Goal: Task Accomplishment & Management: Use online tool/utility

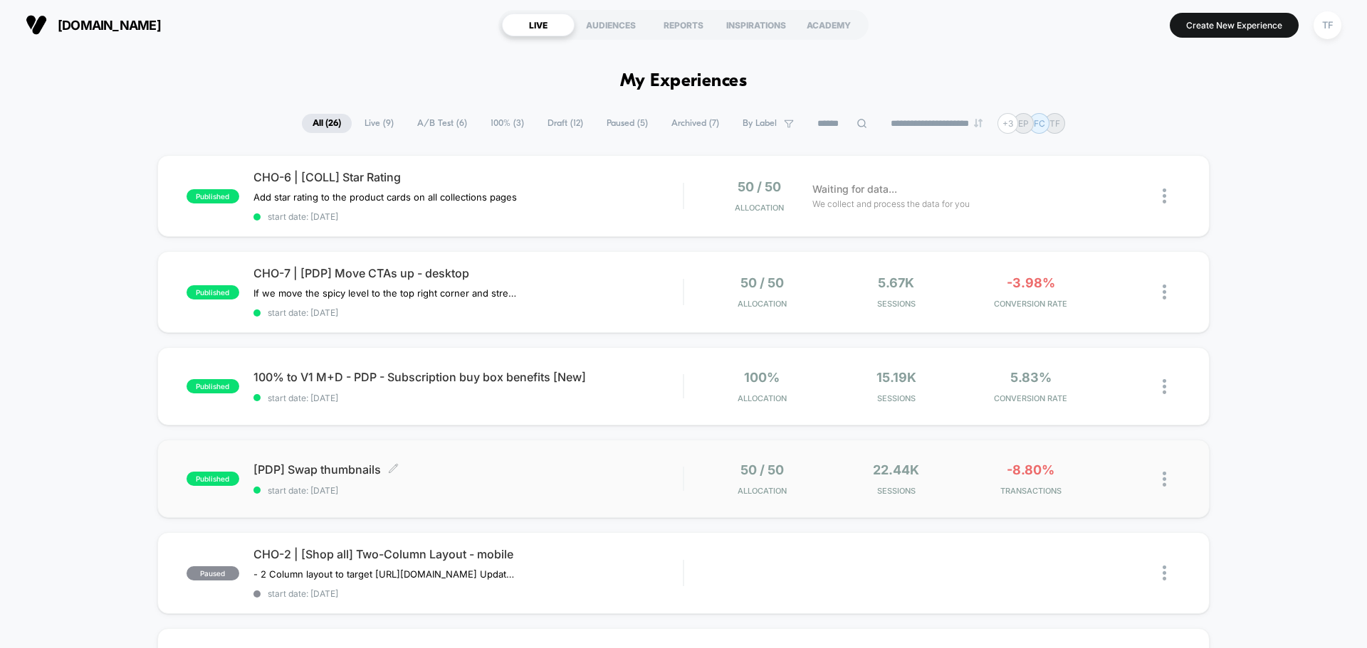
scroll to position [71, 0]
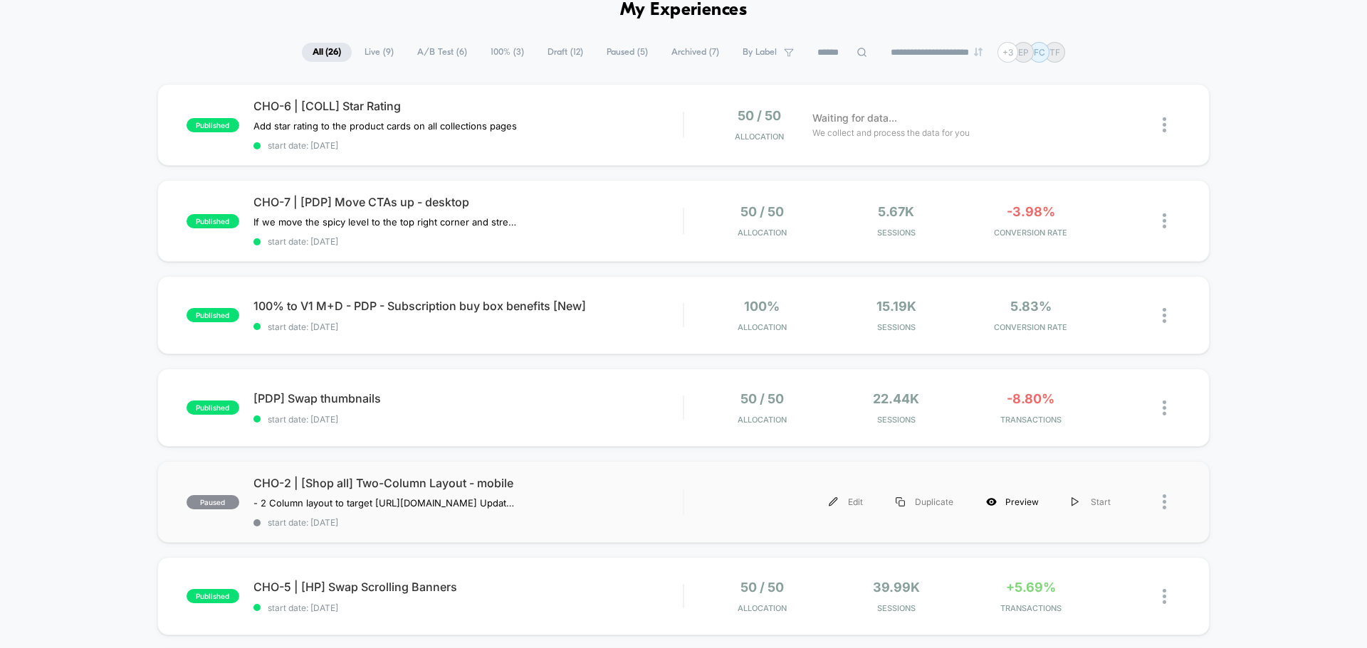
click at [1012, 500] on div "Preview" at bounding box center [1011, 502] width 85 height 32
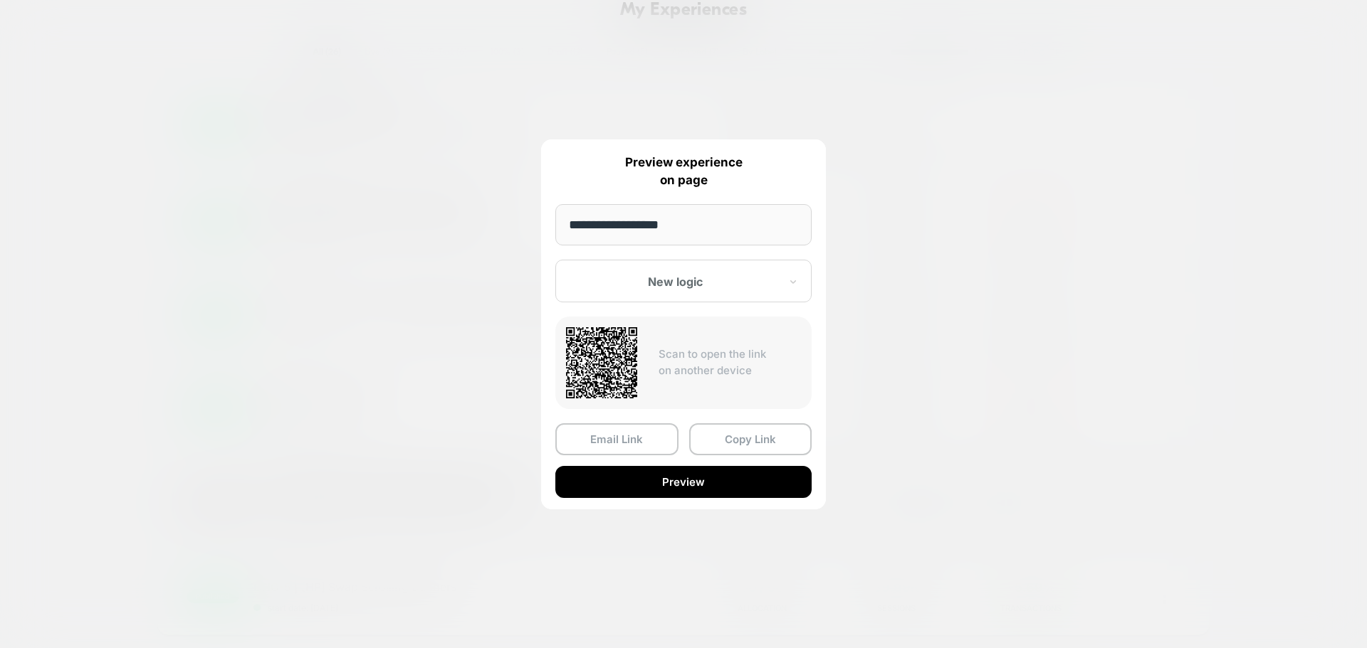
click at [772, 289] on div at bounding box center [674, 282] width 209 height 14
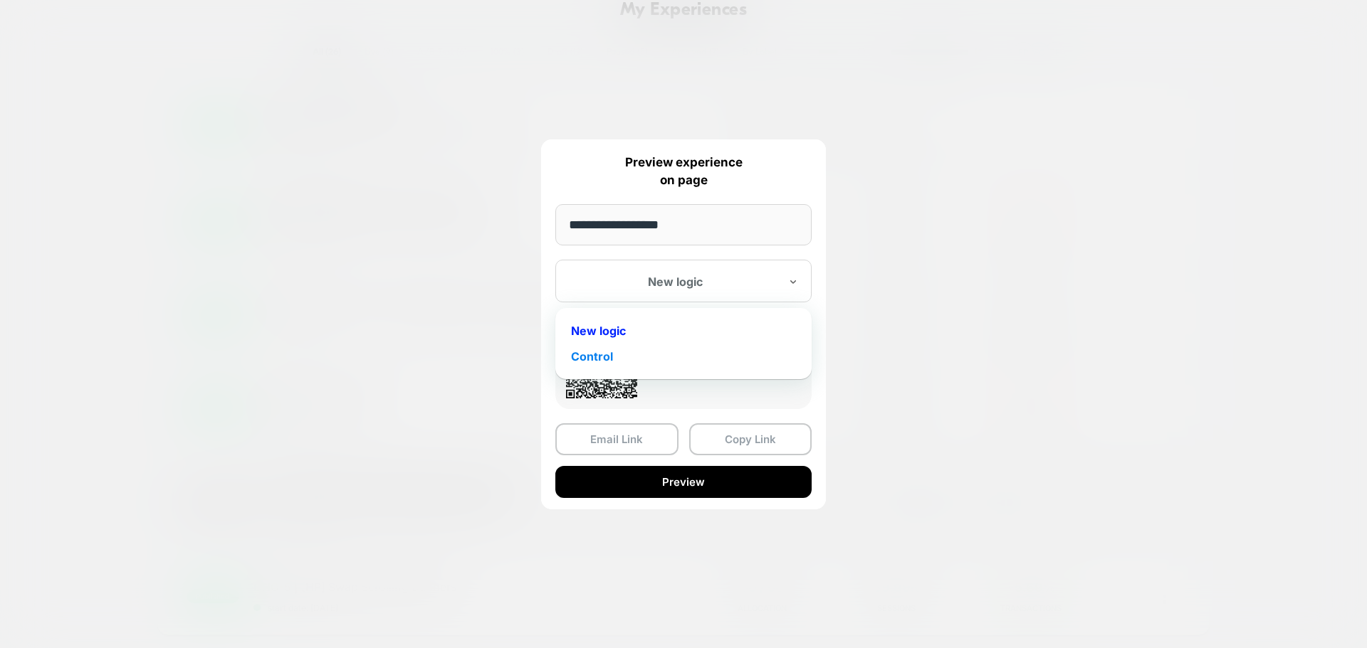
click at [615, 359] on div "Control" at bounding box center [683, 357] width 242 height 26
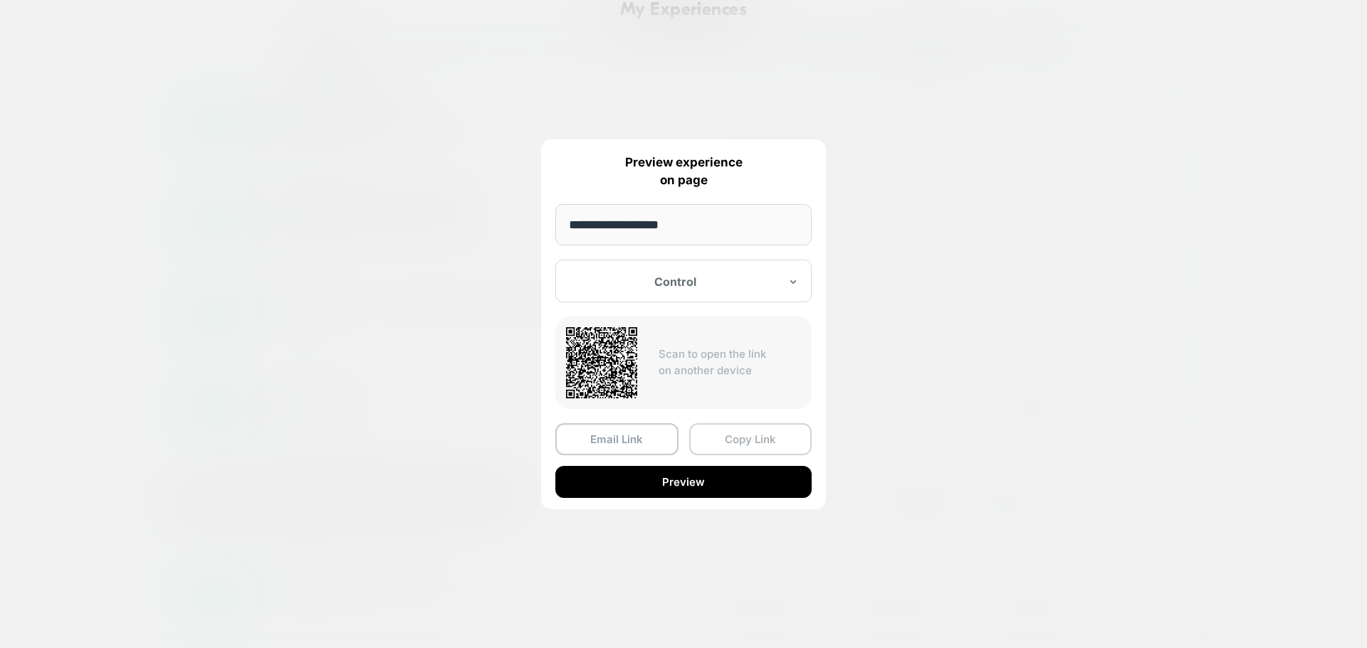
click at [733, 444] on button "Copy Link" at bounding box center [750, 440] width 123 height 32
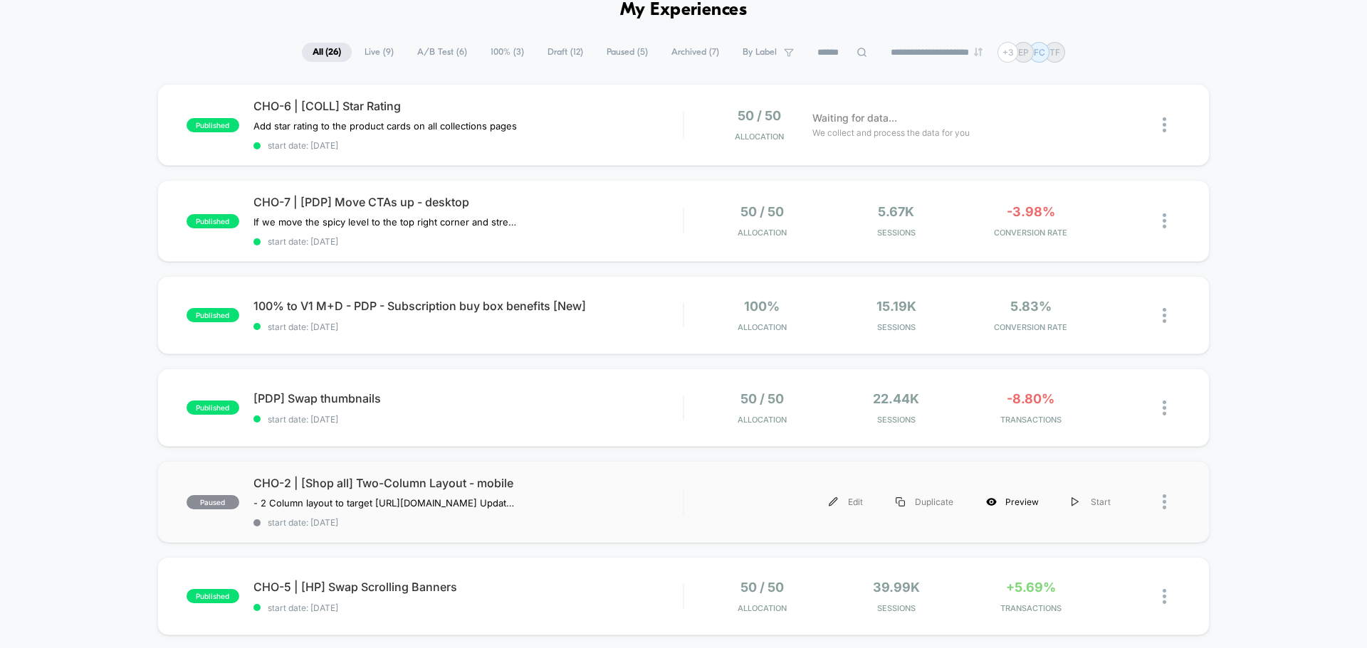
click at [1016, 508] on div "Preview" at bounding box center [1011, 502] width 85 height 32
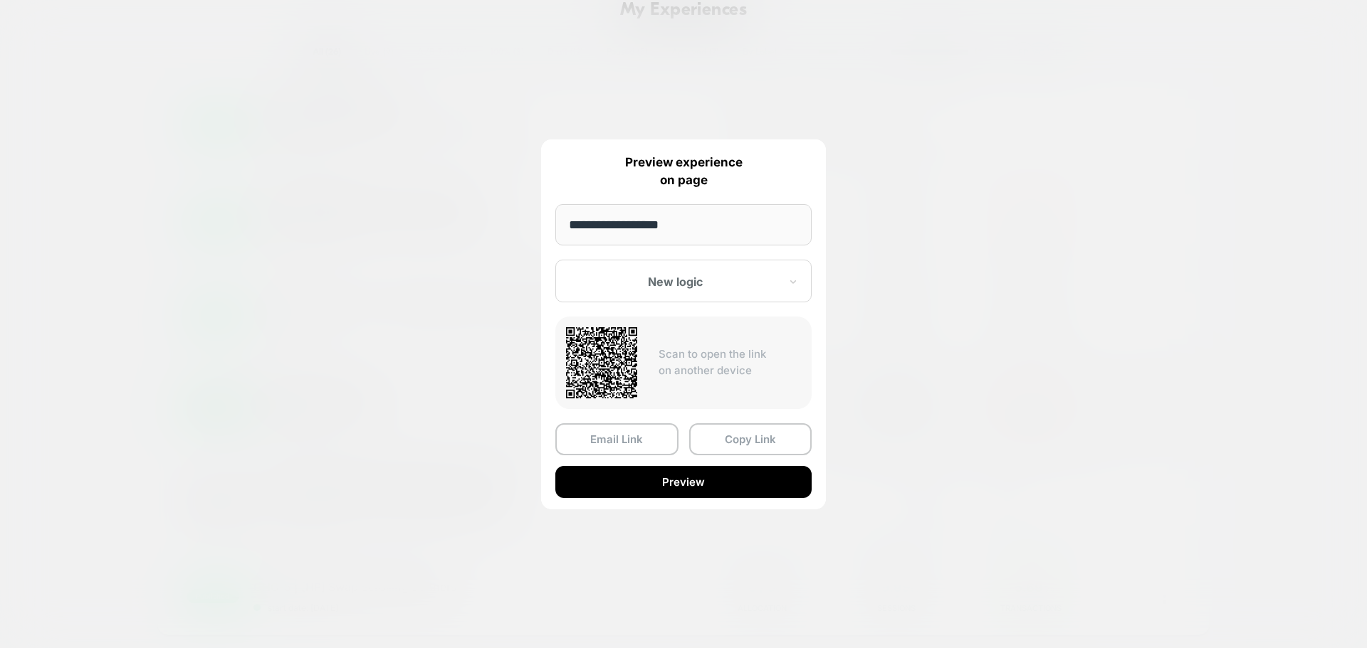
drag, startPoint x: 1023, startPoint y: 444, endPoint x: 1015, endPoint y: 446, distance: 8.0
click at [1023, 444] on div at bounding box center [683, 324] width 1367 height 648
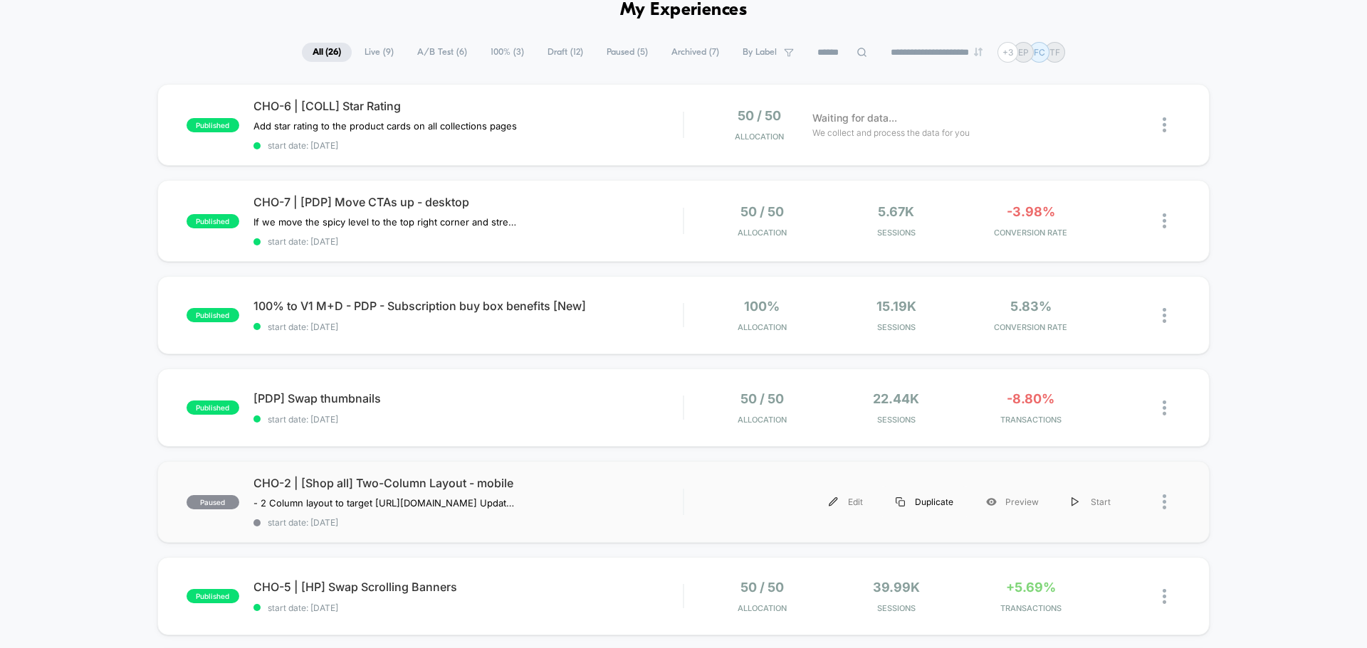
click at [932, 500] on div "Duplicate" at bounding box center [924, 502] width 90 height 32
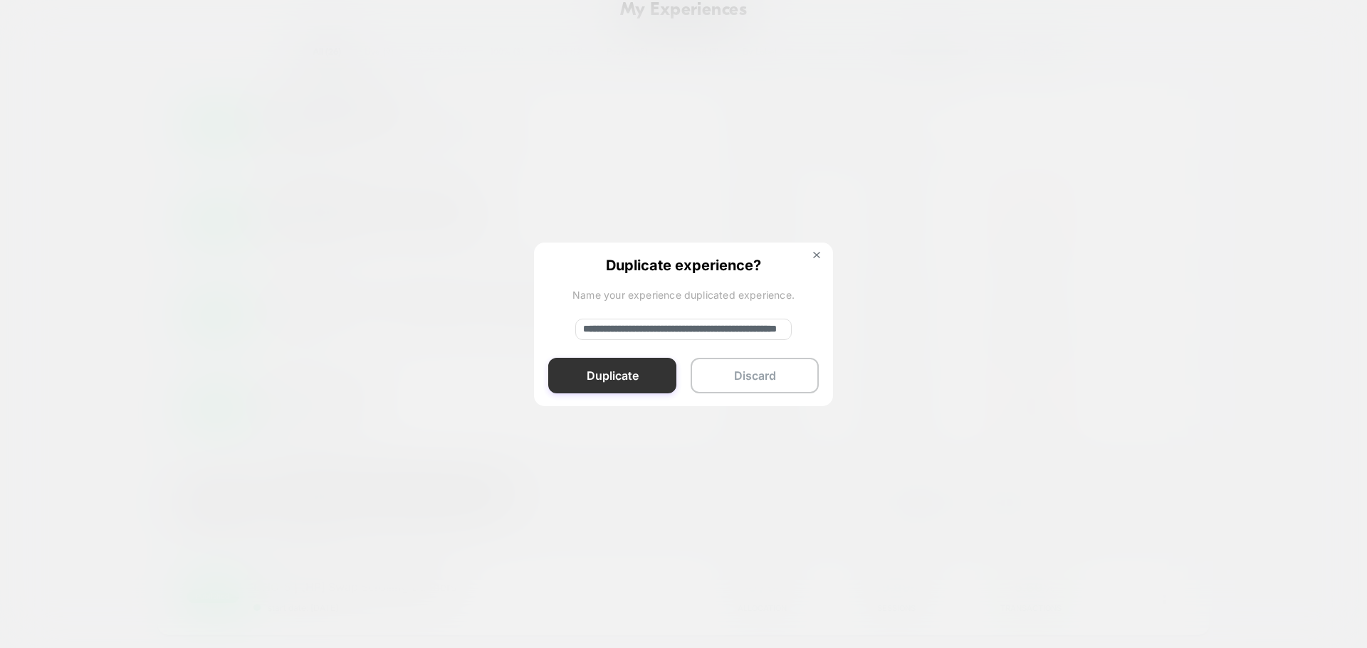
click at [646, 379] on button "Duplicate" at bounding box center [612, 376] width 128 height 36
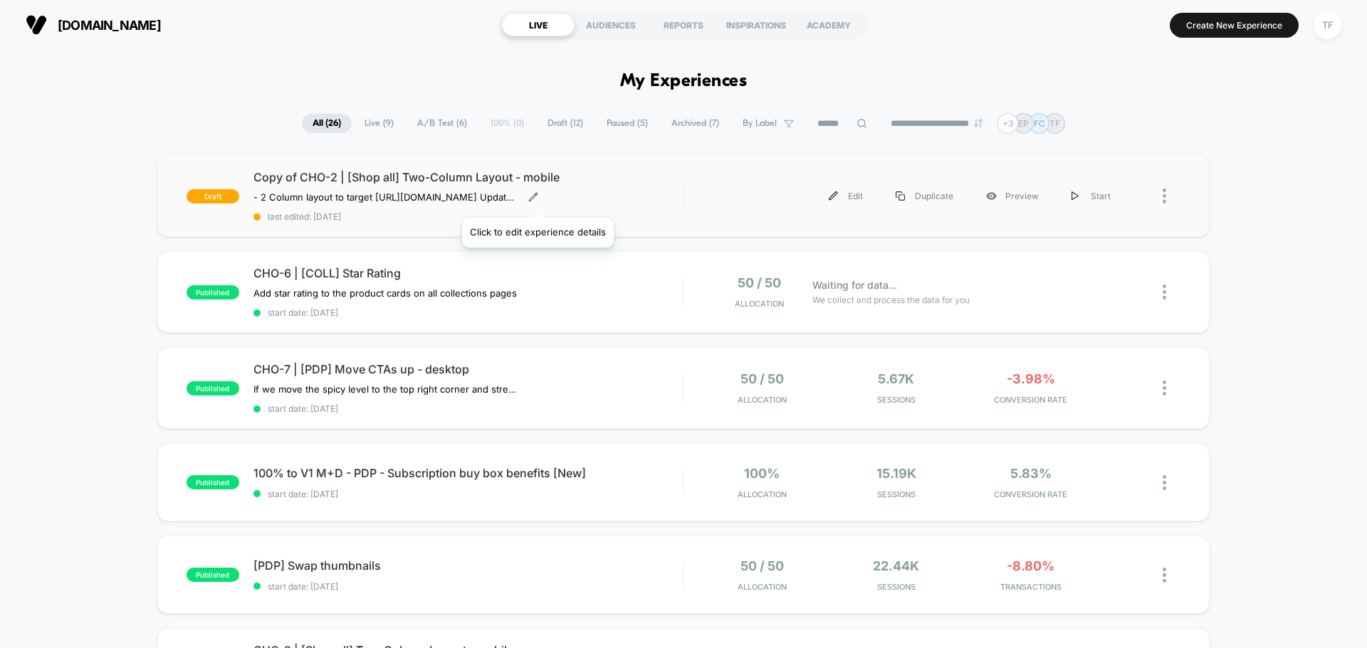
click at [537, 200] on icon at bounding box center [533, 197] width 10 height 10
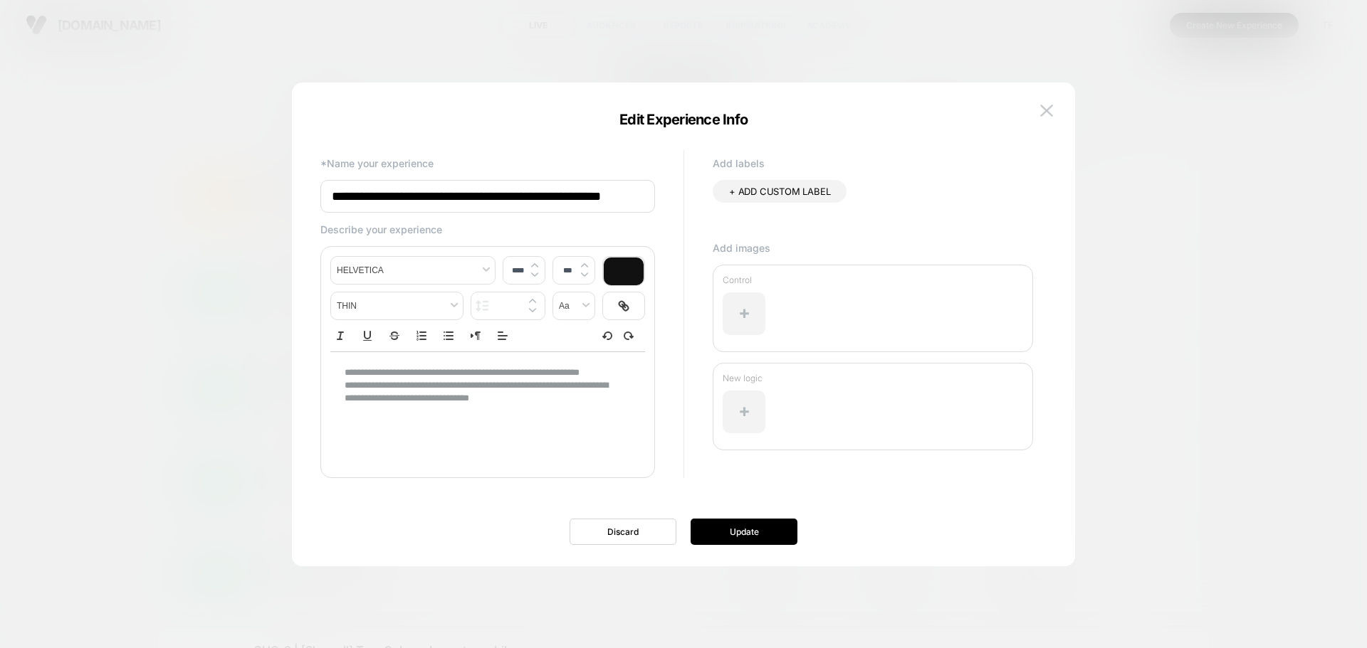
scroll to position [0, 29]
type input "****"
drag, startPoint x: 514, startPoint y: 416, endPoint x: 549, endPoint y: 406, distance: 36.5
click at [515, 416] on p "**********" at bounding box center [482, 399] width 275 height 39
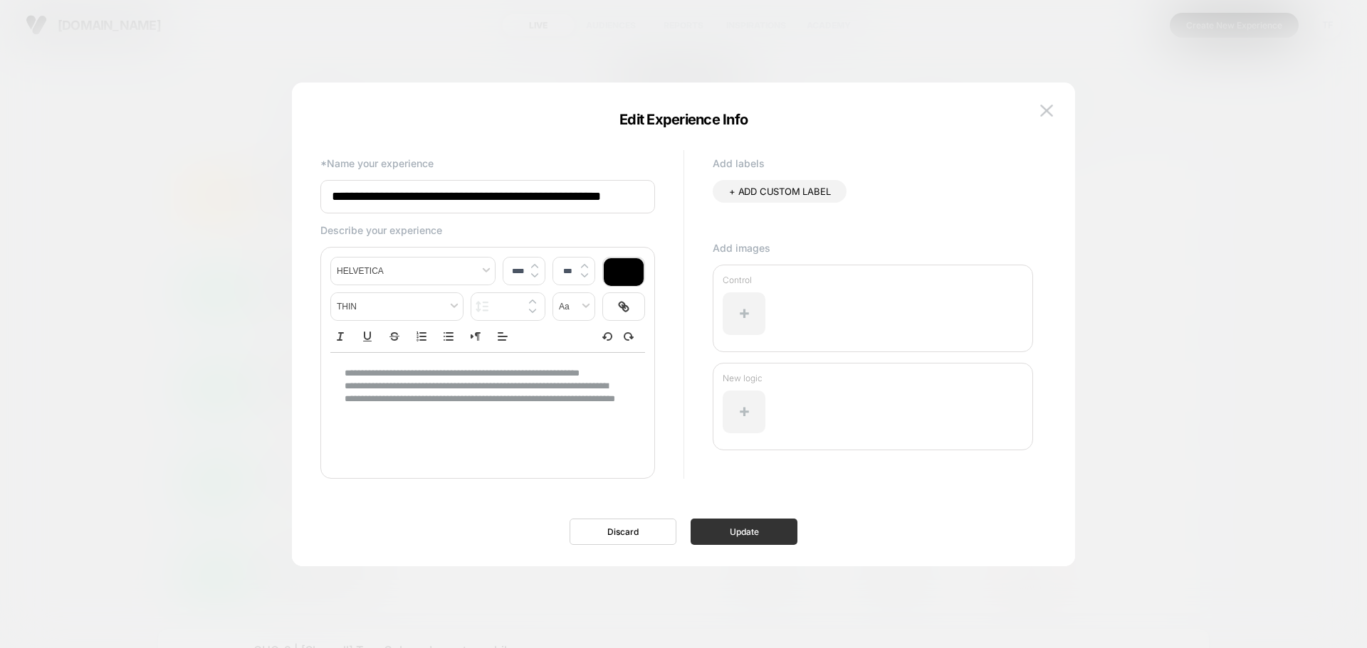
click at [762, 535] on button "Update" at bounding box center [743, 532] width 107 height 26
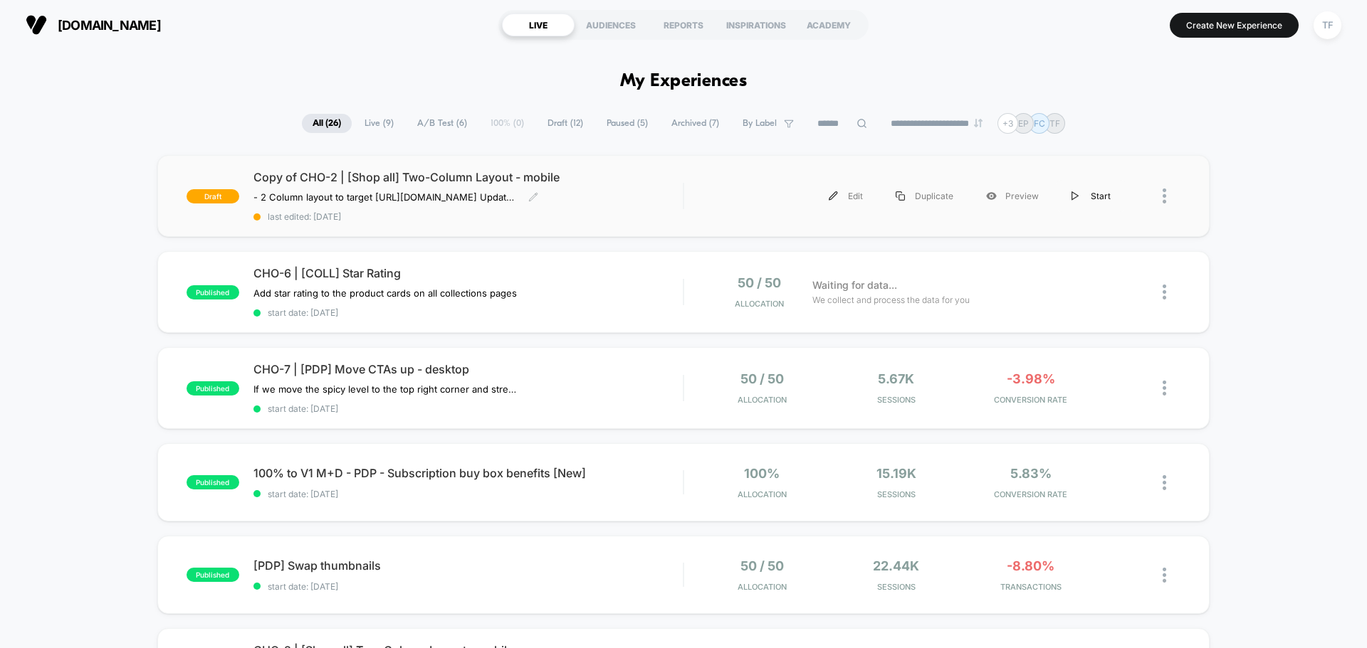
click at [1101, 192] on div "Start" at bounding box center [1091, 196] width 72 height 32
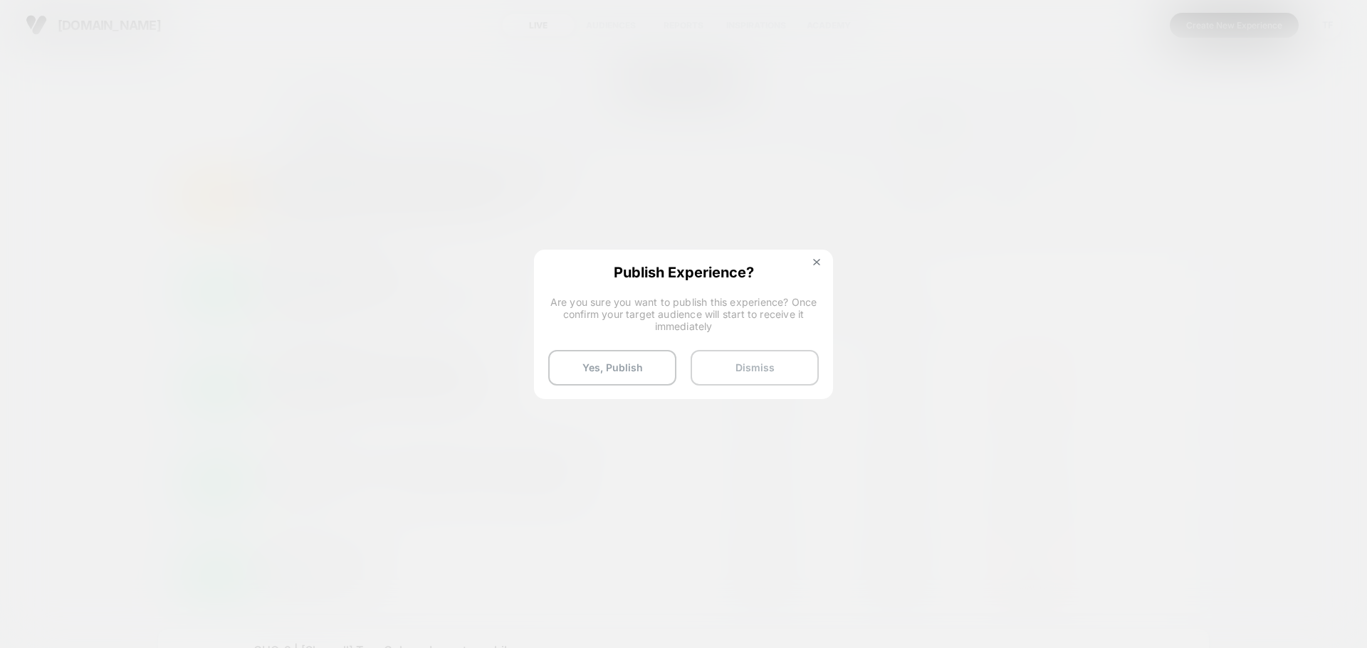
click at [727, 369] on button "Dismiss" at bounding box center [754, 368] width 128 height 36
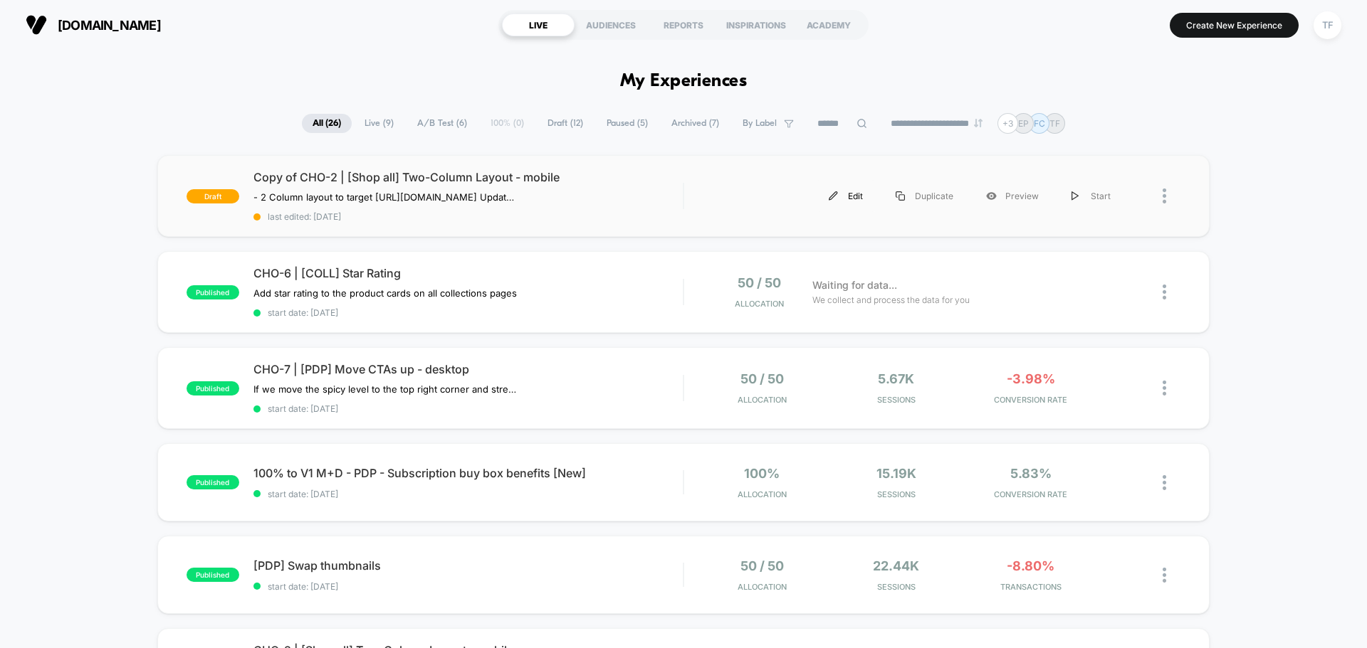
click at [858, 203] on div "Edit" at bounding box center [845, 196] width 67 height 32
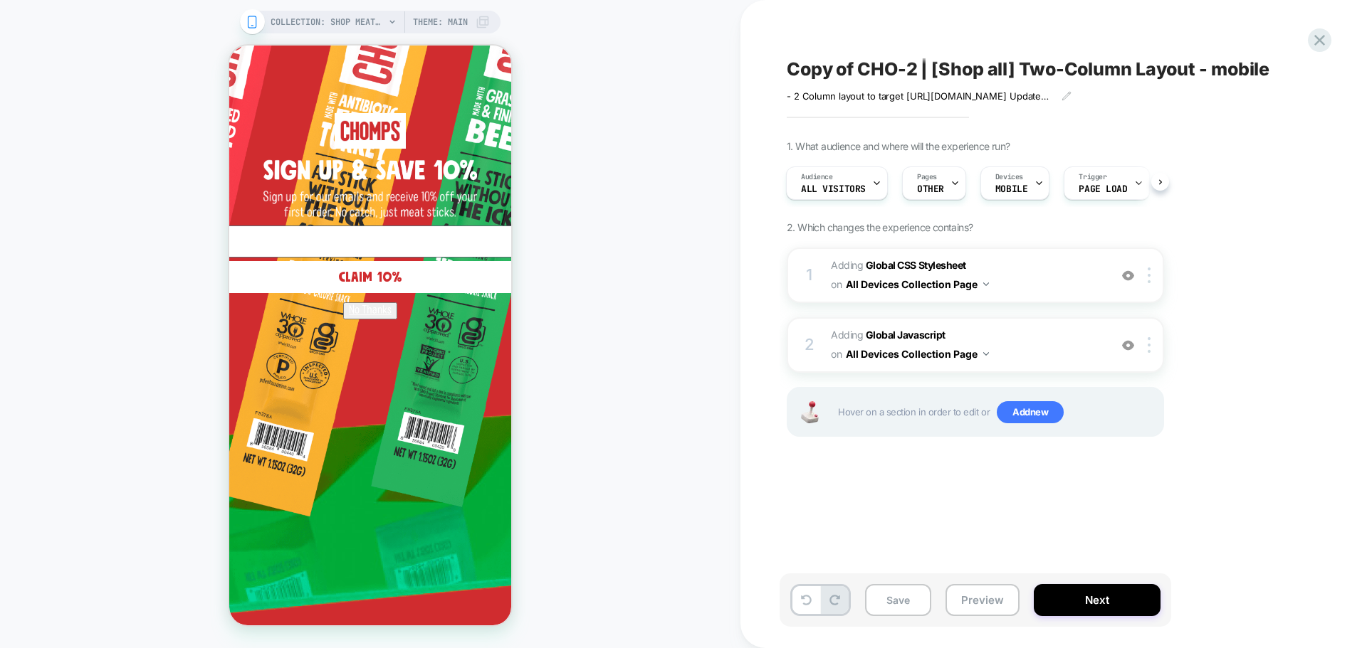
click at [1079, 606] on button "Next" at bounding box center [1097, 600] width 127 height 32
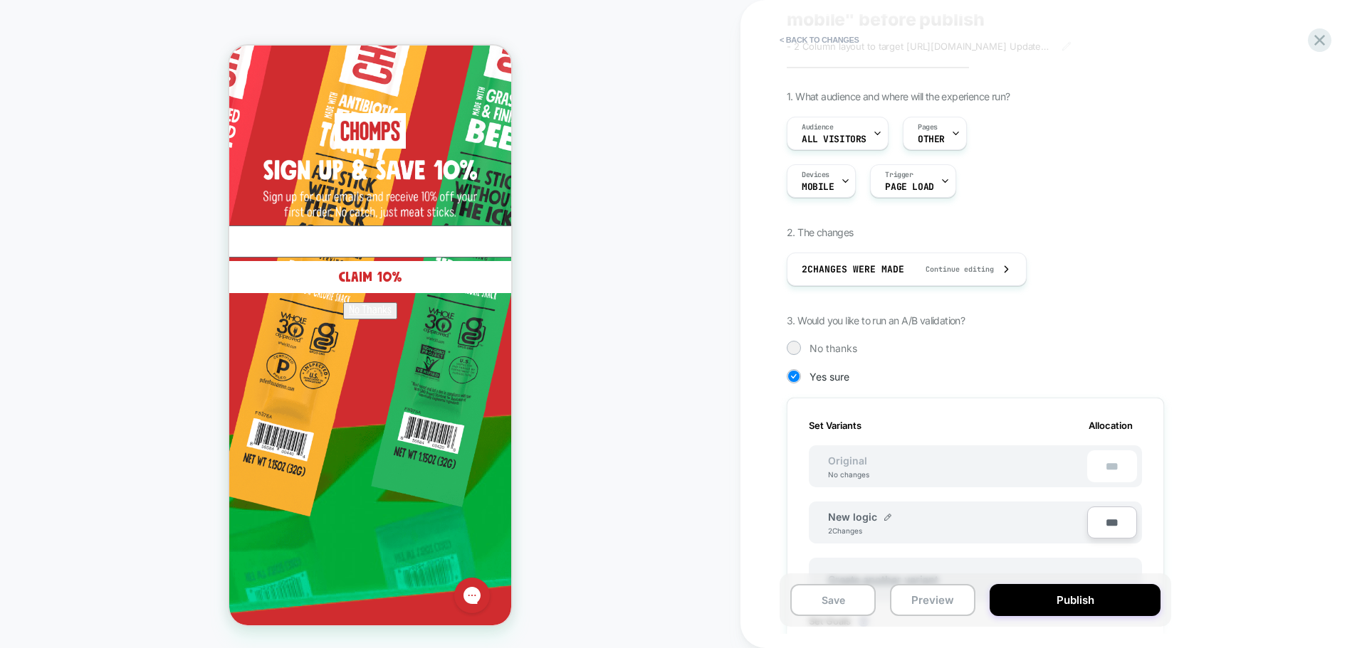
scroll to position [214, 0]
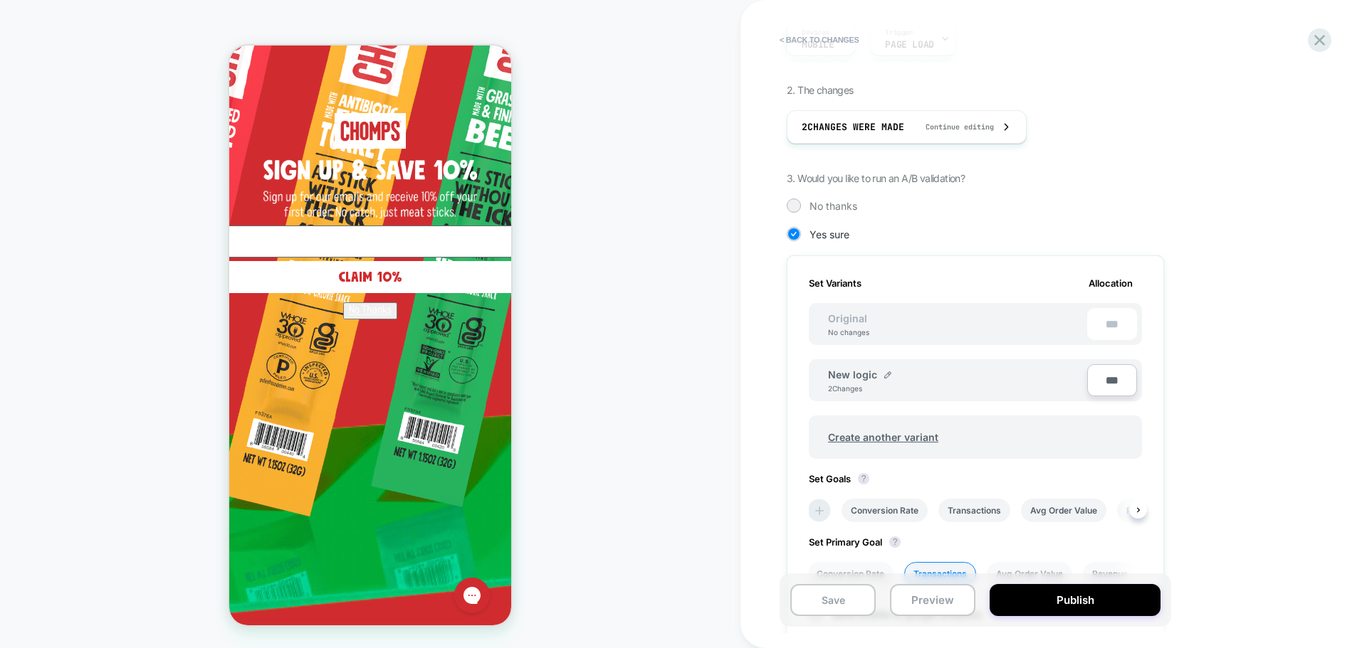
click at [816, 508] on icon at bounding box center [819, 511] width 14 height 14
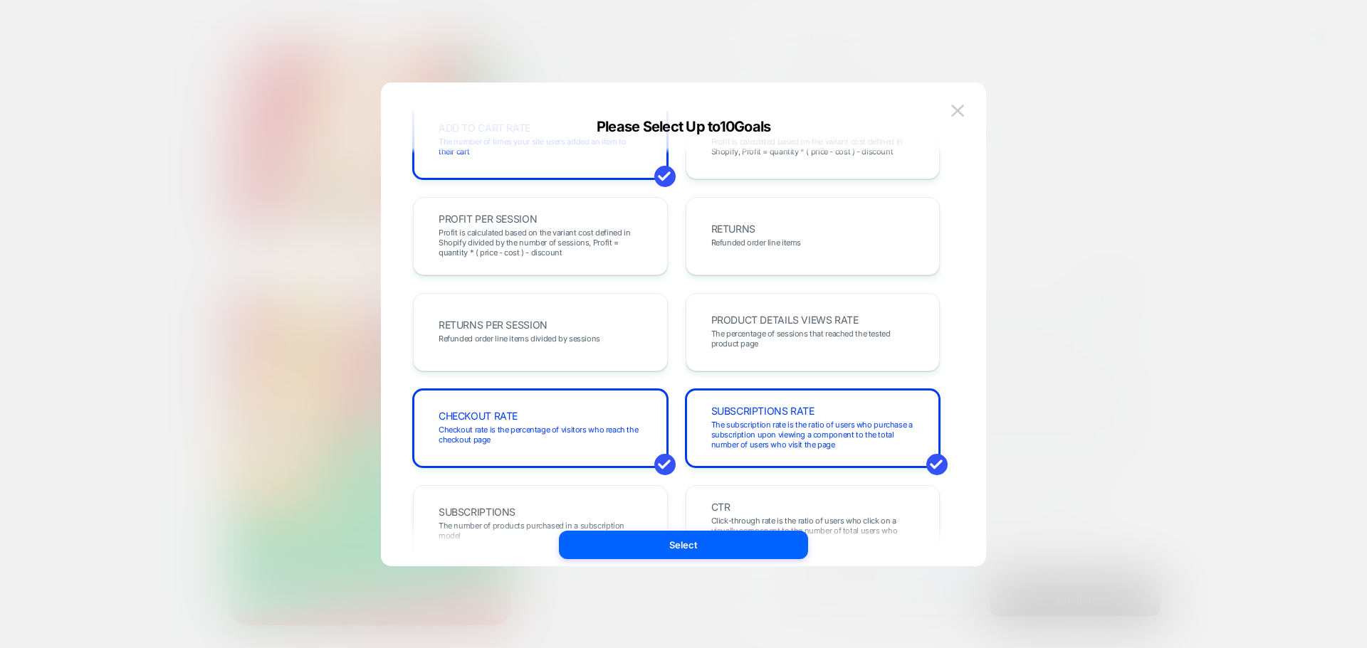
scroll to position [356, 0]
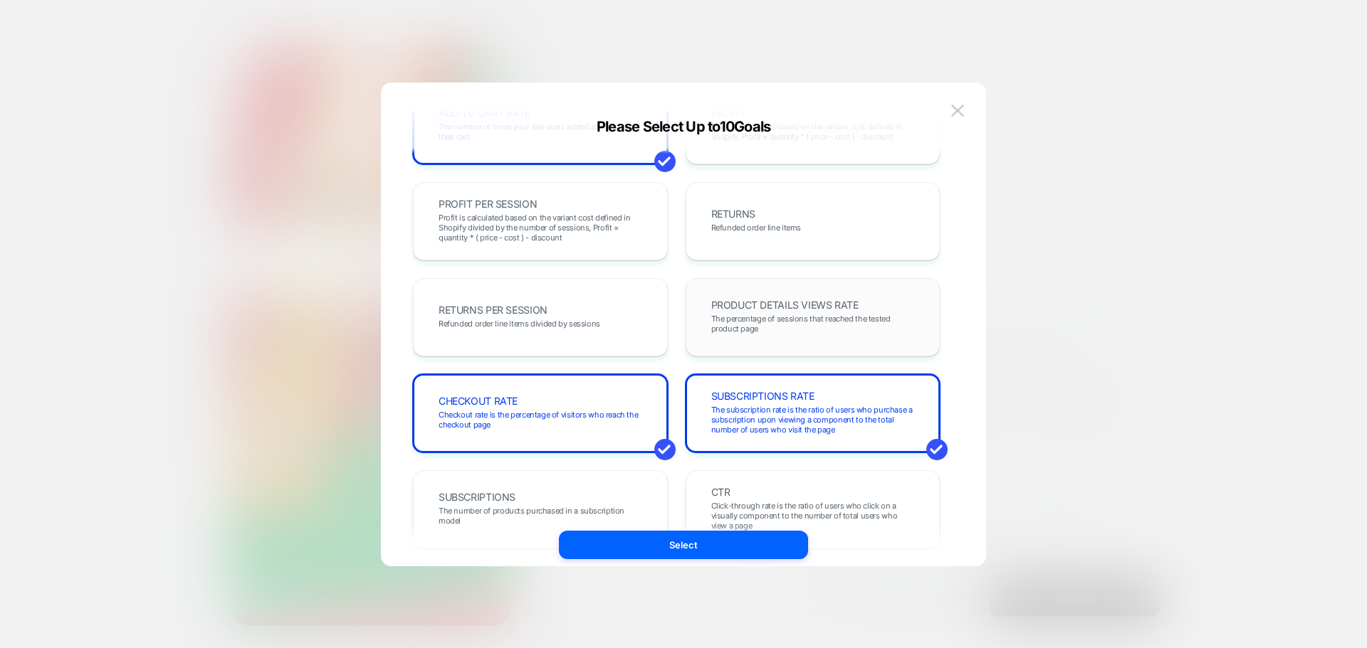
click at [779, 310] on span "PRODUCT DETAILS VIEWS RATE" at bounding box center [784, 305] width 147 height 10
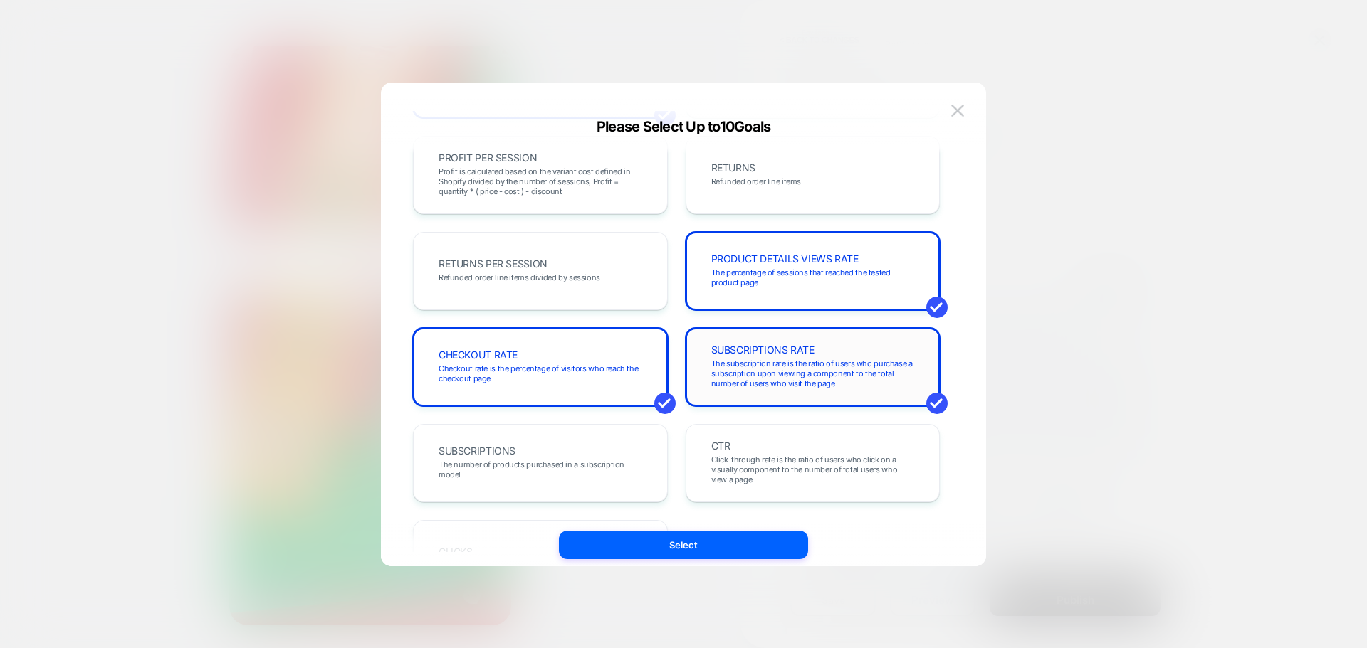
scroll to position [427, 0]
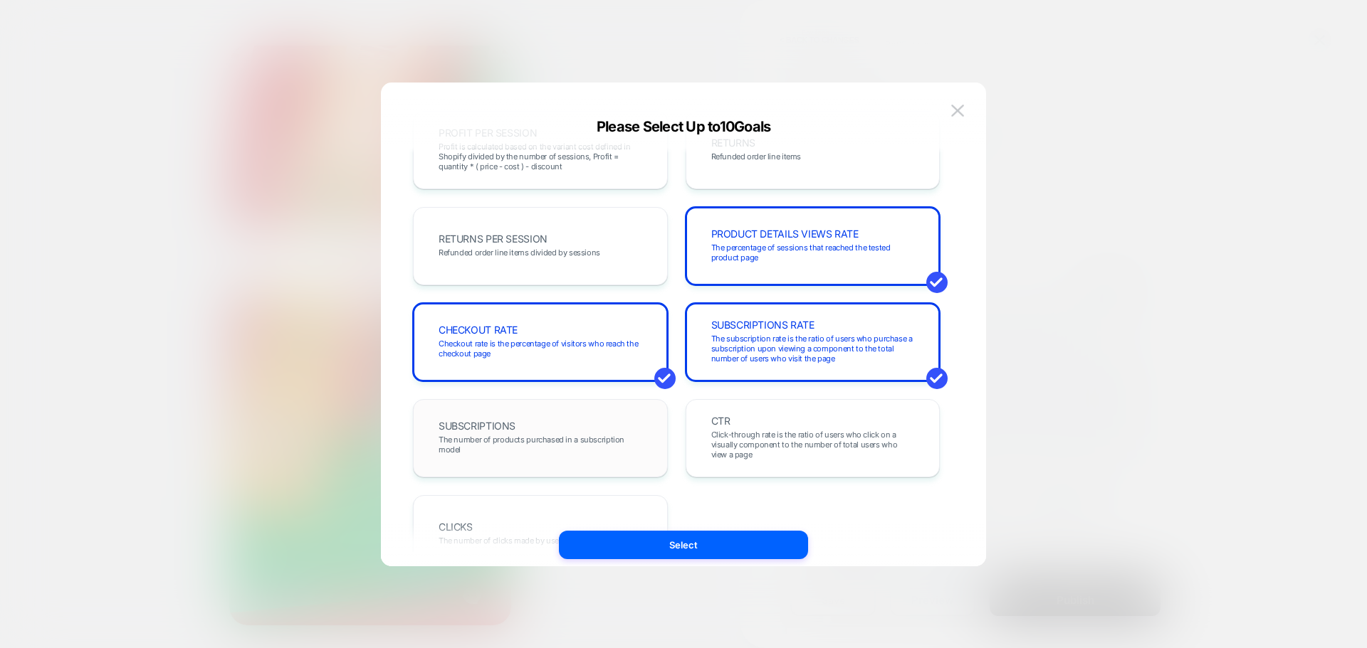
click at [542, 426] on div "SUBSCRIPTIONS The number of products purchased in a subscription model" at bounding box center [540, 438] width 225 height 48
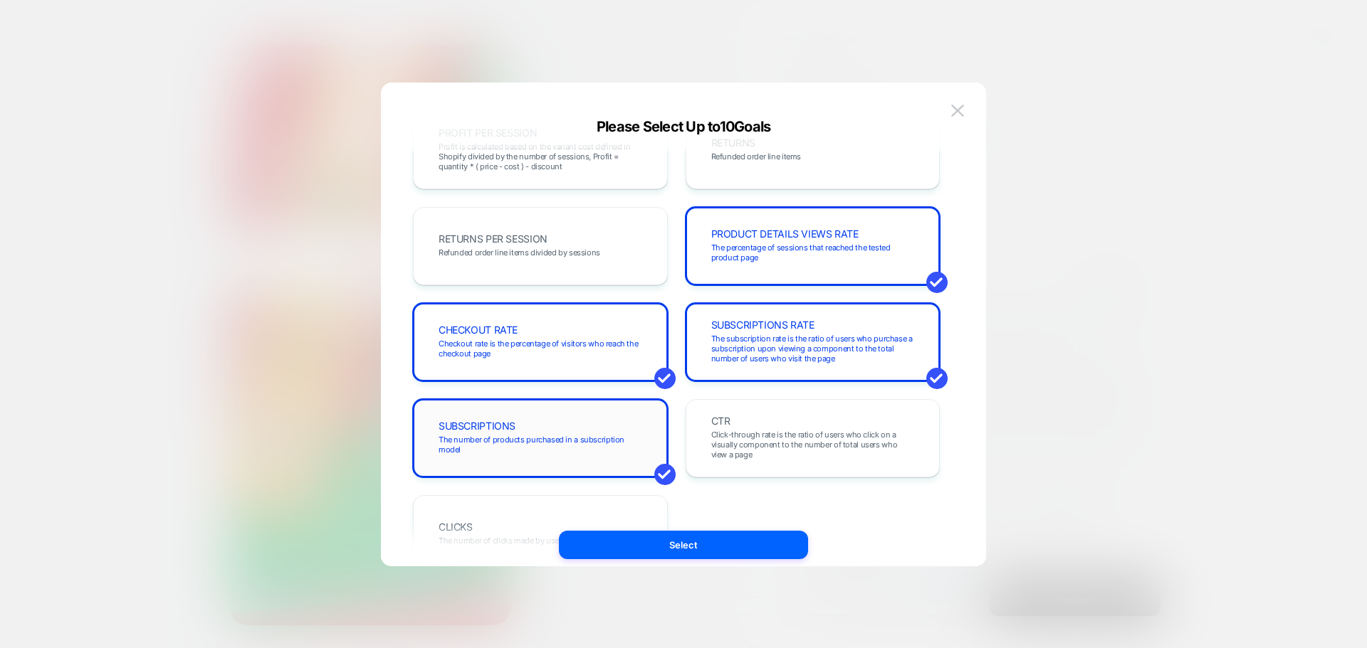
scroll to position [491, 0]
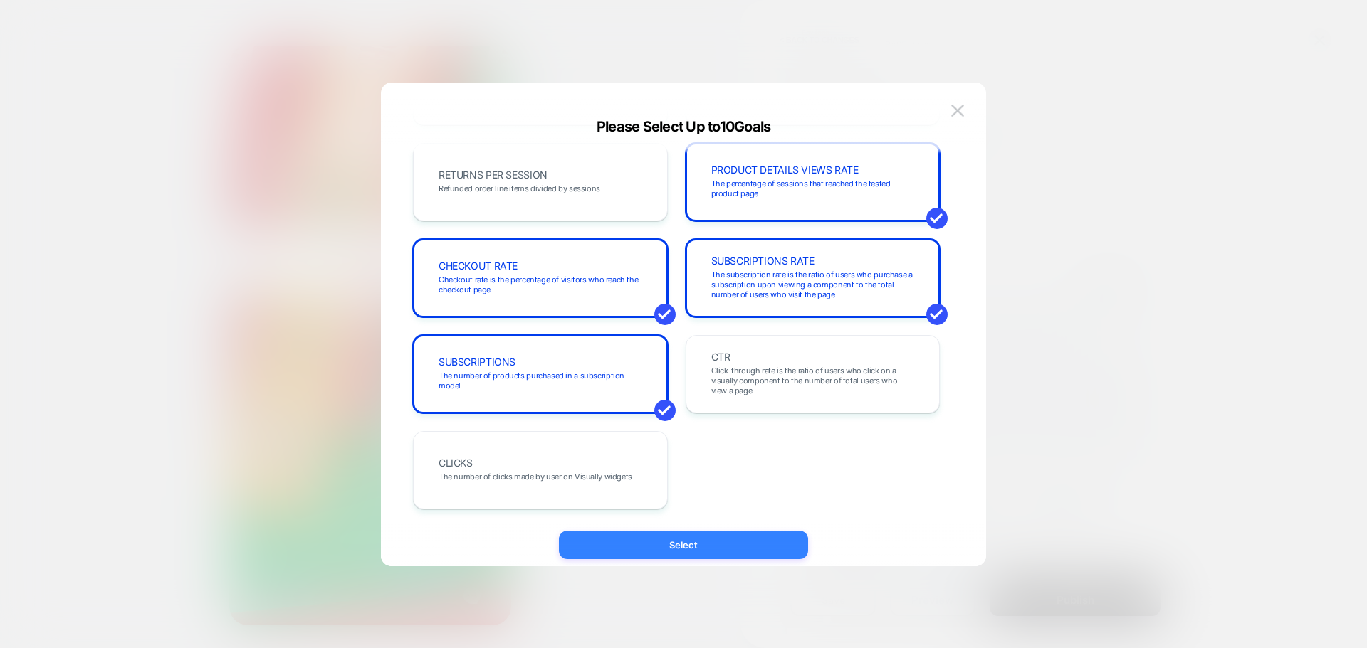
click at [599, 545] on button "Select" at bounding box center [683, 545] width 249 height 28
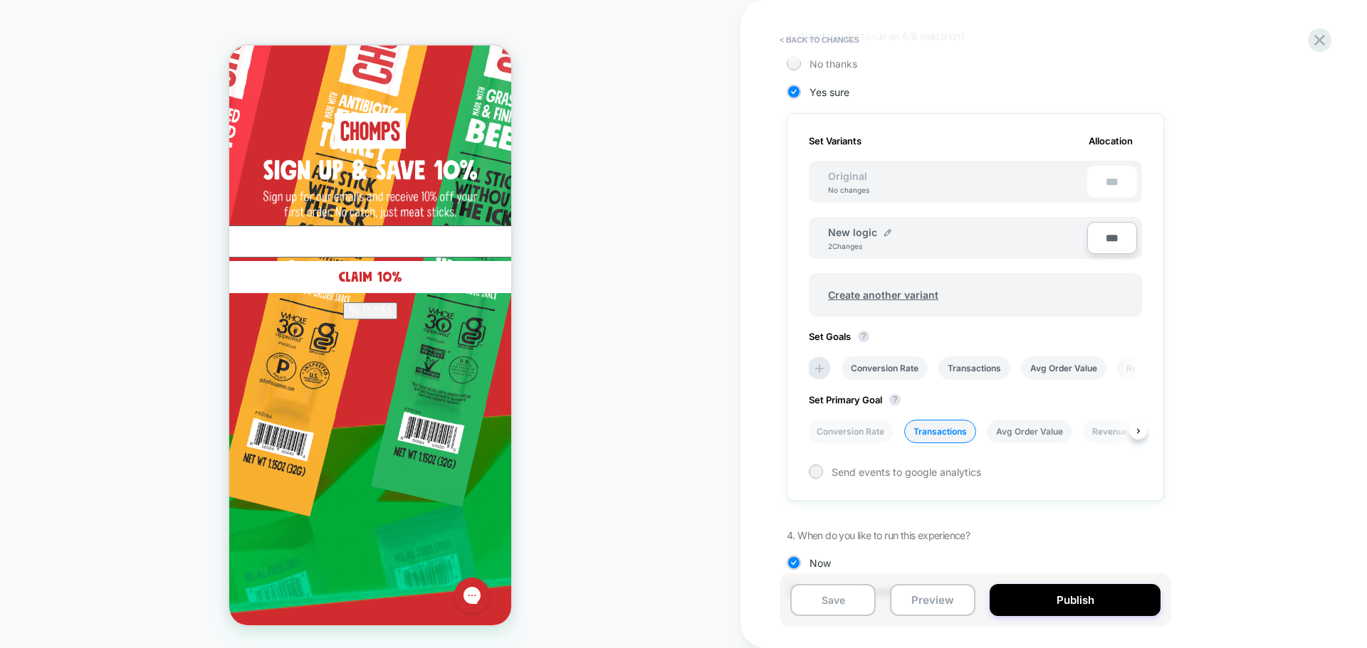
scroll to position [399, 0]
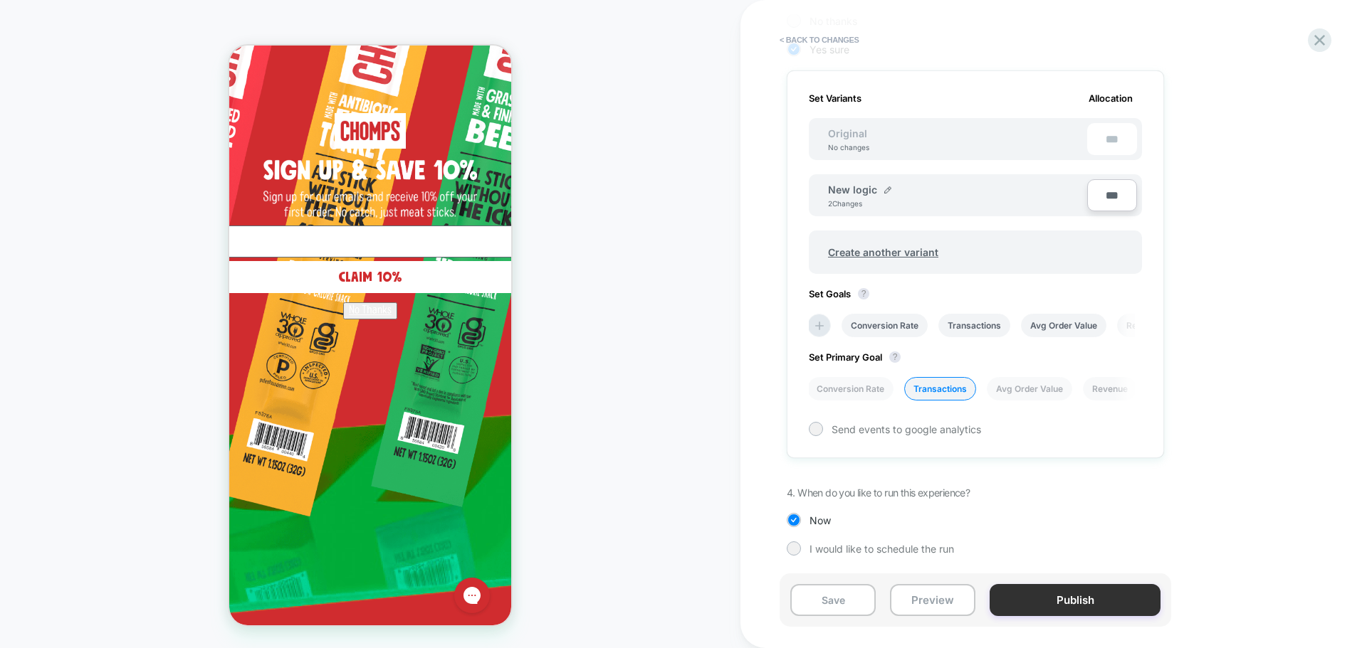
click at [1071, 606] on button "Publish" at bounding box center [1074, 600] width 171 height 32
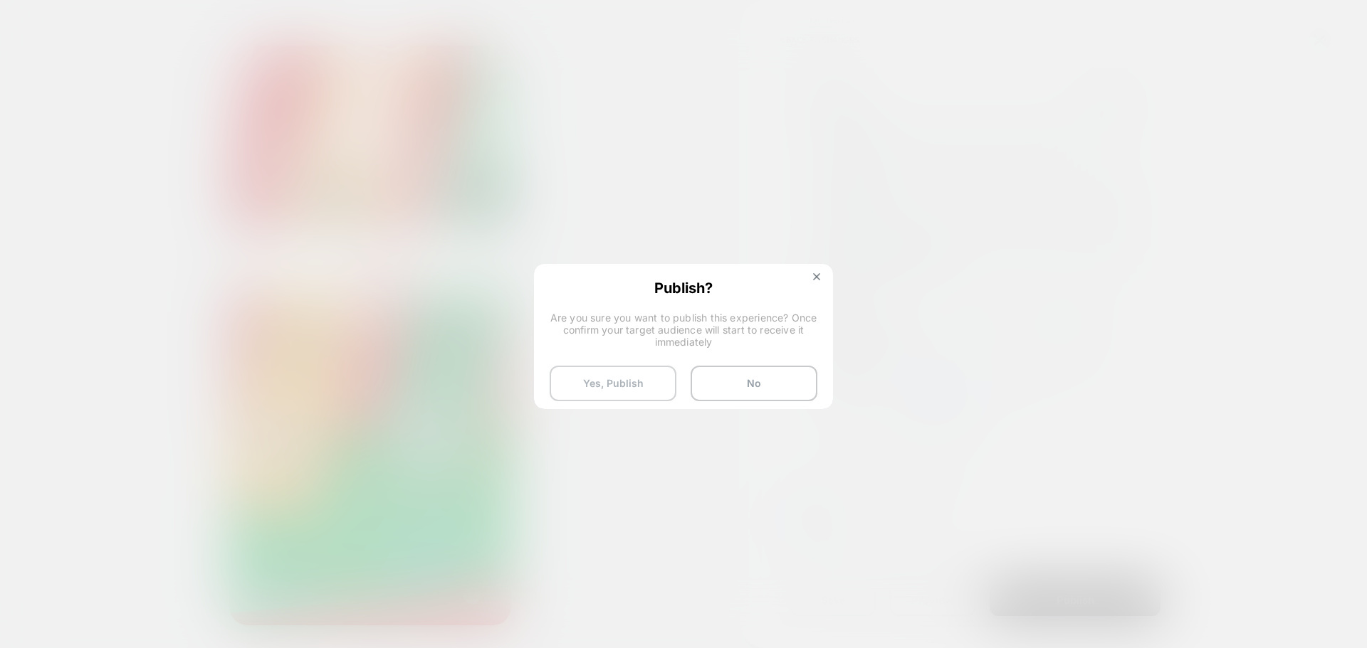
click at [624, 384] on button "Yes, Publish" at bounding box center [613, 384] width 127 height 36
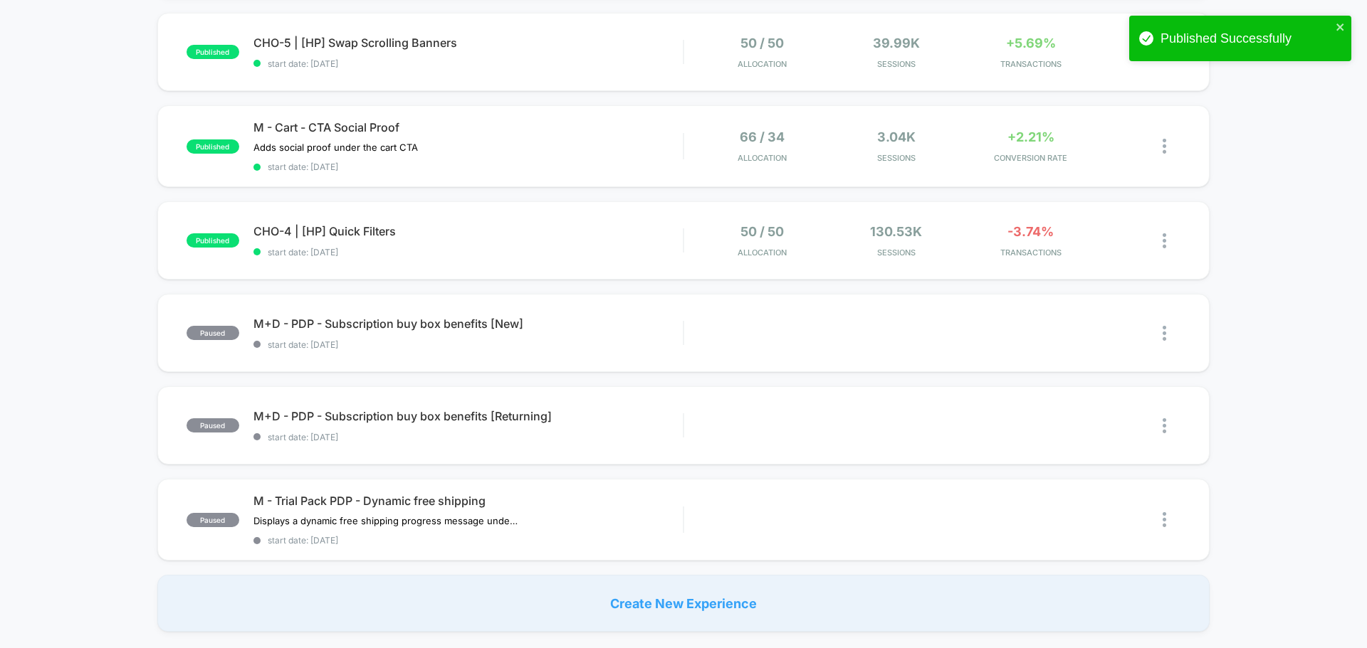
scroll to position [783, 0]
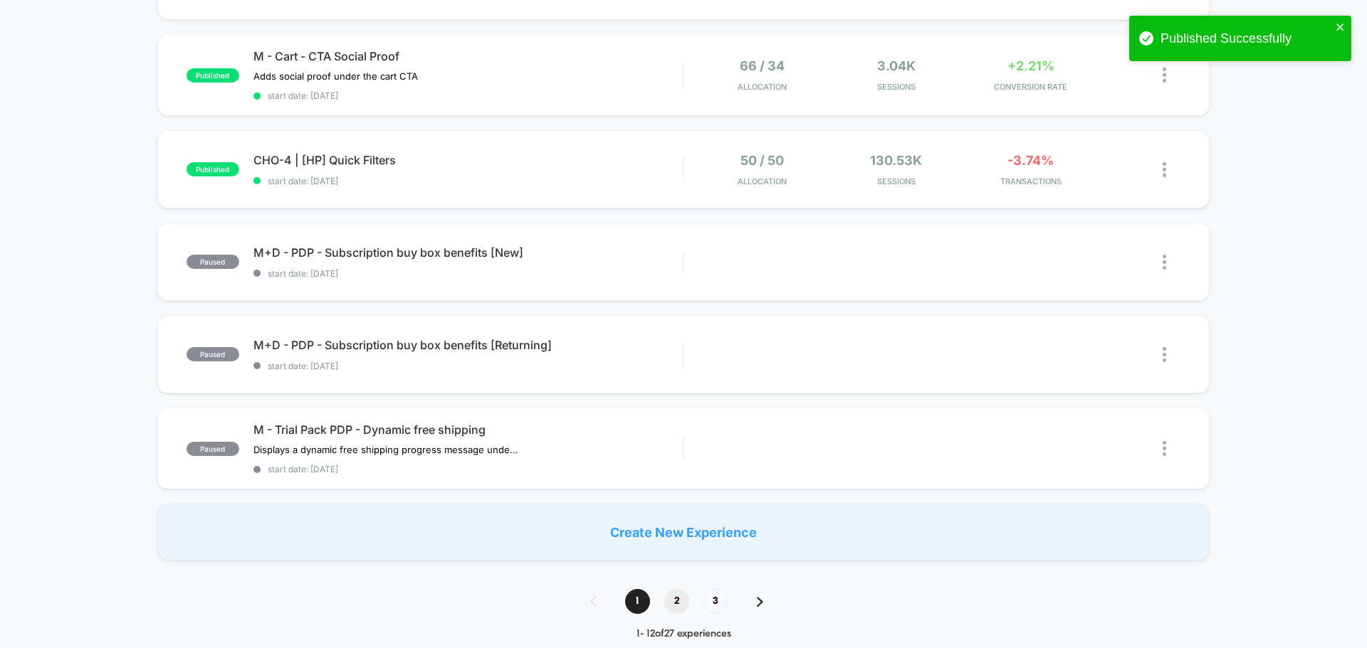
click at [681, 600] on span "2" at bounding box center [676, 601] width 25 height 25
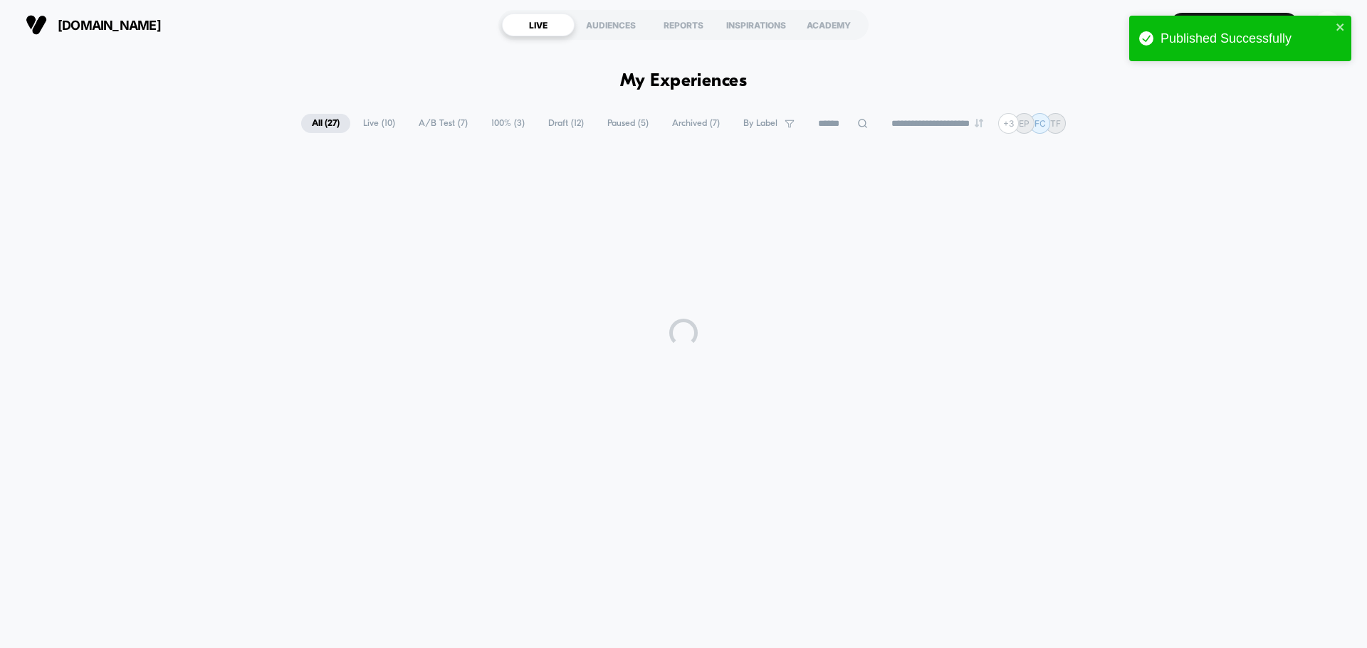
scroll to position [0, 0]
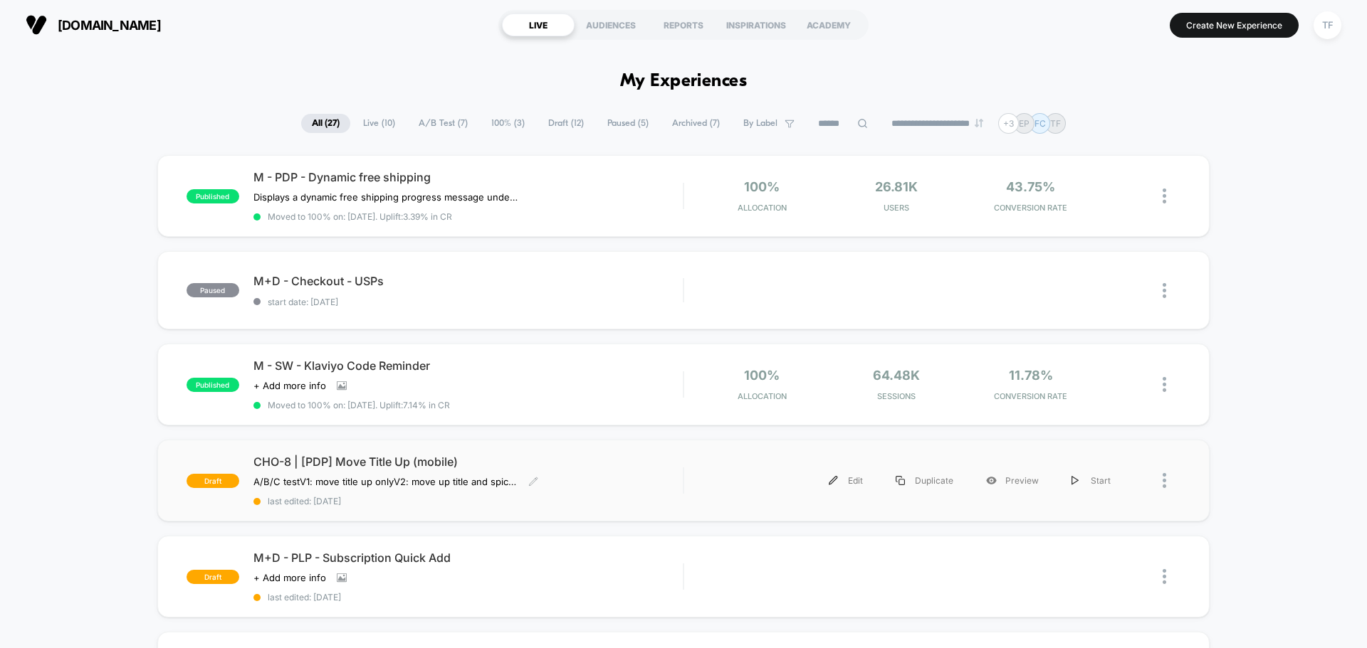
click at [582, 476] on div "CHO-8 | [PDP] Move Title Up (mobile) A/B/C test V1: move title up only V2: move…" at bounding box center [467, 481] width 429 height 52
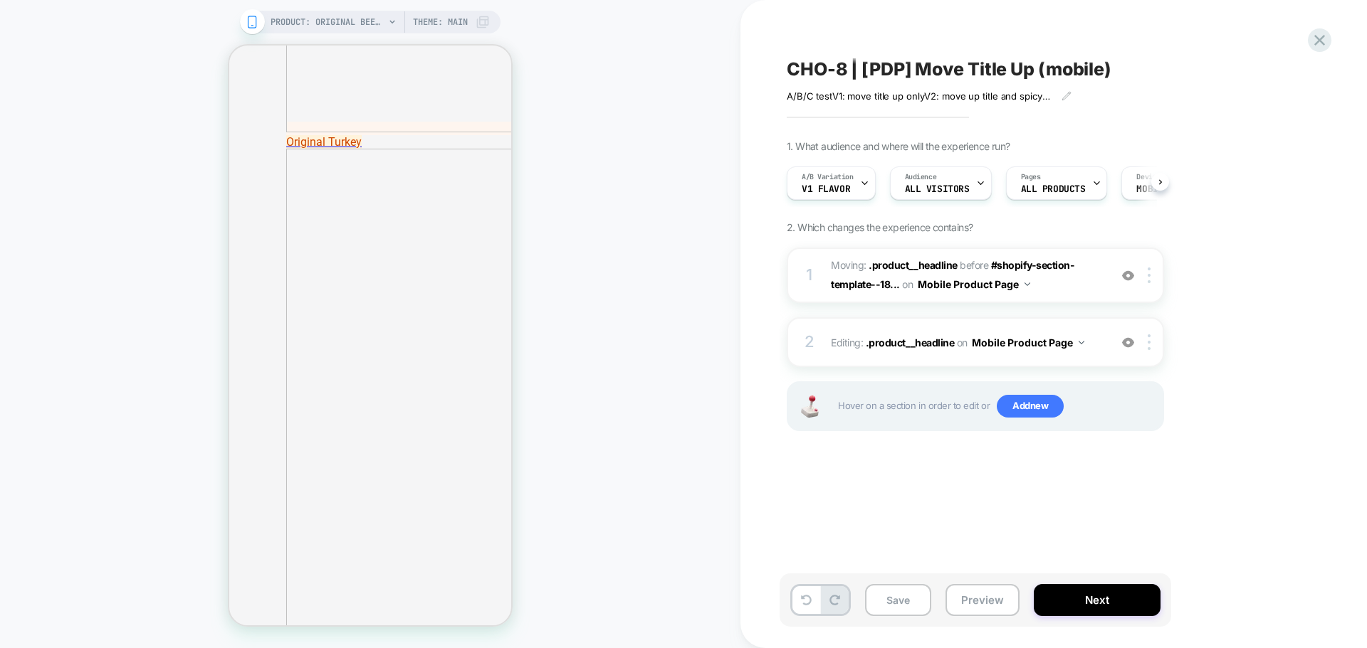
scroll to position [0, 1]
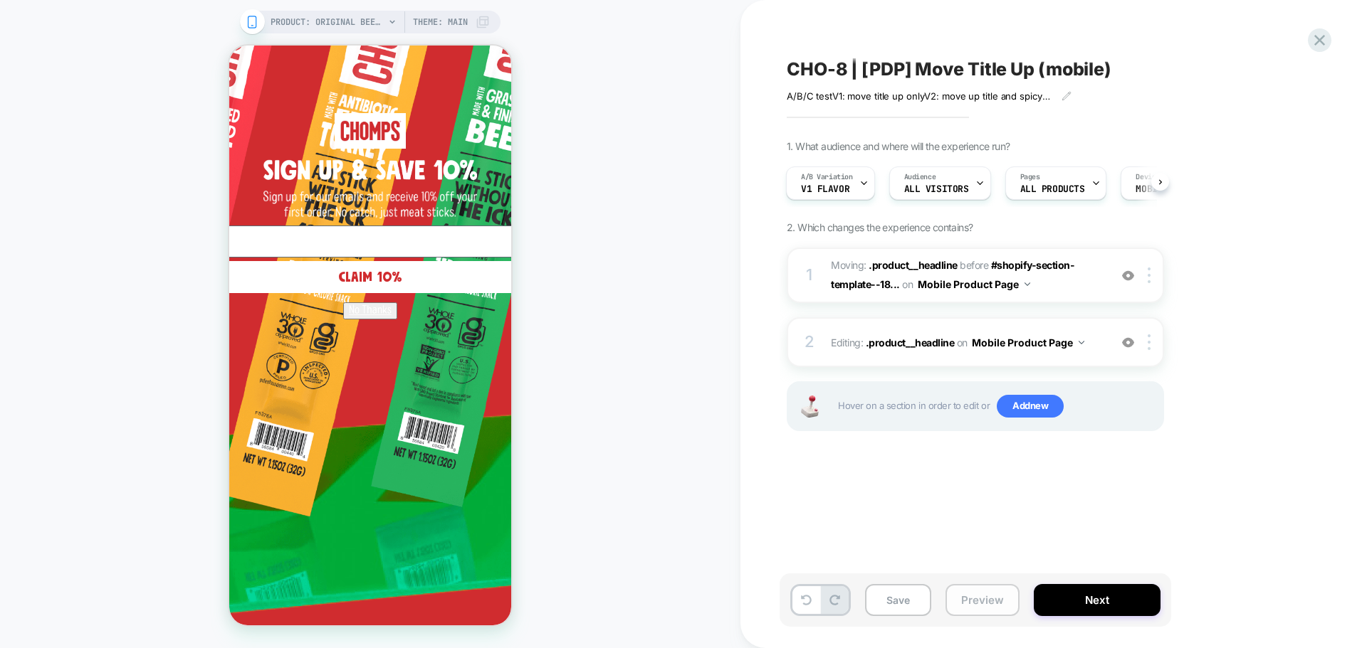
click at [982, 602] on button "Preview" at bounding box center [982, 600] width 74 height 32
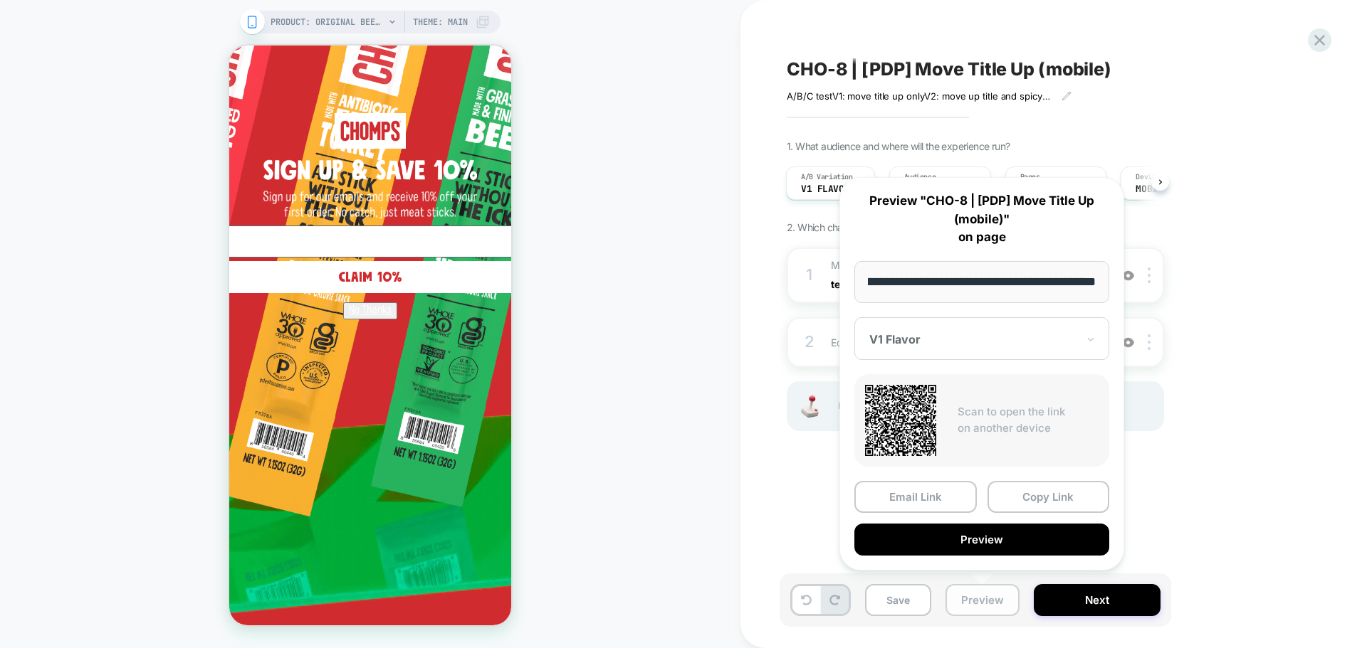
scroll to position [0, 0]
click at [940, 340] on div at bounding box center [973, 339] width 208 height 14
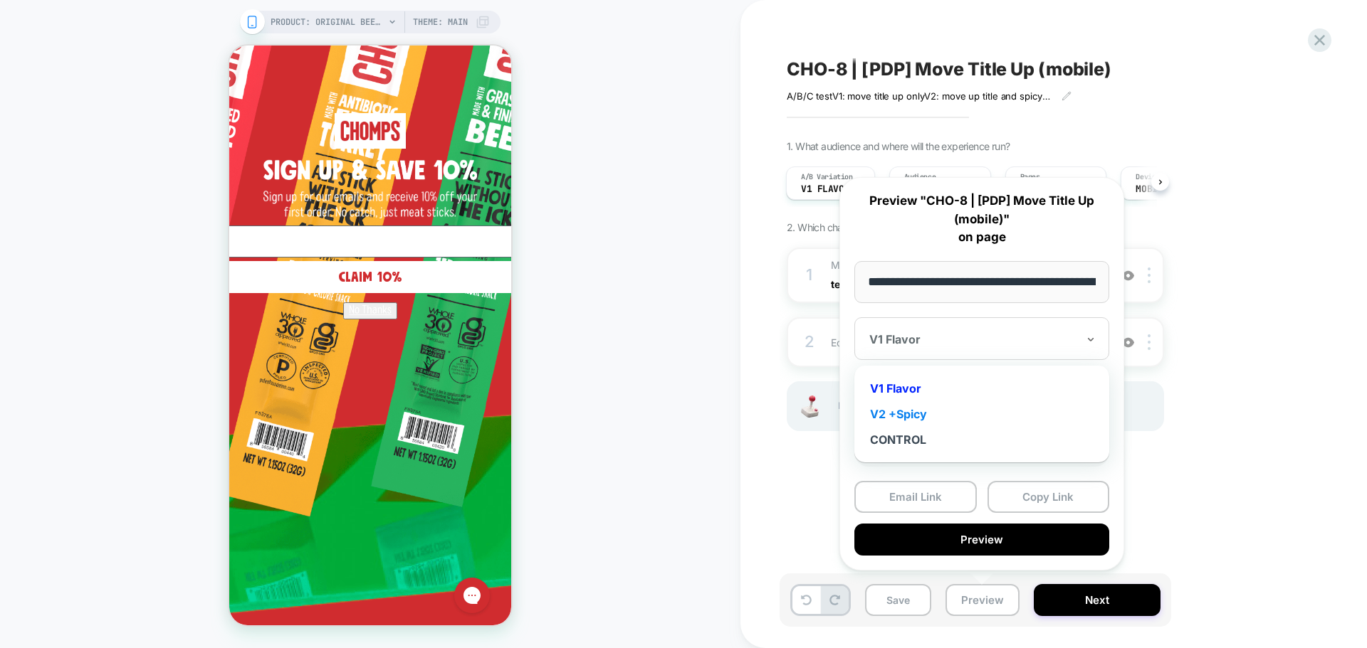
click at [916, 419] on div "V2 +Spicy" at bounding box center [981, 414] width 241 height 26
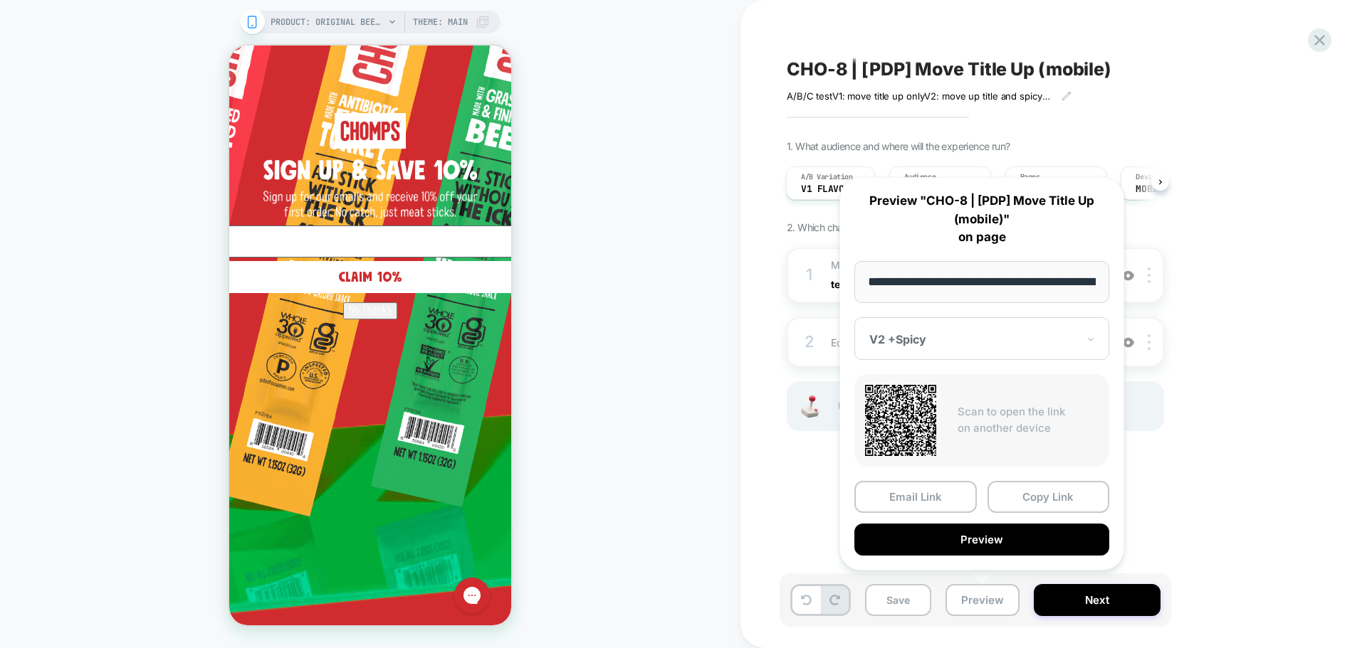
click at [1211, 510] on div "CHO-8 | [PDP] Move Title Up (mobile) A/B/C test V1: move title up only V2: move…" at bounding box center [1046, 324] width 534 height 620
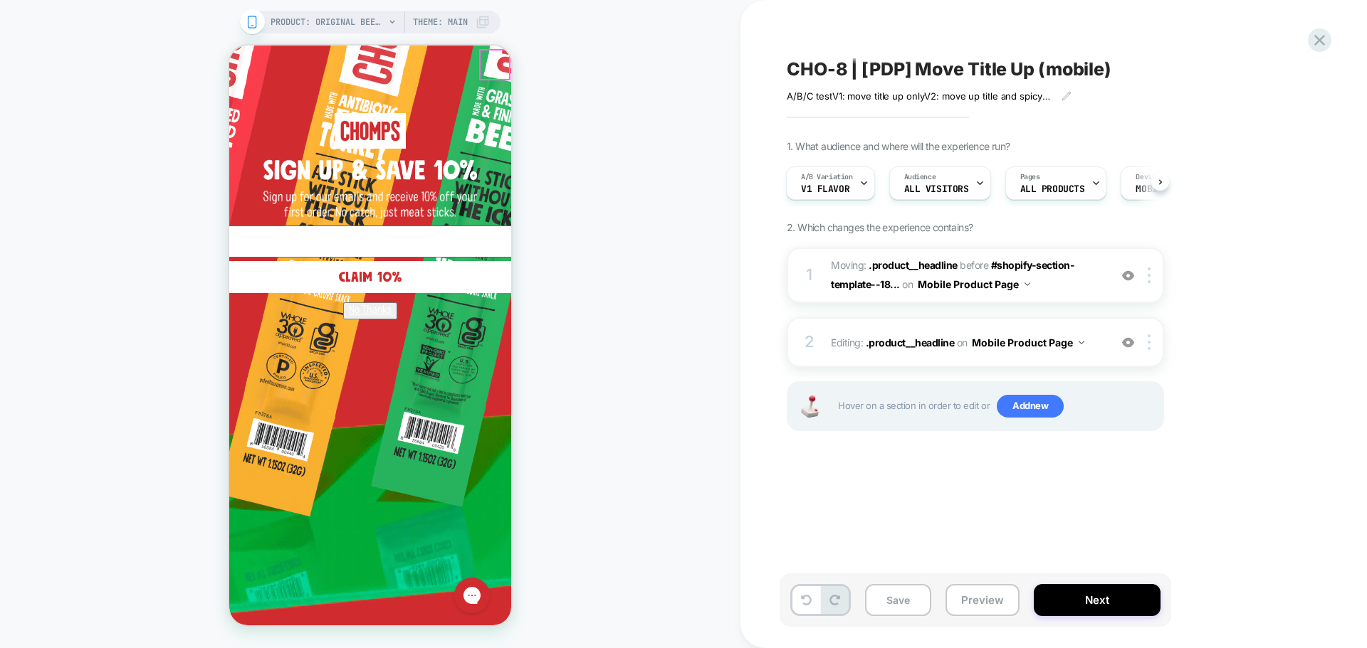
click at [807, 61] on circle "Close dialog" at bounding box center [820, 65] width 27 height 27
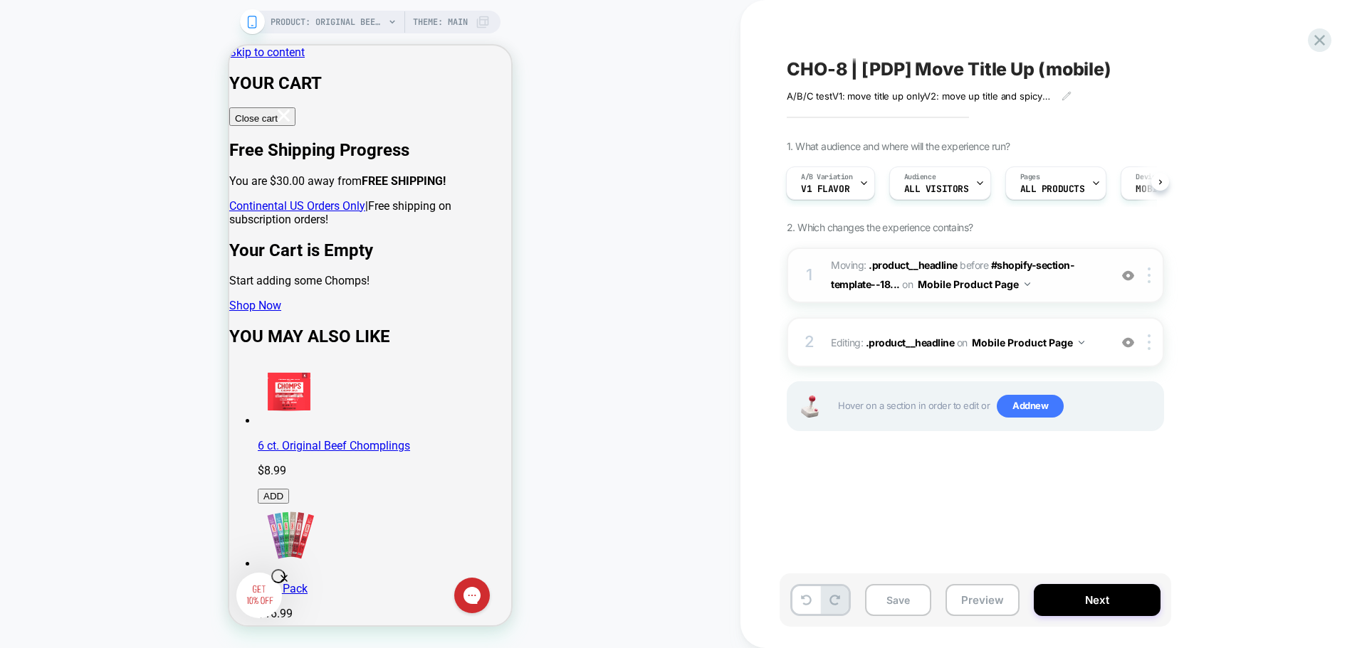
click at [1066, 290] on span "Moving: .product__headline .product__headline before #shopify-section-template-…" at bounding box center [966, 275] width 271 height 38
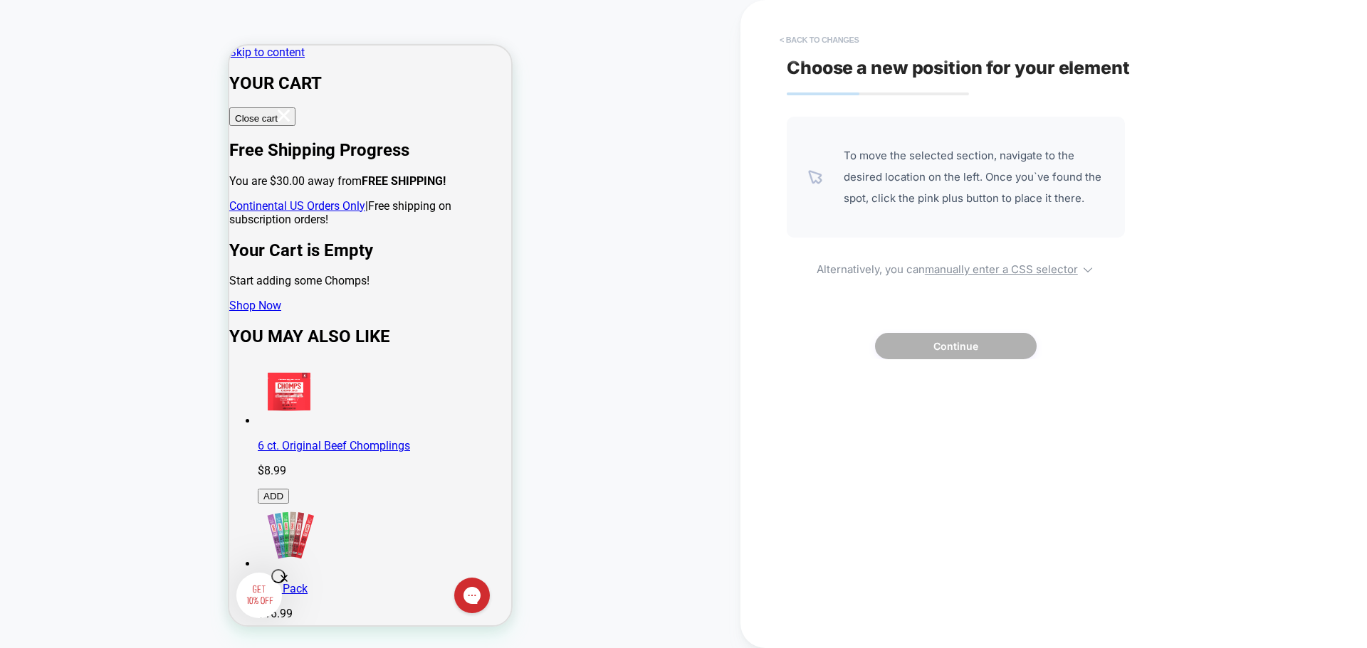
click at [811, 39] on button "< Back to changes" at bounding box center [819, 39] width 94 height 23
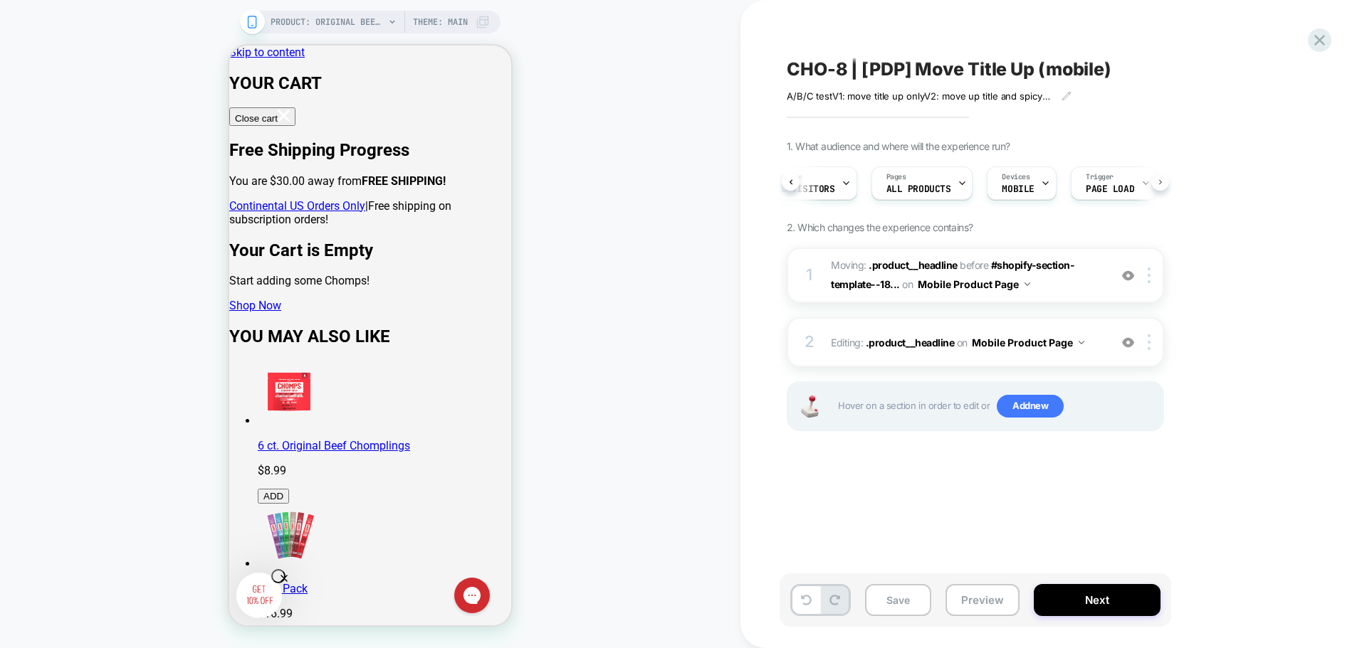
scroll to position [0, 170]
click at [1073, 360] on div "2 Editing : .product__headline .product__headline on Mobile Product Page Add Be…" at bounding box center [975, 342] width 377 height 50
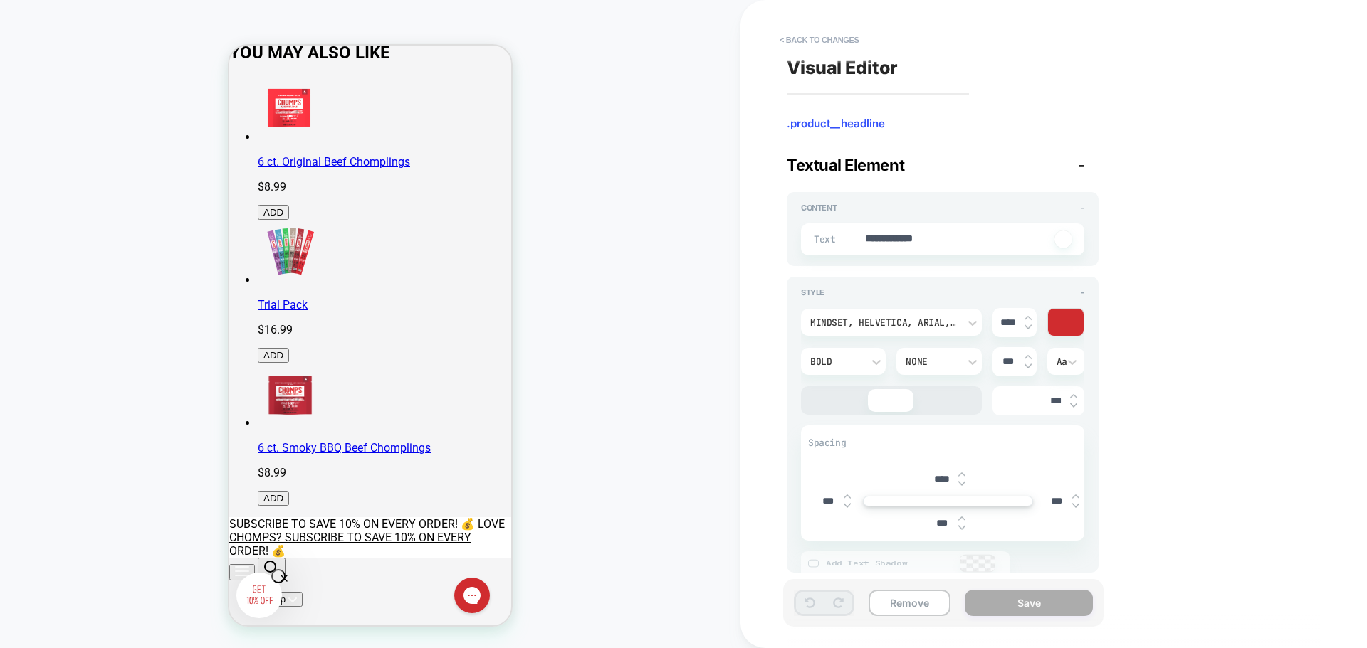
scroll to position [297, 0]
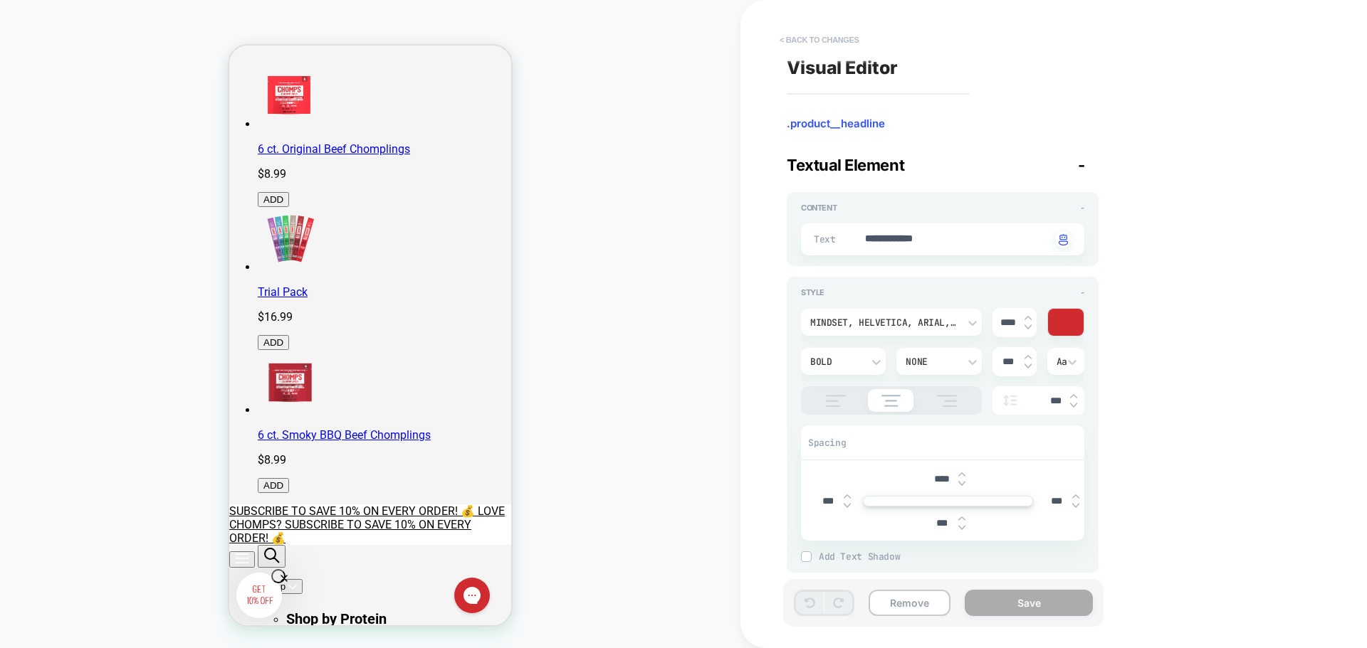
click at [825, 36] on button "< Back to changes" at bounding box center [819, 39] width 94 height 23
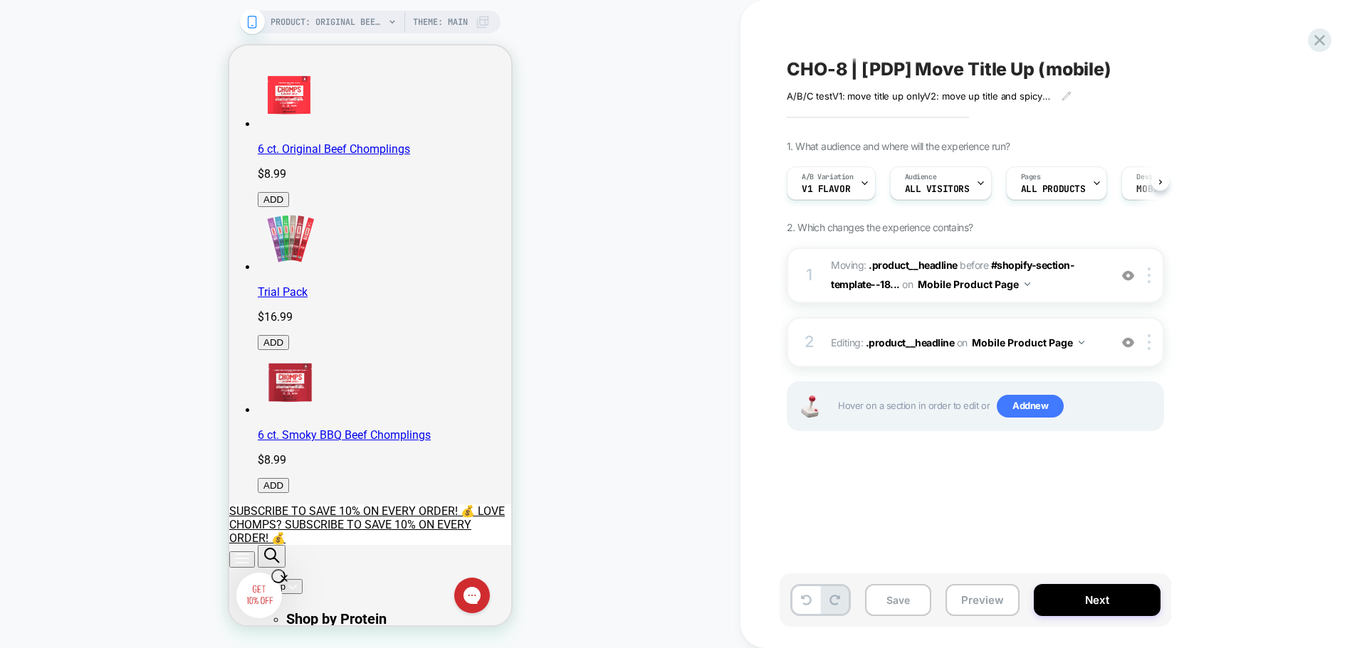
scroll to position [0, 1]
click at [1025, 287] on button "Mobile Product Page" at bounding box center [974, 284] width 112 height 21
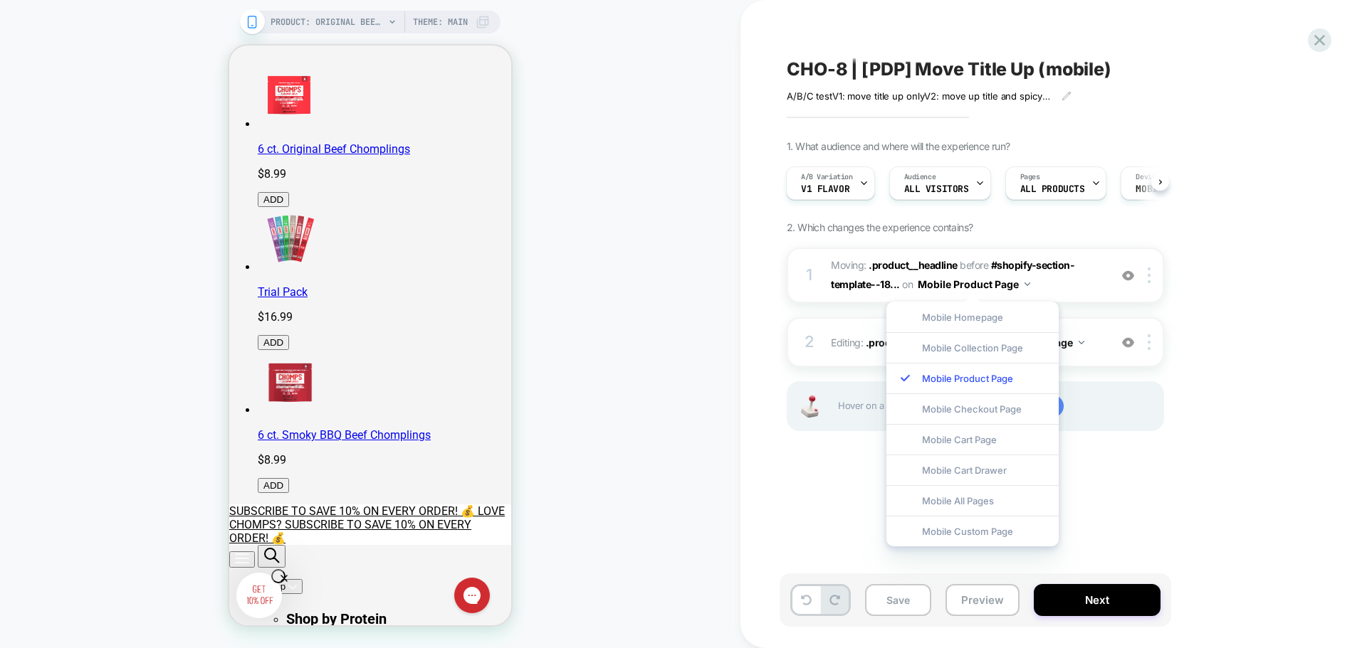
click at [1268, 424] on div "1. What audience and where will the experience run? A/B Variation V1 Flavor Aud…" at bounding box center [1047, 303] width 520 height 327
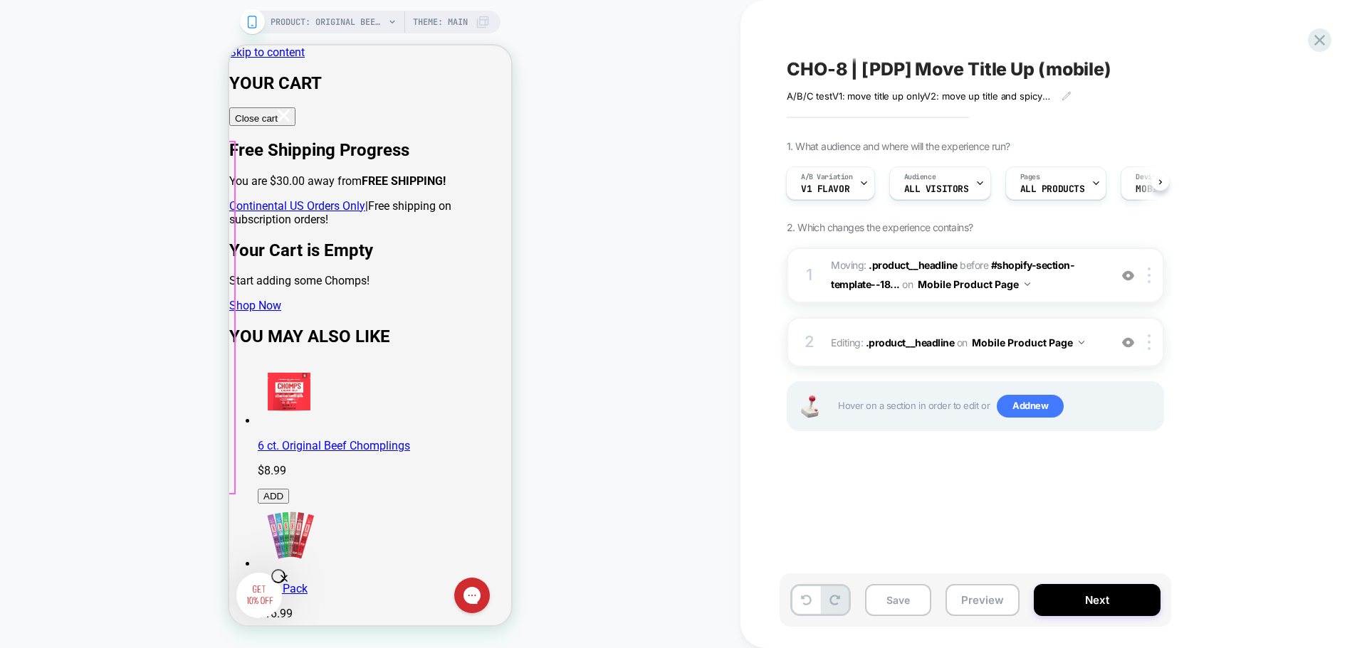
scroll to position [71, 0]
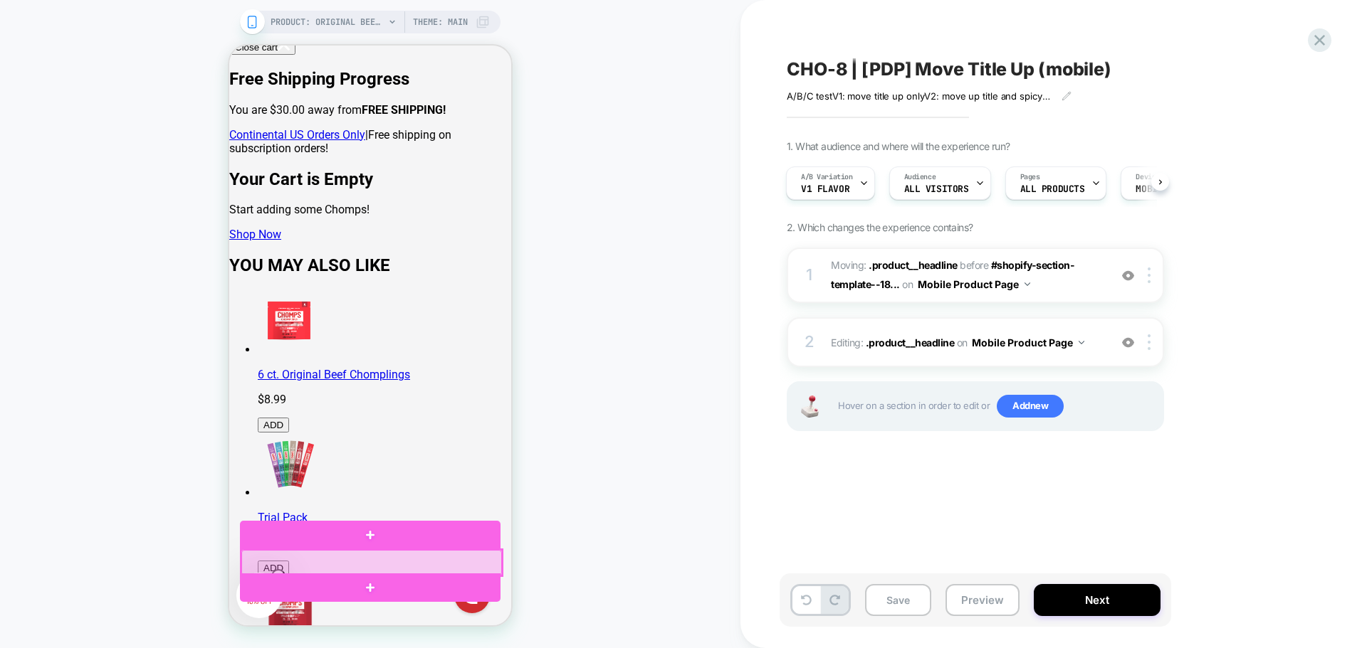
click at [346, 562] on div at bounding box center [371, 563] width 261 height 26
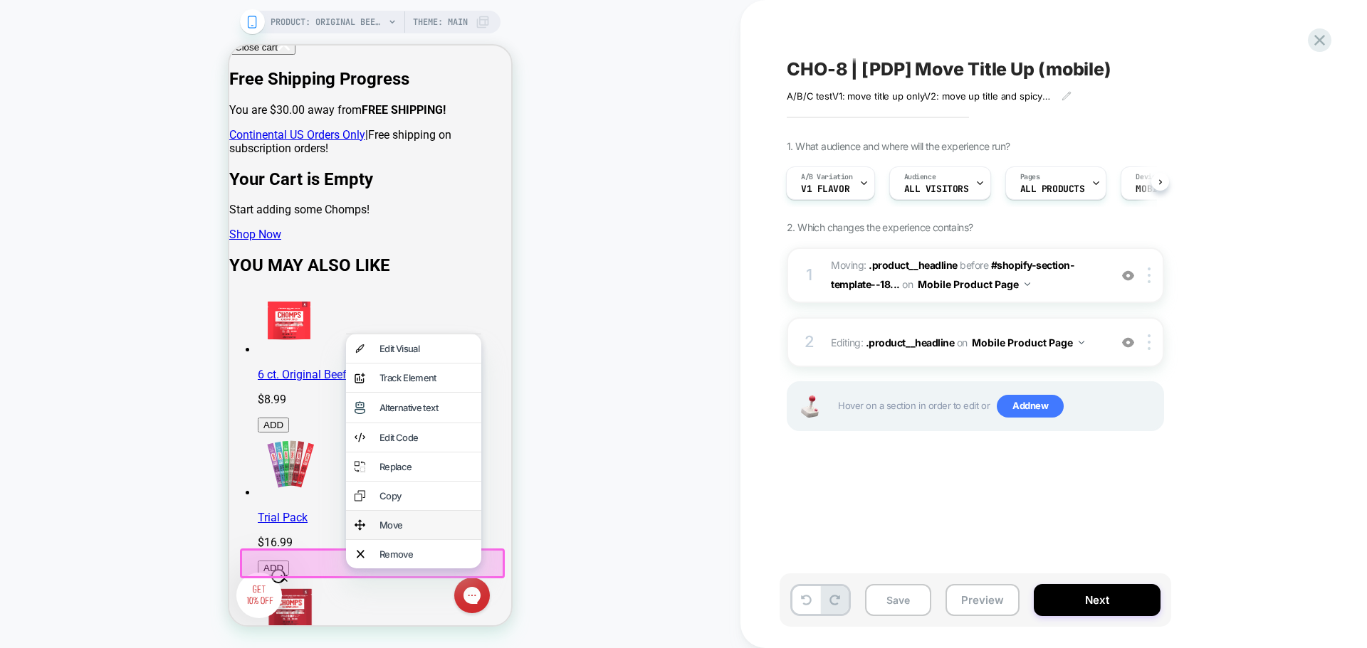
click at [374, 540] on div "Move" at bounding box center [413, 525] width 135 height 28
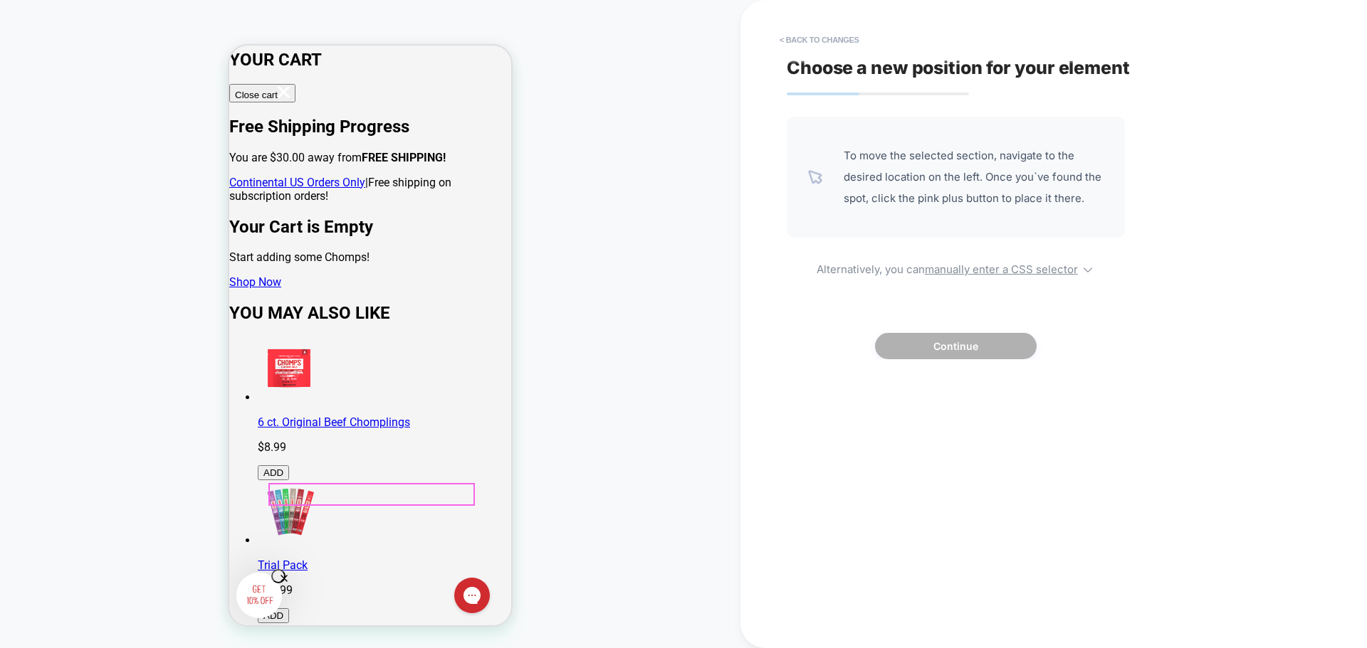
scroll to position [0, 0]
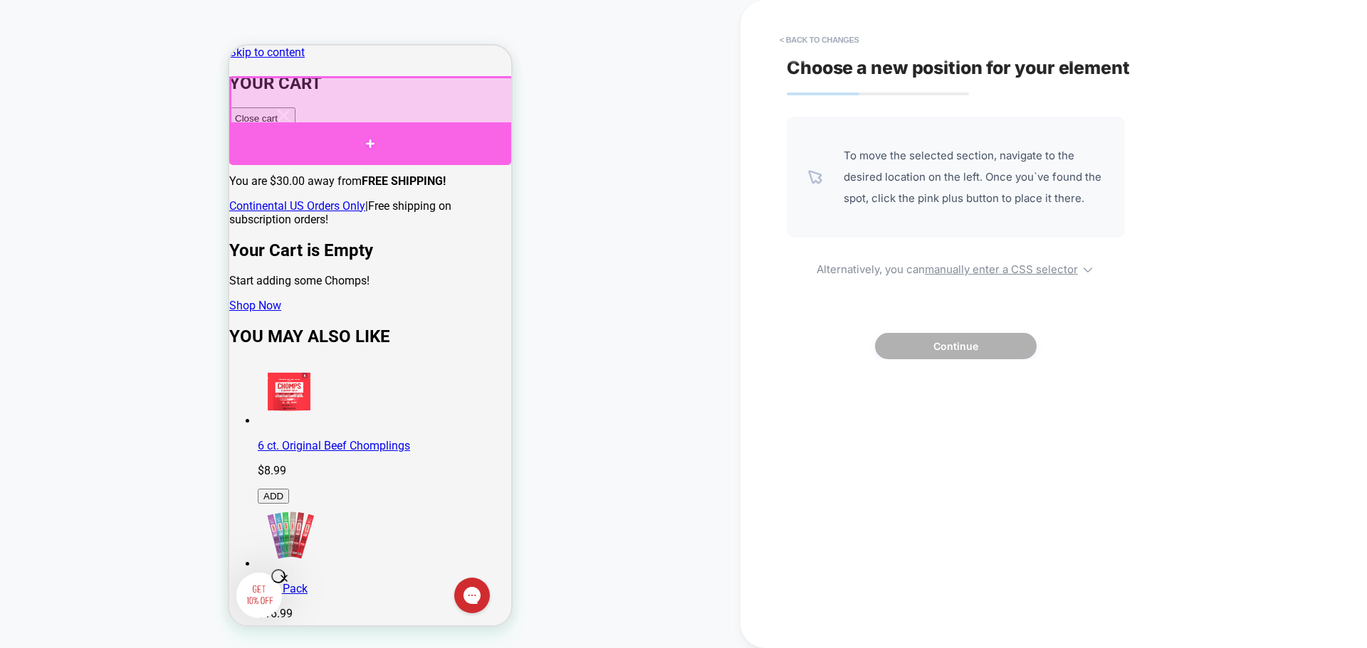
click at [369, 141] on div at bounding box center [370, 143] width 282 height 43
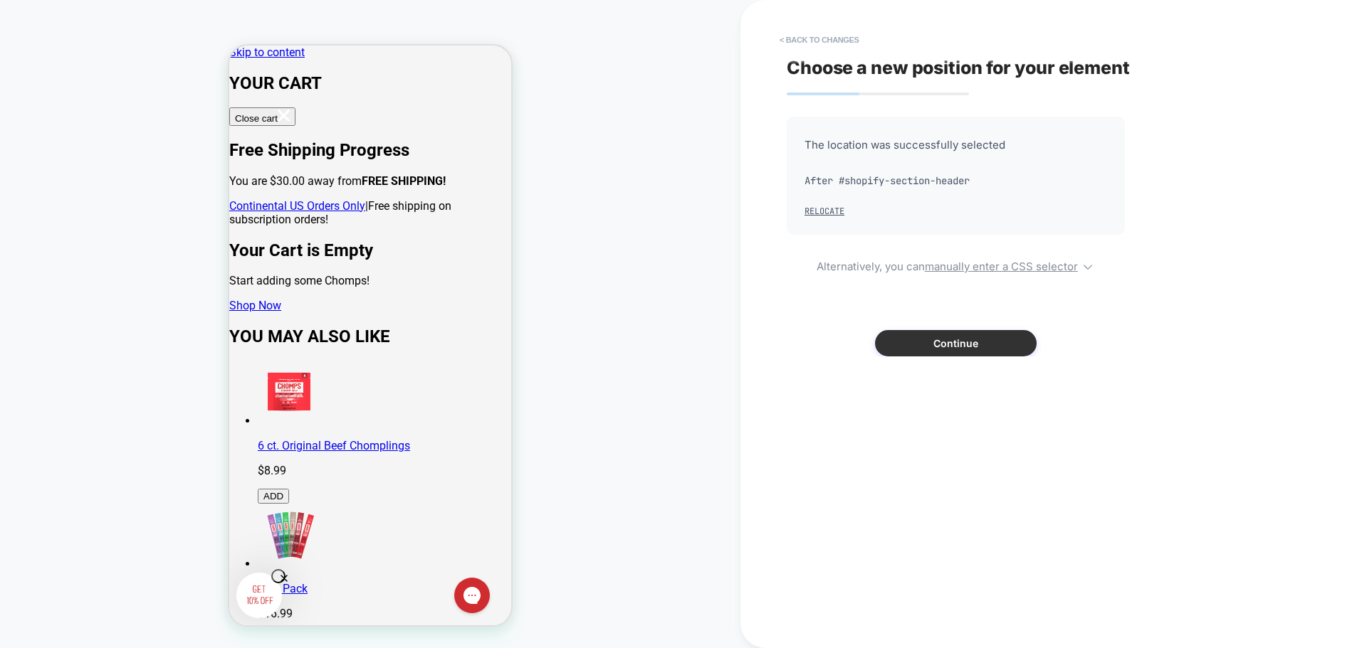
click at [925, 342] on button "Continue" at bounding box center [956, 343] width 162 height 26
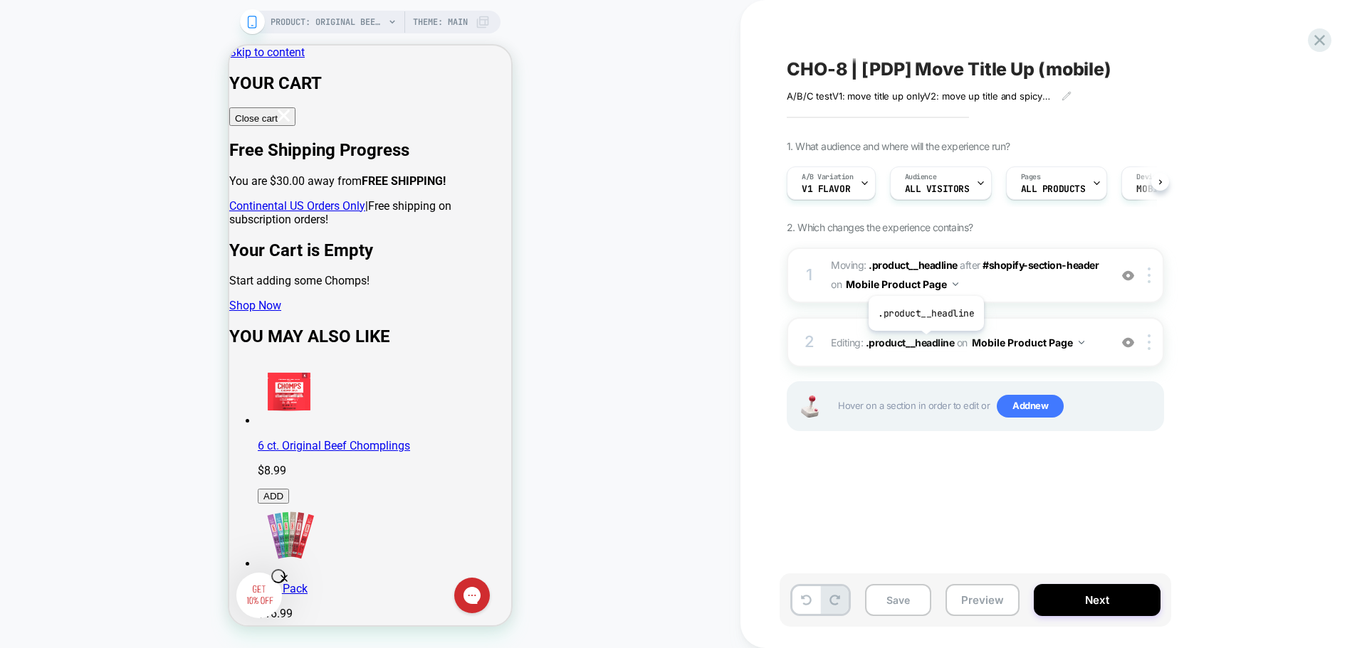
scroll to position [0, 1]
click at [1095, 353] on div "2 Editing : .product__headline .product__headline on Mobile Product Page Add Be…" at bounding box center [975, 342] width 377 height 50
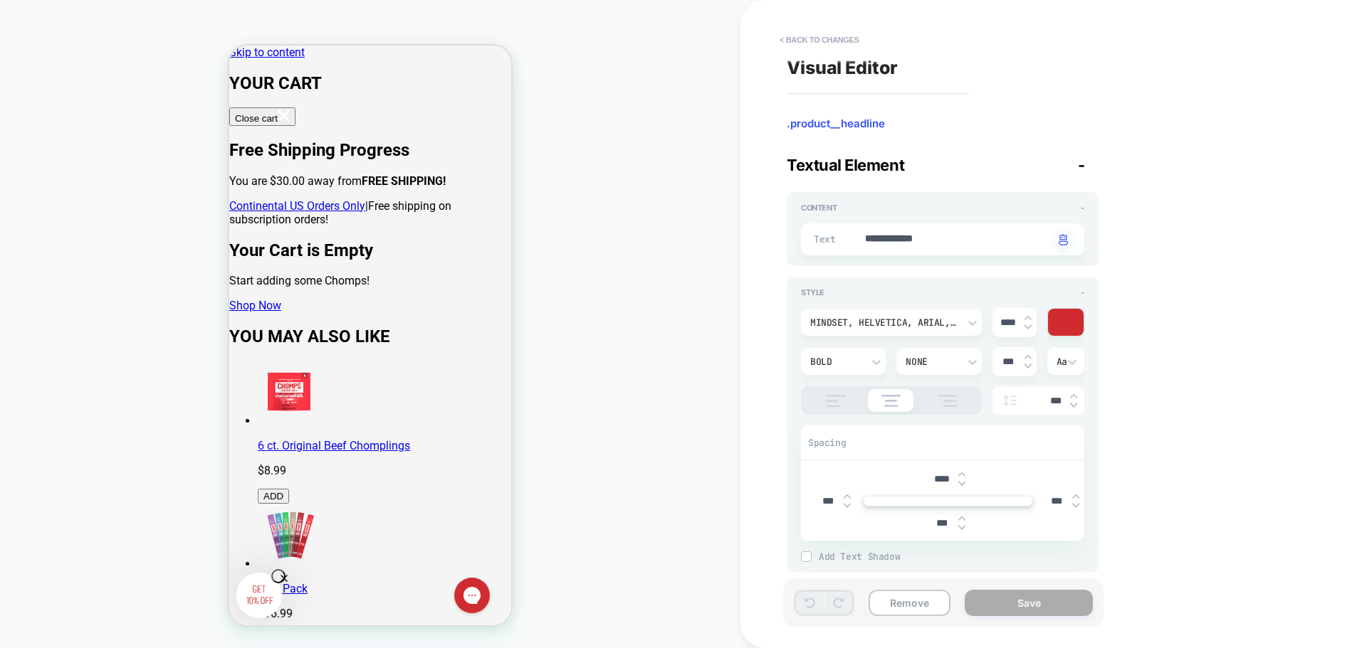
drag, startPoint x: 941, startPoint y: 526, endPoint x: 934, endPoint y: 525, distance: 7.2
click at [934, 525] on input "***" at bounding box center [942, 523] width 32 height 12
type textarea "*"
type input "***"
type textarea "*"
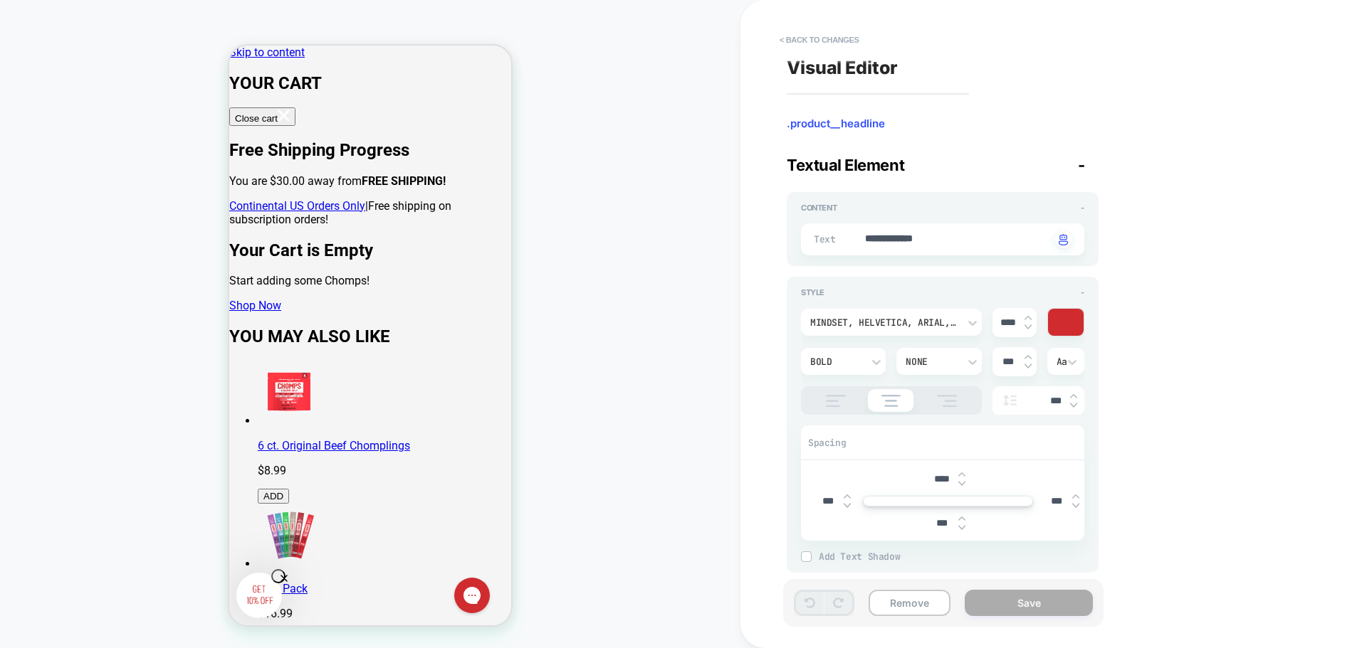
type input "****"
type textarea "*"
type input "****"
drag, startPoint x: 1167, startPoint y: 529, endPoint x: 1153, endPoint y: 530, distance: 13.5
click at [1165, 529] on div "**********" at bounding box center [1046, 324] width 534 height 620
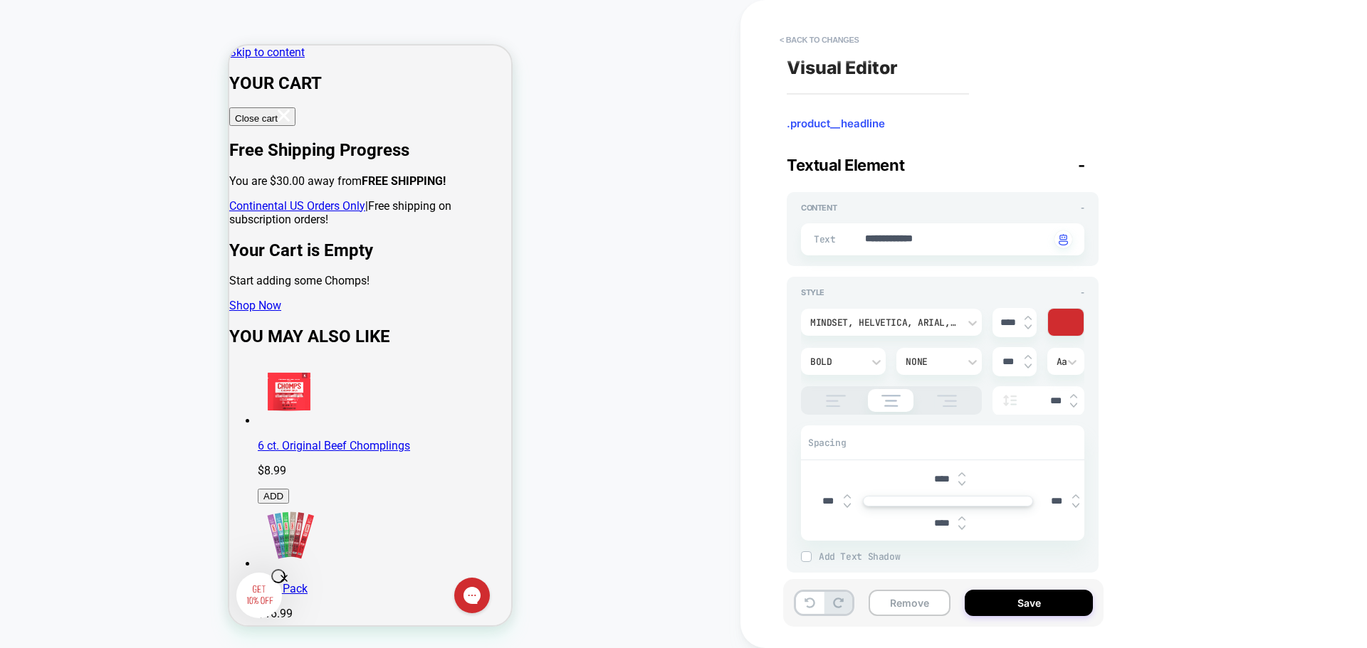
drag, startPoint x: 942, startPoint y: 528, endPoint x: 897, endPoint y: 531, distance: 45.6
click at [897, 531] on div "****" at bounding box center [947, 523] width 273 height 29
type textarea "*"
type input "***"
type textarea "*"
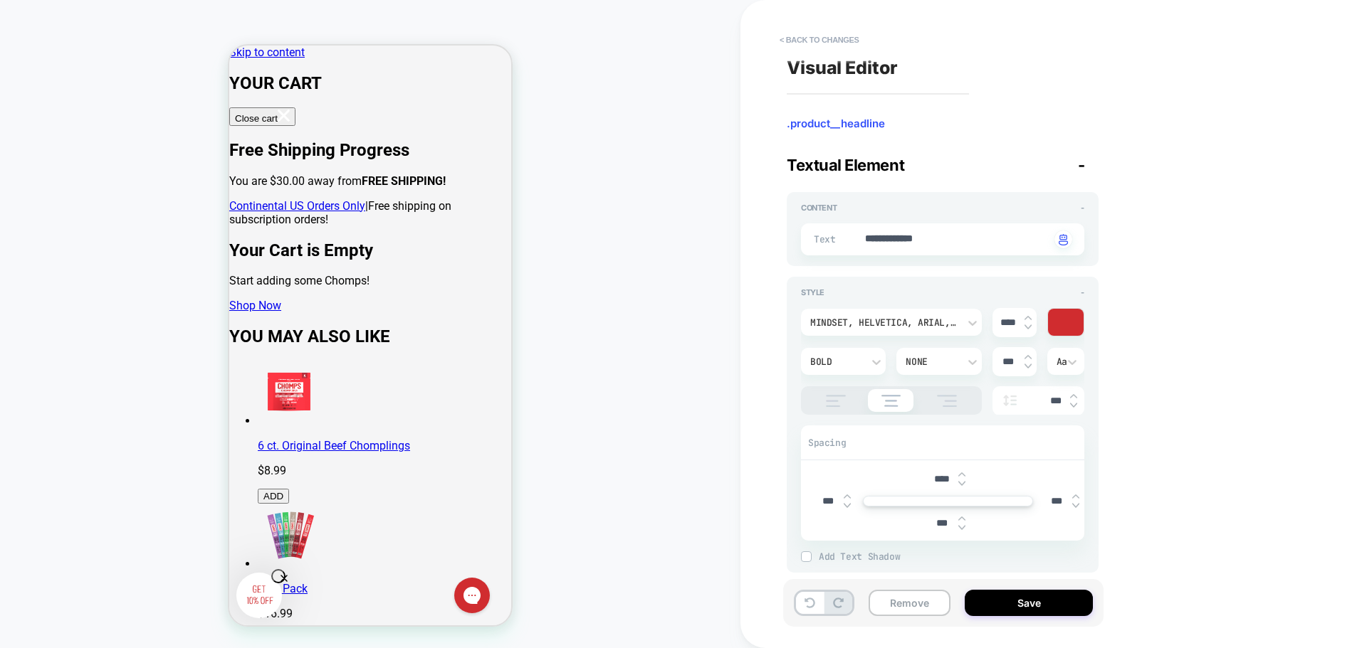
scroll to position [17, 0]
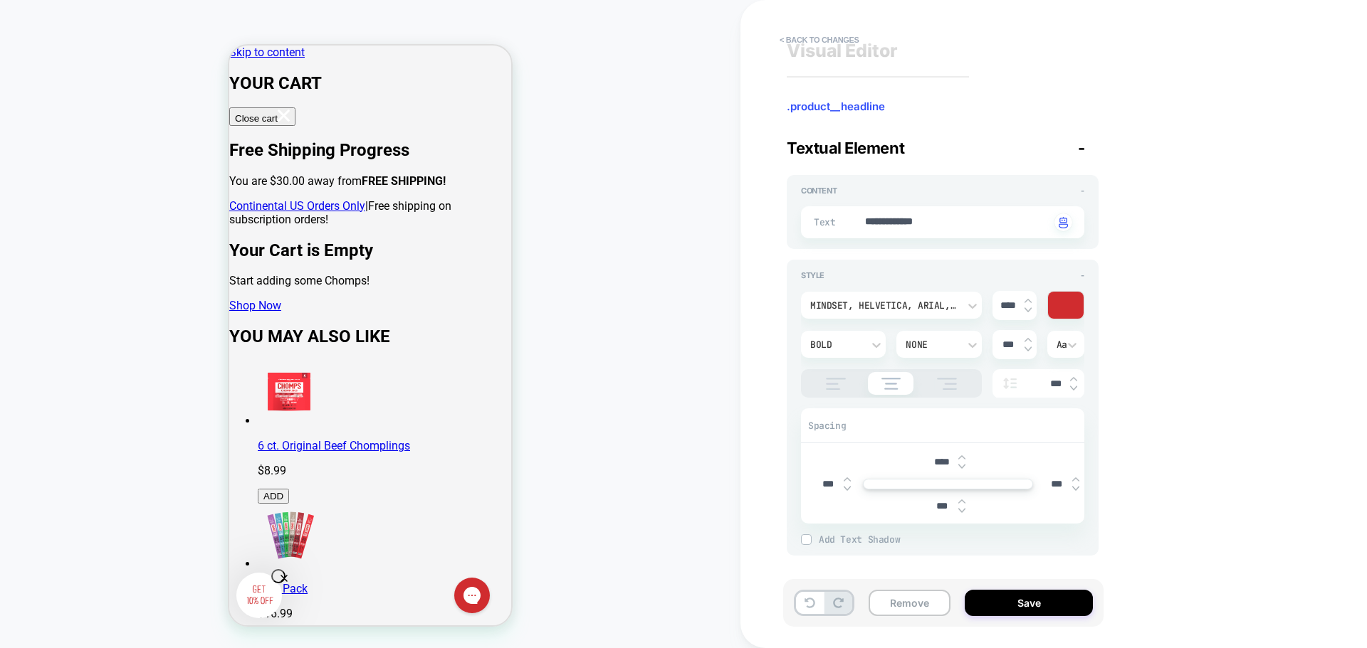
type input "***"
click at [1126, 463] on div "**********" at bounding box center [1046, 324] width 534 height 620
drag, startPoint x: 937, startPoint y: 462, endPoint x: 930, endPoint y: 462, distance: 7.8
click at [930, 462] on input "****" at bounding box center [942, 462] width 32 height 12
type textarea "*"
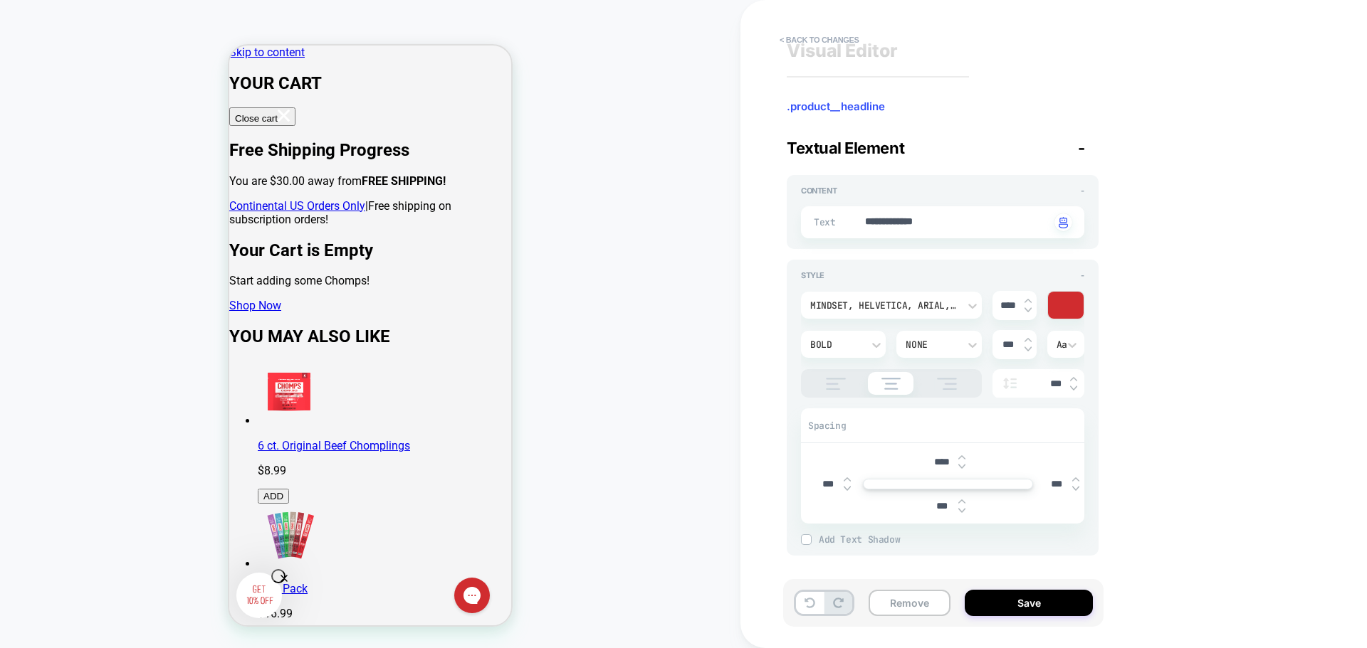
type input "****"
type textarea "*"
type input "*****"
type textarea "*"
type input "****"
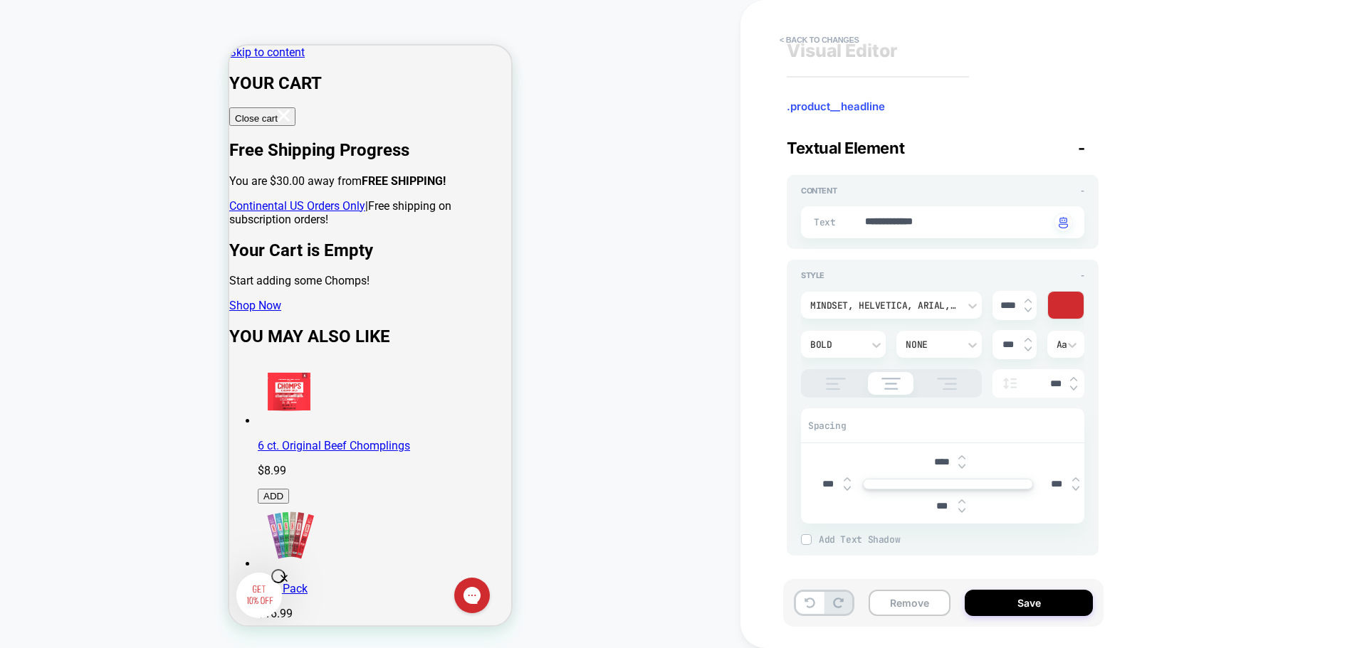
type textarea "*"
type input "***"
type textarea "*"
type input "****"
drag, startPoint x: 941, startPoint y: 507, endPoint x: 932, endPoint y: 507, distance: 8.5
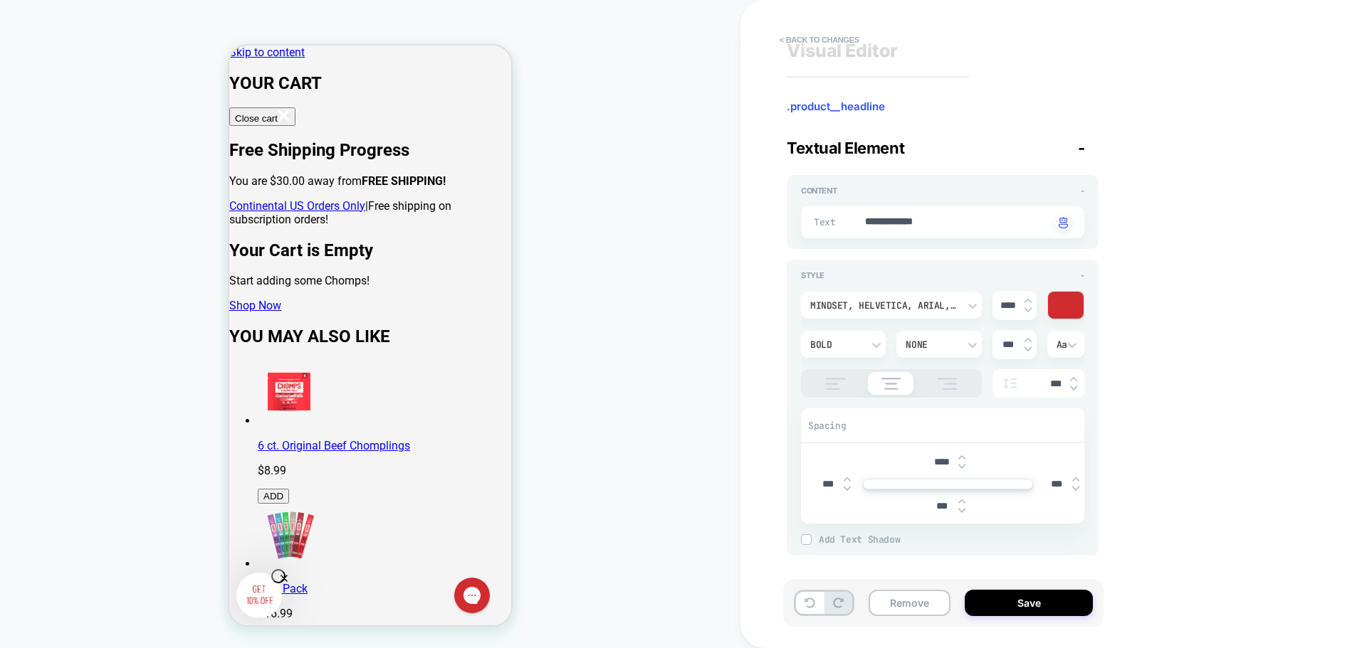
click at [932, 507] on input "***" at bounding box center [942, 506] width 32 height 12
type textarea "*"
type input "***"
type textarea "*"
type input "****"
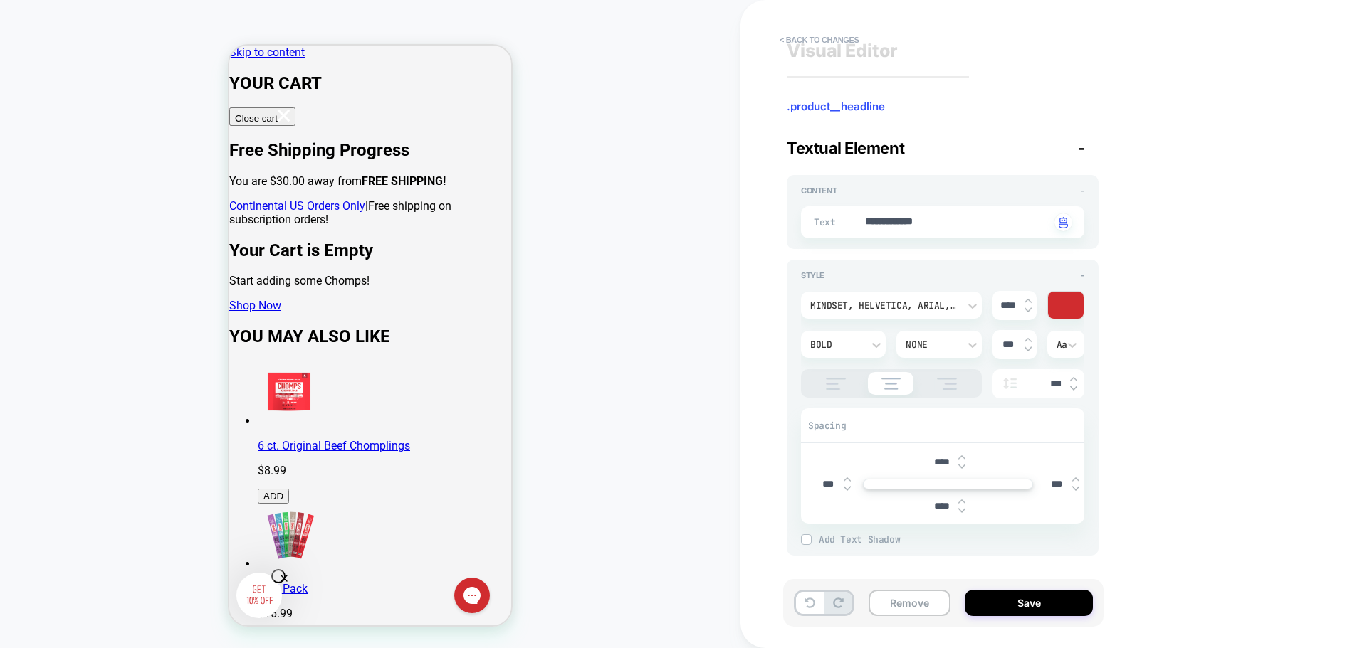
type textarea "*"
type input "*****"
type textarea "*"
type input "*****"
click at [1288, 482] on div "**********" at bounding box center [1046, 324] width 534 height 620
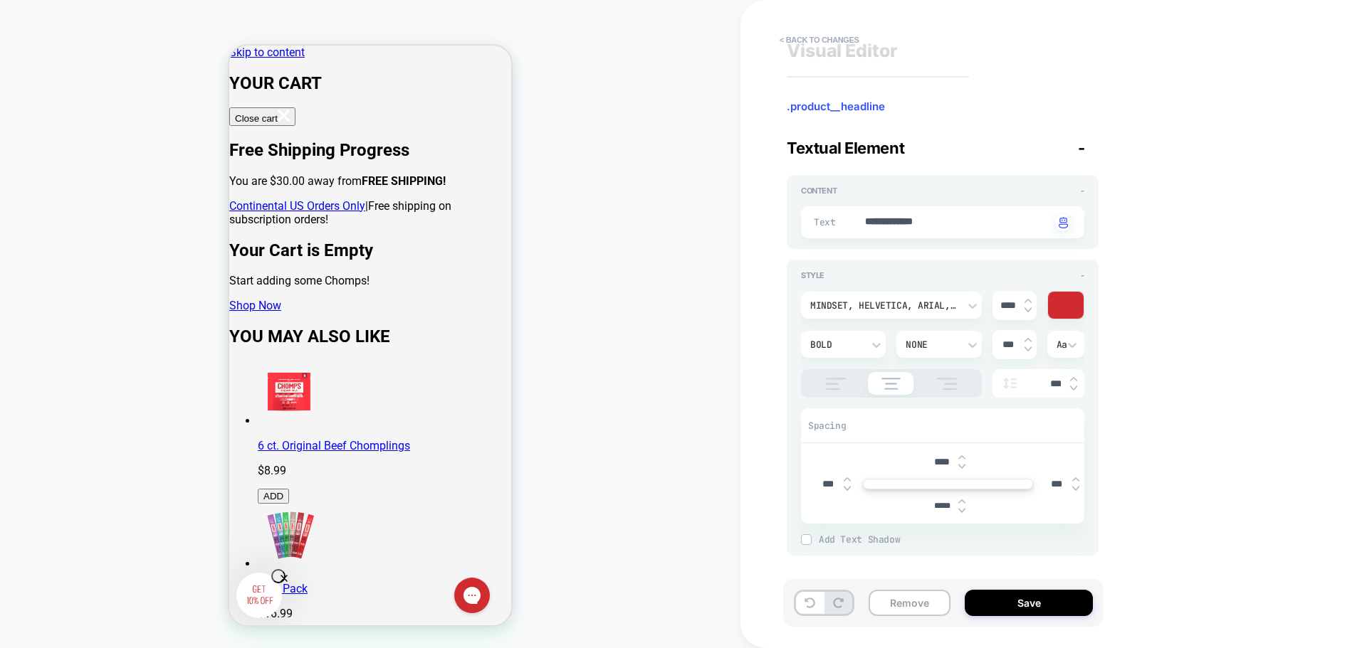
drag, startPoint x: 950, startPoint y: 507, endPoint x: 927, endPoint y: 506, distance: 22.8
click at [927, 506] on input "*****" at bounding box center [942, 506] width 32 height 11
type textarea "*"
type input "***"
type textarea "*"
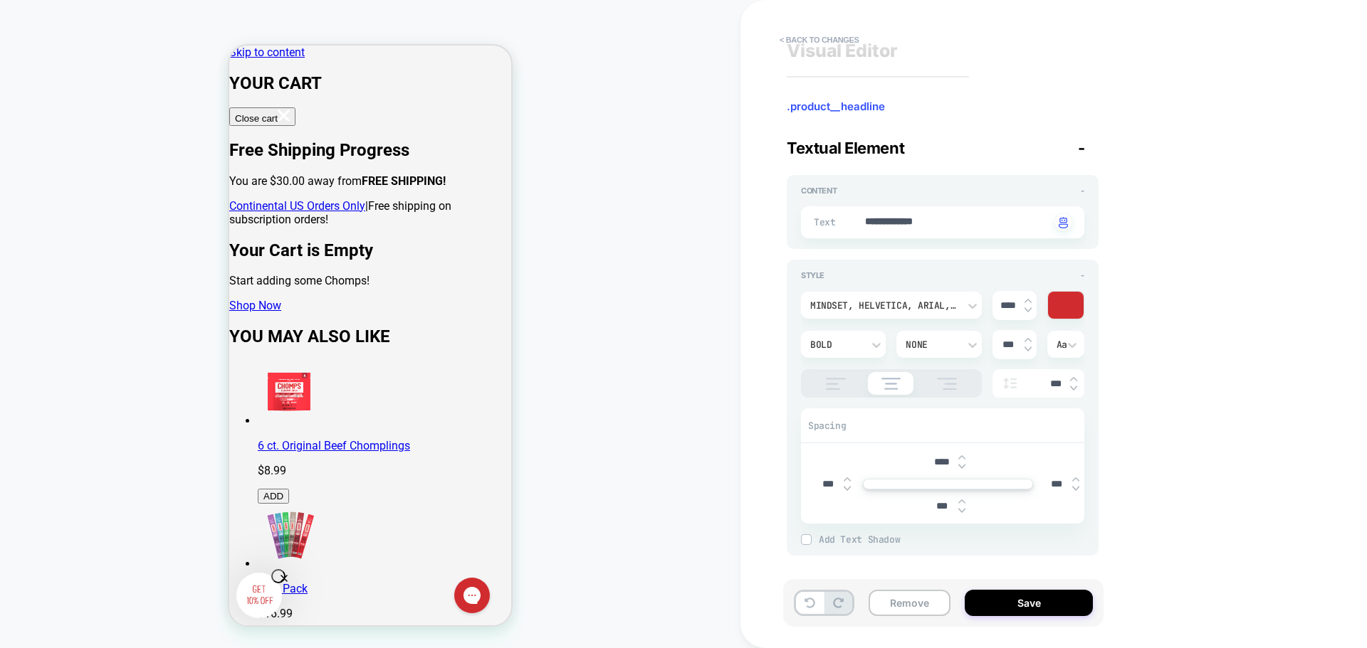
type input "***"
click at [1239, 465] on div "**********" at bounding box center [1046, 324] width 534 height 620
click at [984, 607] on button "Save" at bounding box center [1028, 603] width 128 height 26
type textarea "*"
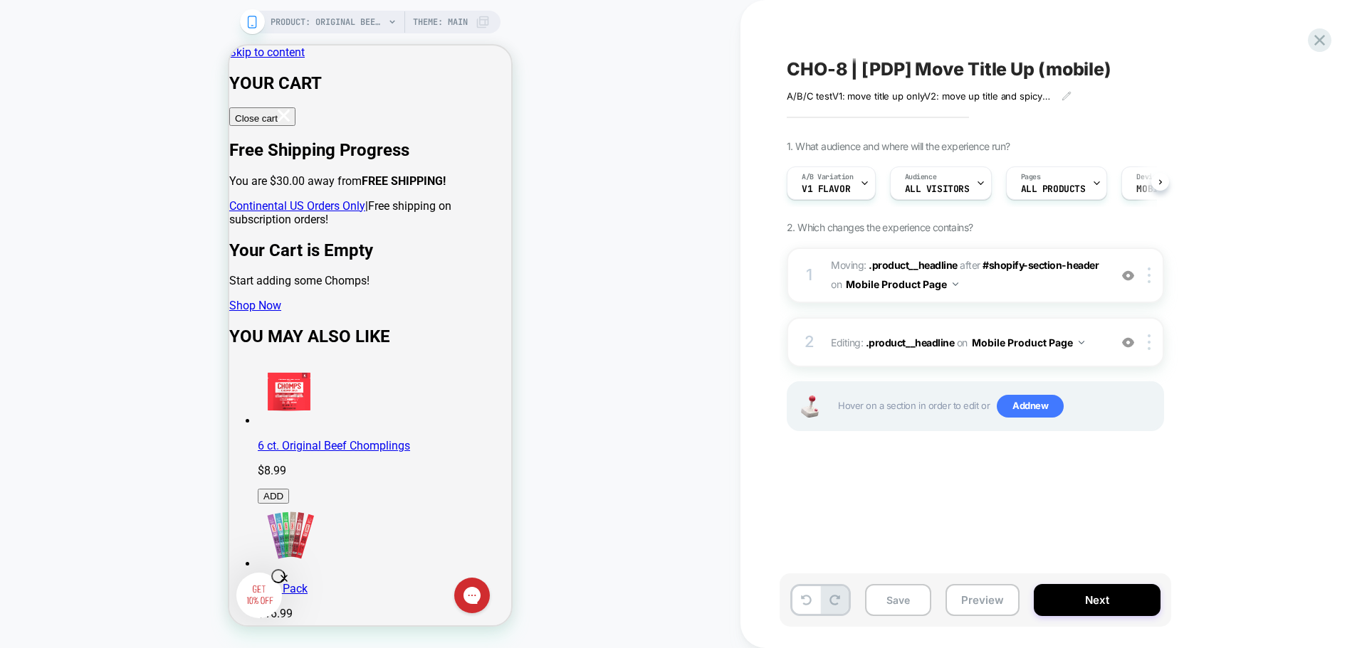
scroll to position [0, 1]
drag, startPoint x: 894, startPoint y: 604, endPoint x: 960, endPoint y: 604, distance: 66.2
click at [894, 604] on button "Save" at bounding box center [898, 600] width 66 height 32
click at [1315, 39] on icon at bounding box center [1319, 40] width 19 height 19
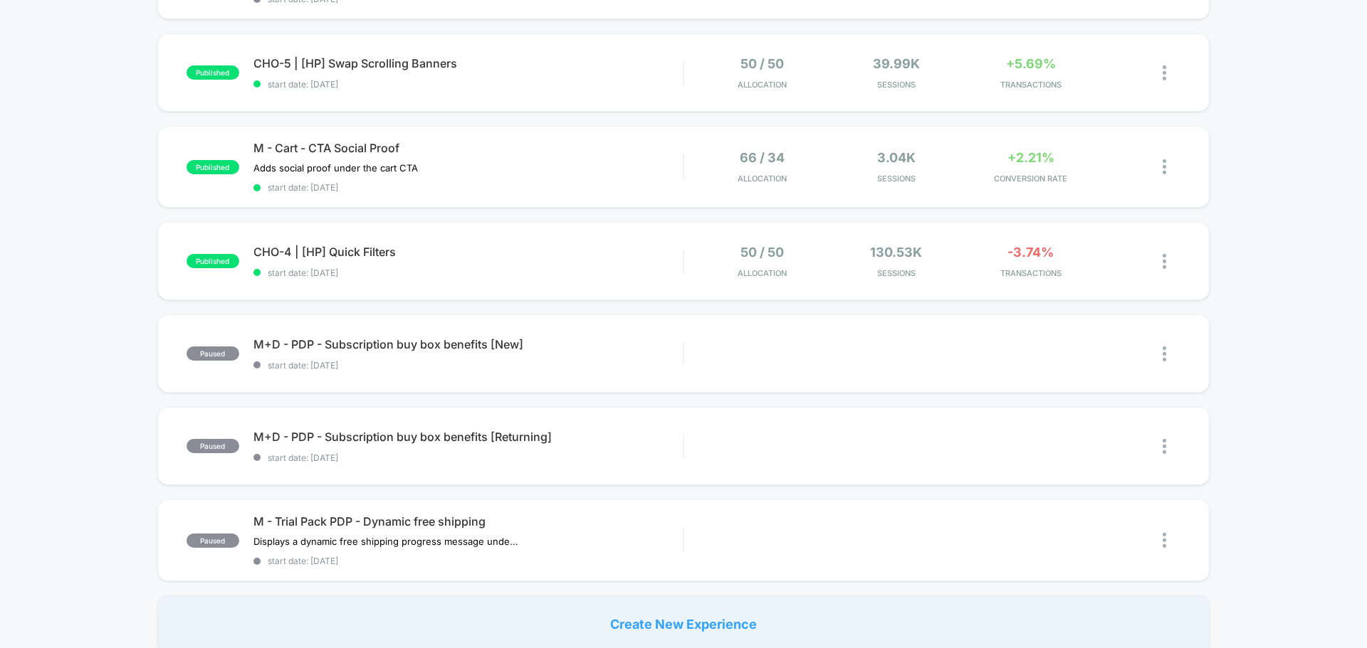
scroll to position [783, 0]
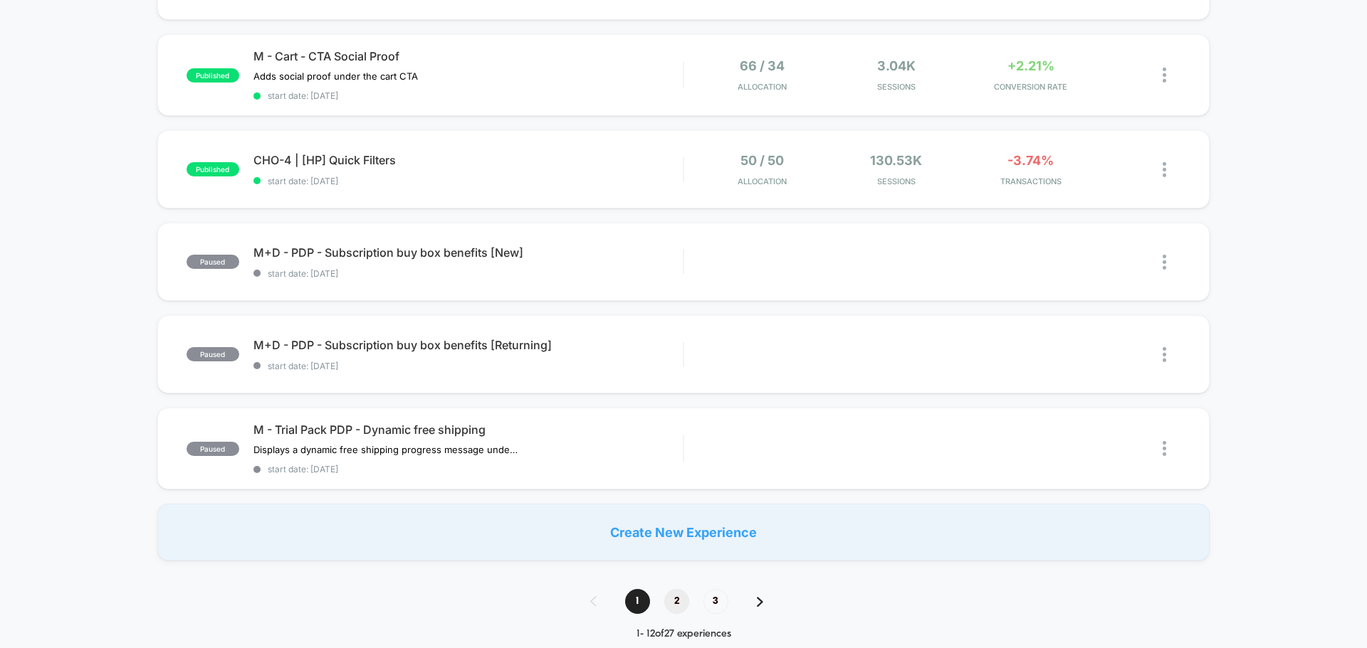
click at [674, 599] on span "2" at bounding box center [676, 601] width 25 height 25
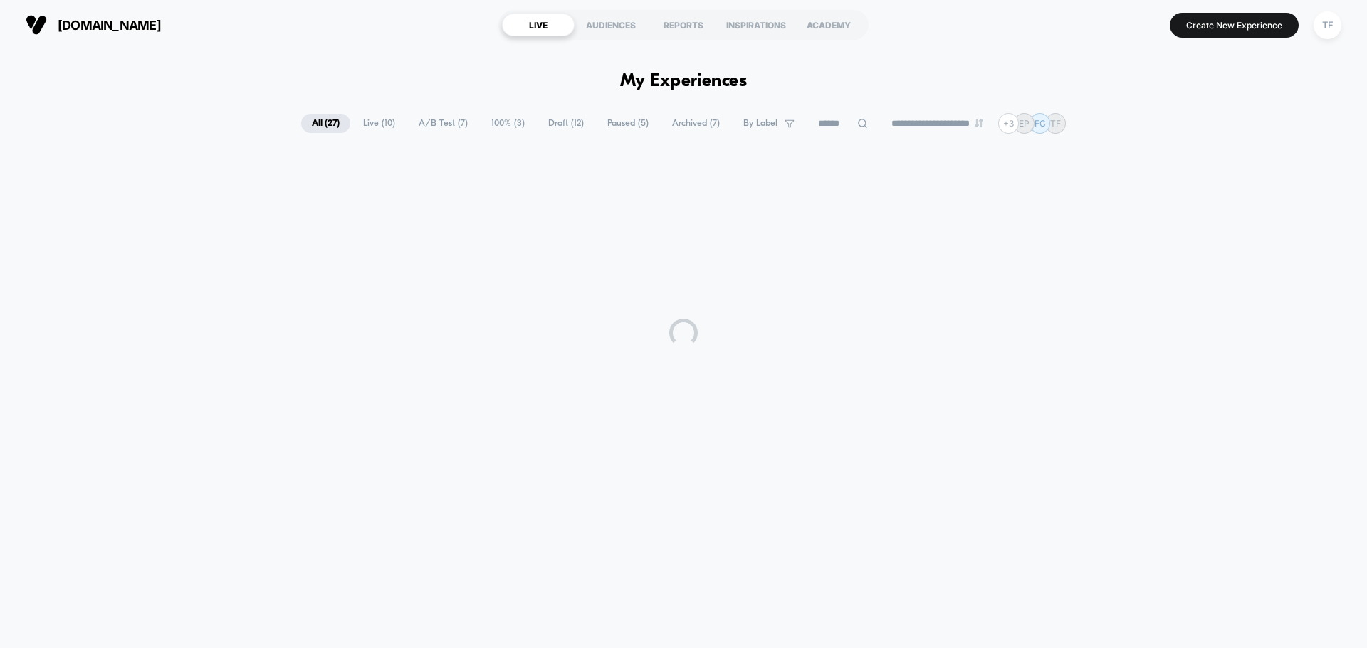
scroll to position [0, 0]
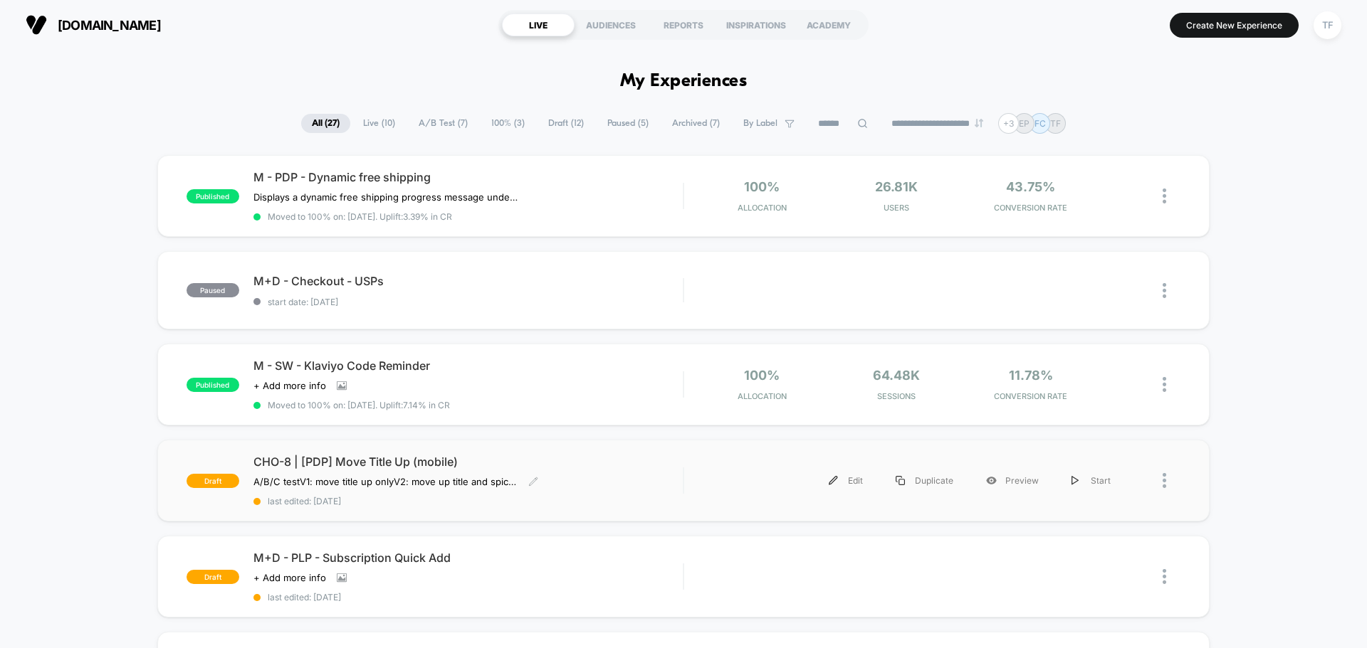
click at [549, 482] on div "A/B/C test V1: move title up only V2: move up title and spicy level Click to ed…" at bounding box center [403, 481] width 300 height 11
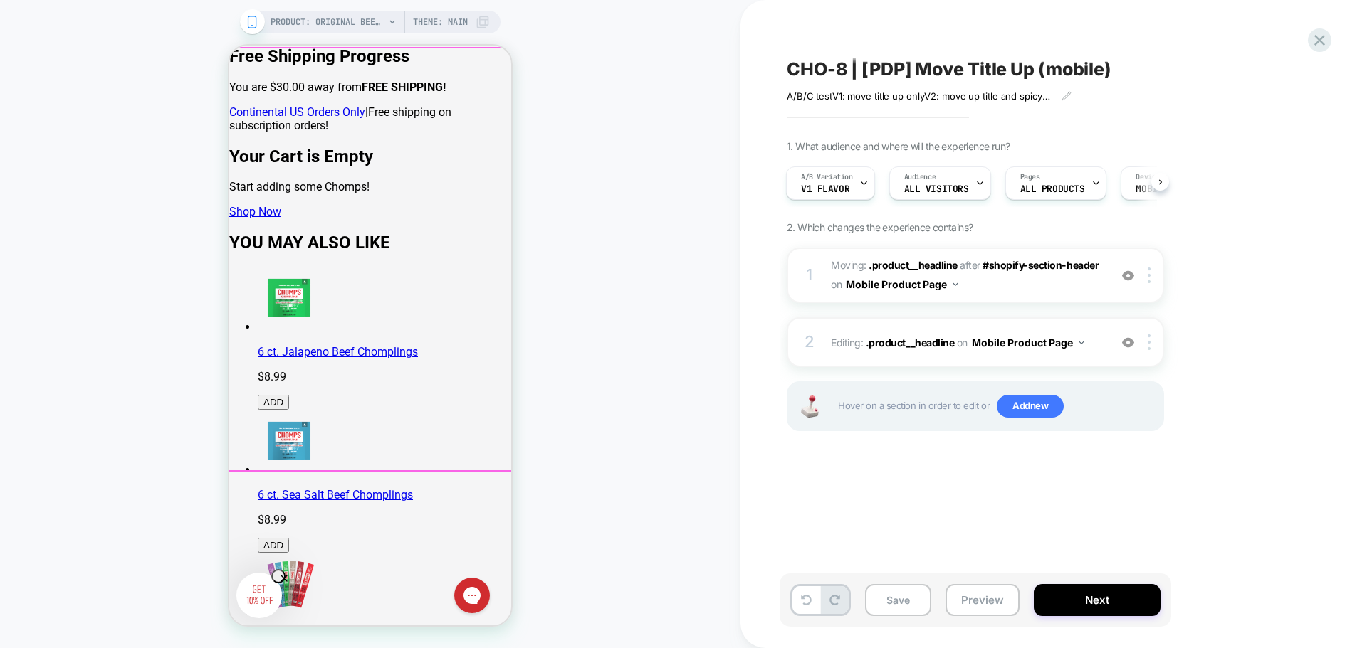
scroll to position [142, 0]
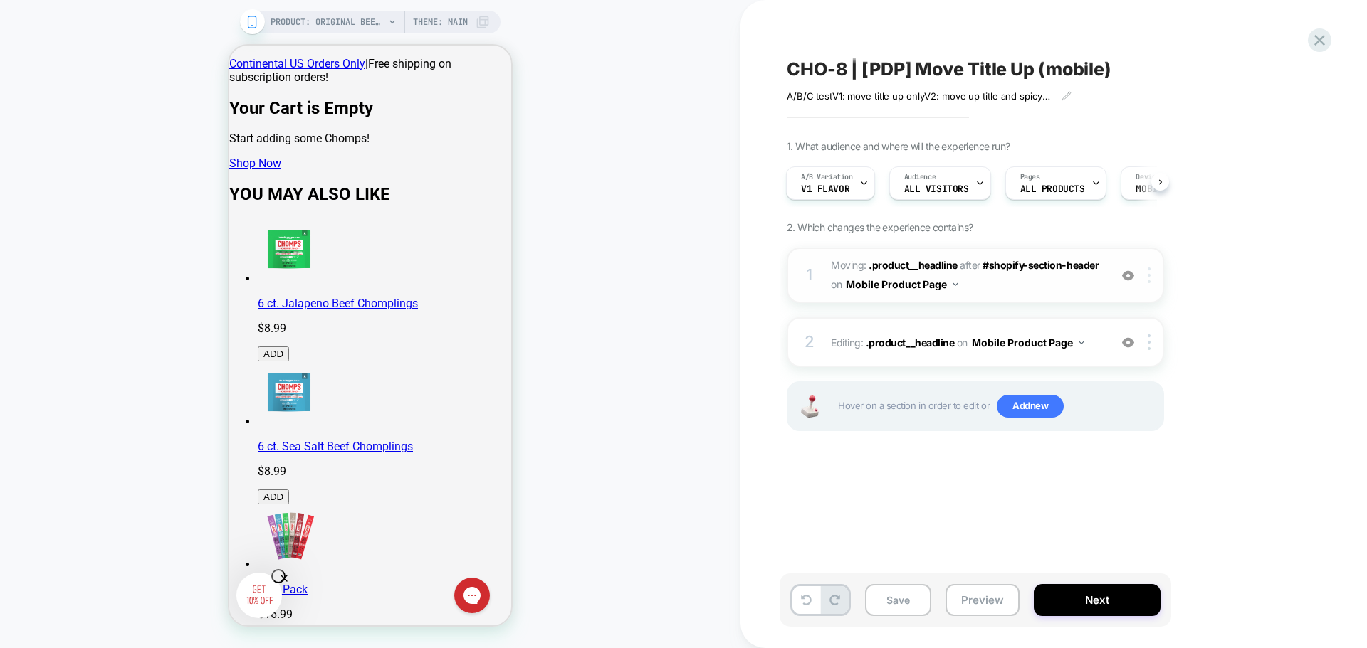
click at [1148, 276] on img at bounding box center [1148, 276] width 3 height 16
click at [1133, 389] on div "Delete" at bounding box center [1150, 389] width 127 height 38
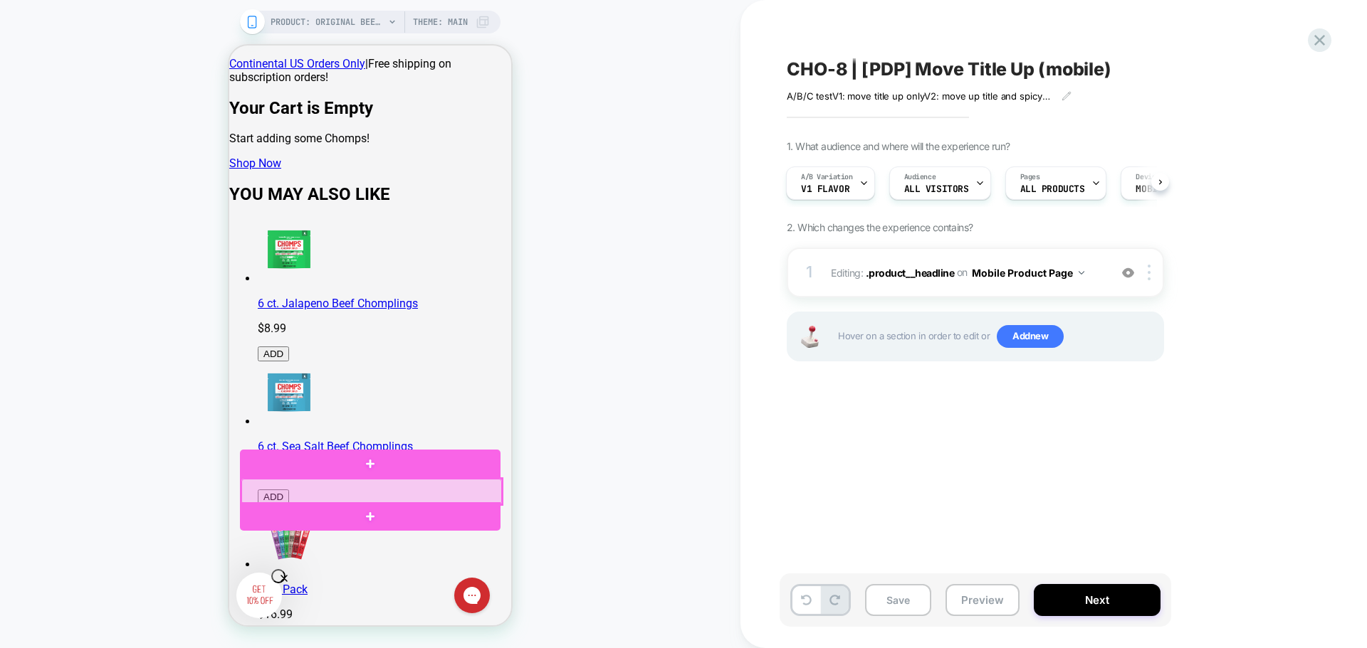
click at [378, 494] on div at bounding box center [371, 492] width 261 height 26
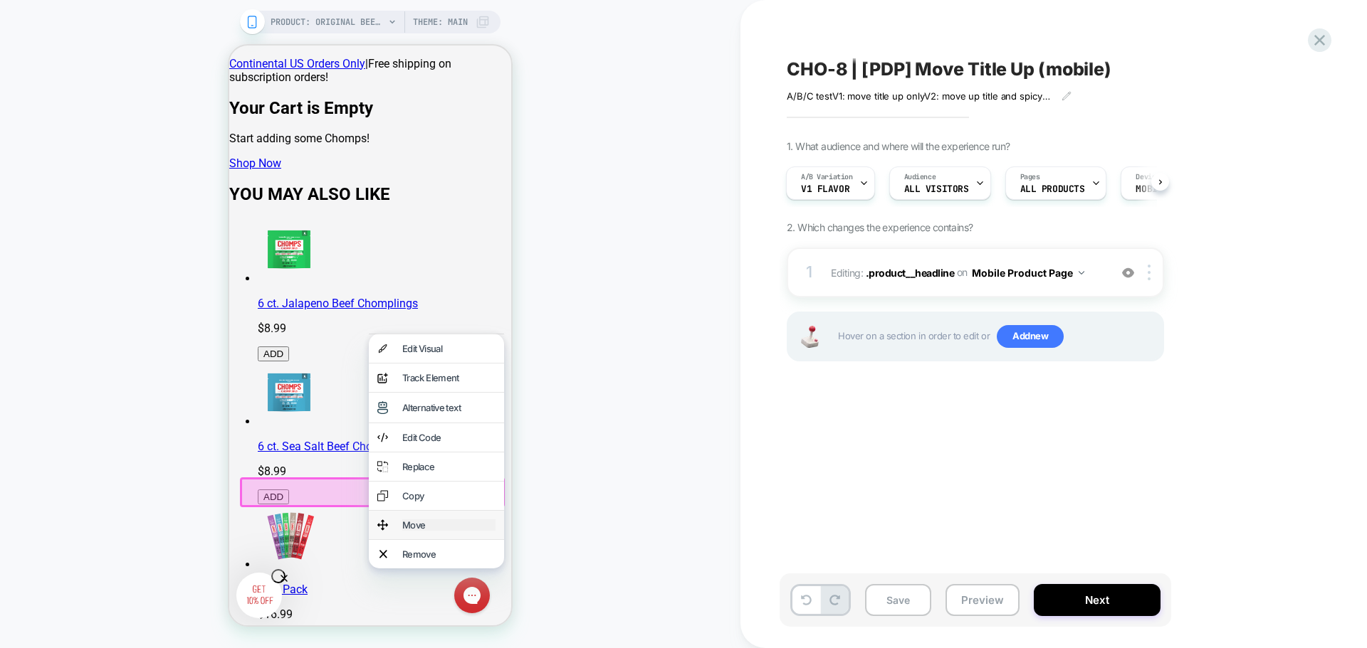
click at [412, 531] on div "Move" at bounding box center [448, 525] width 93 height 11
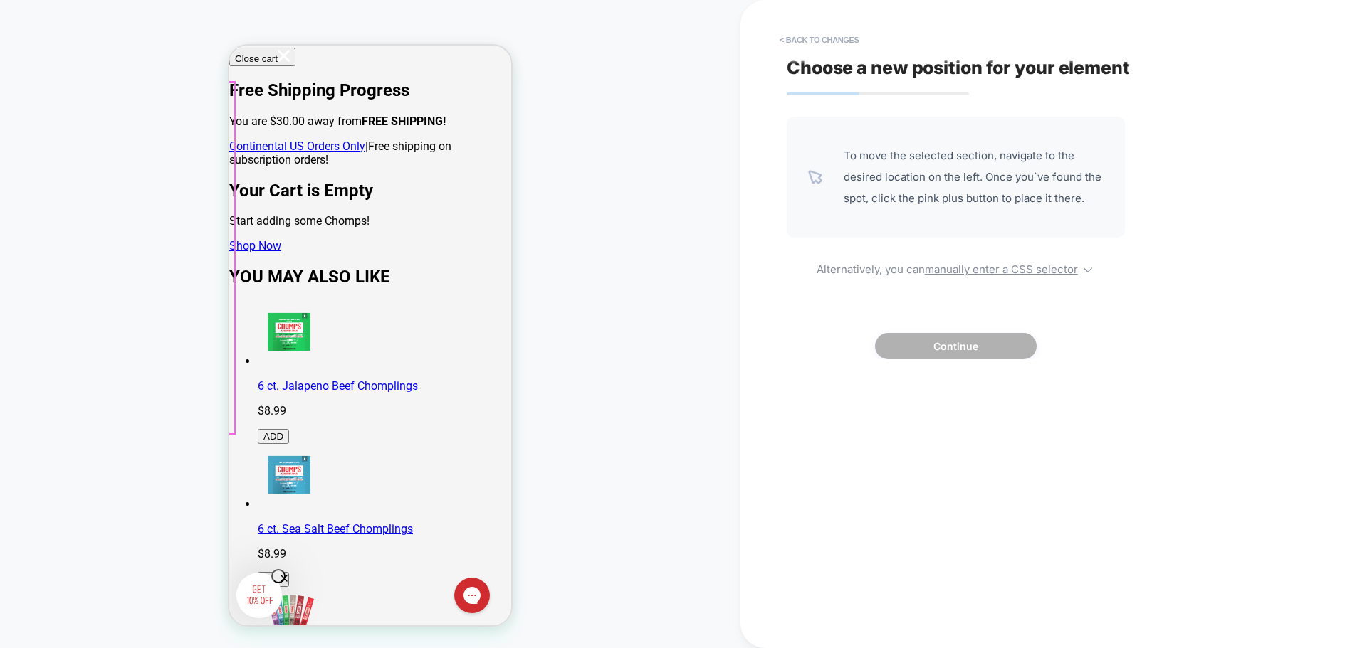
scroll to position [0, 0]
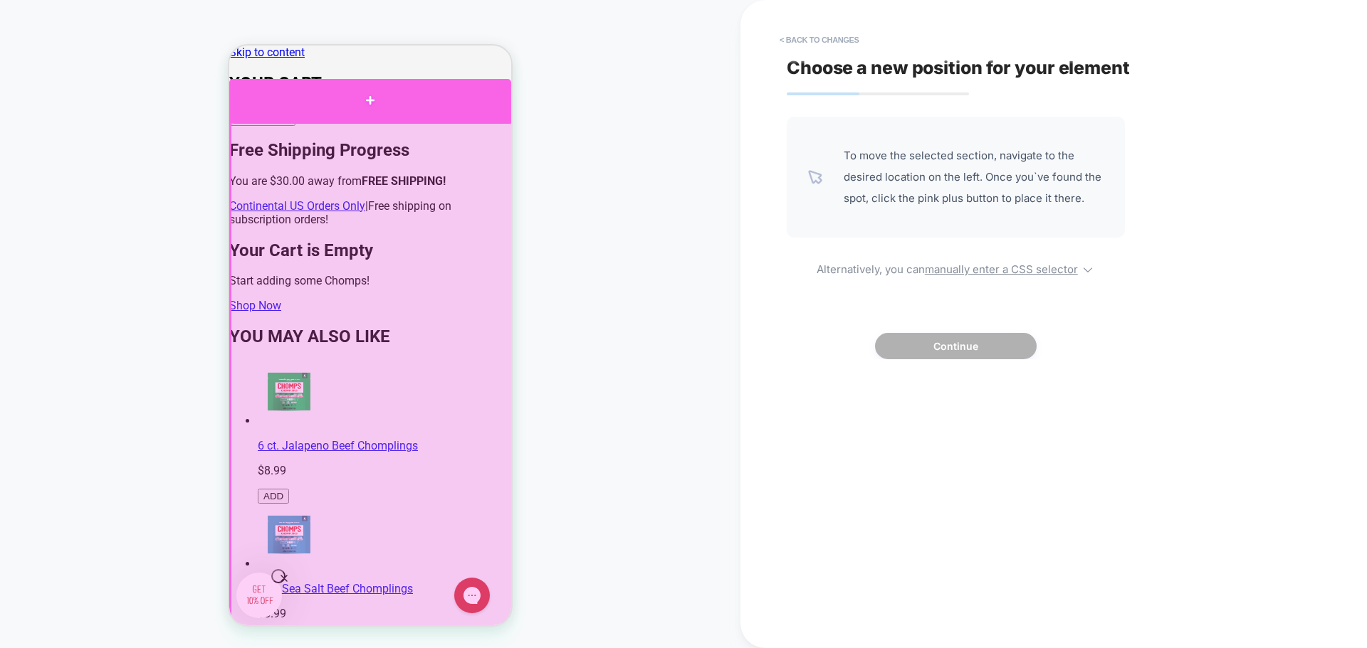
click at [370, 97] on div at bounding box center [370, 100] width 282 height 43
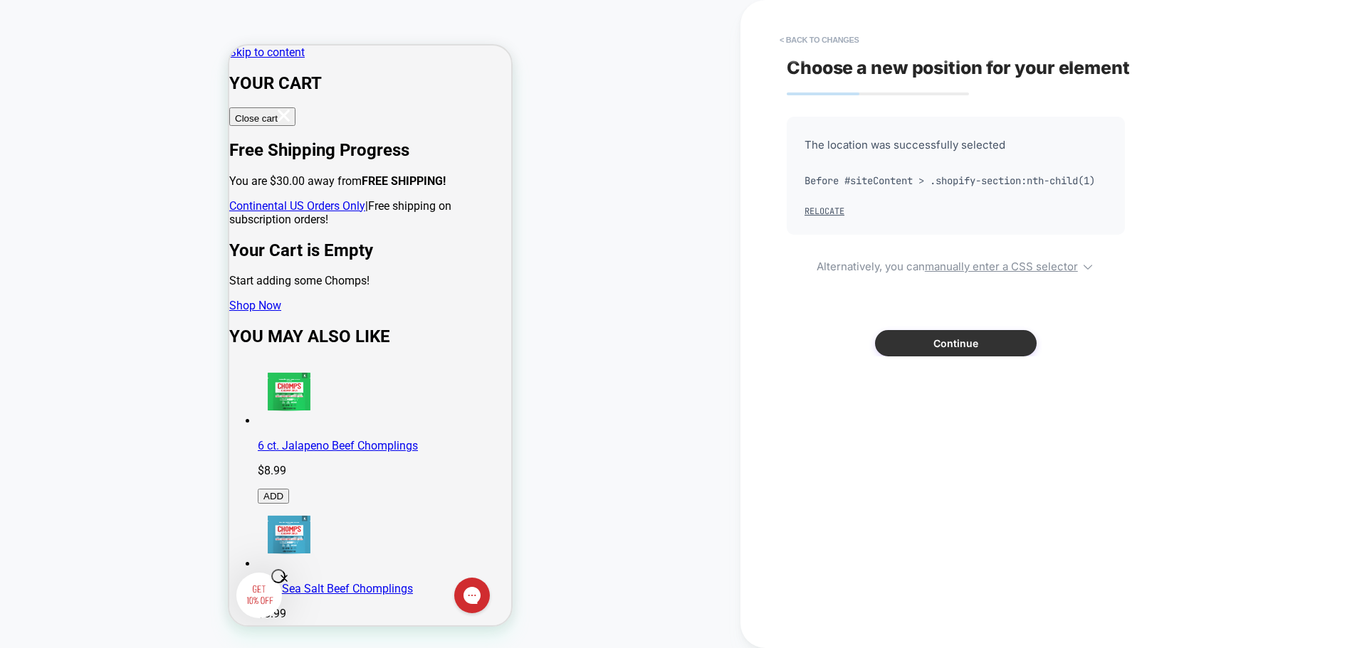
click at [937, 357] on button "Continue" at bounding box center [956, 343] width 162 height 26
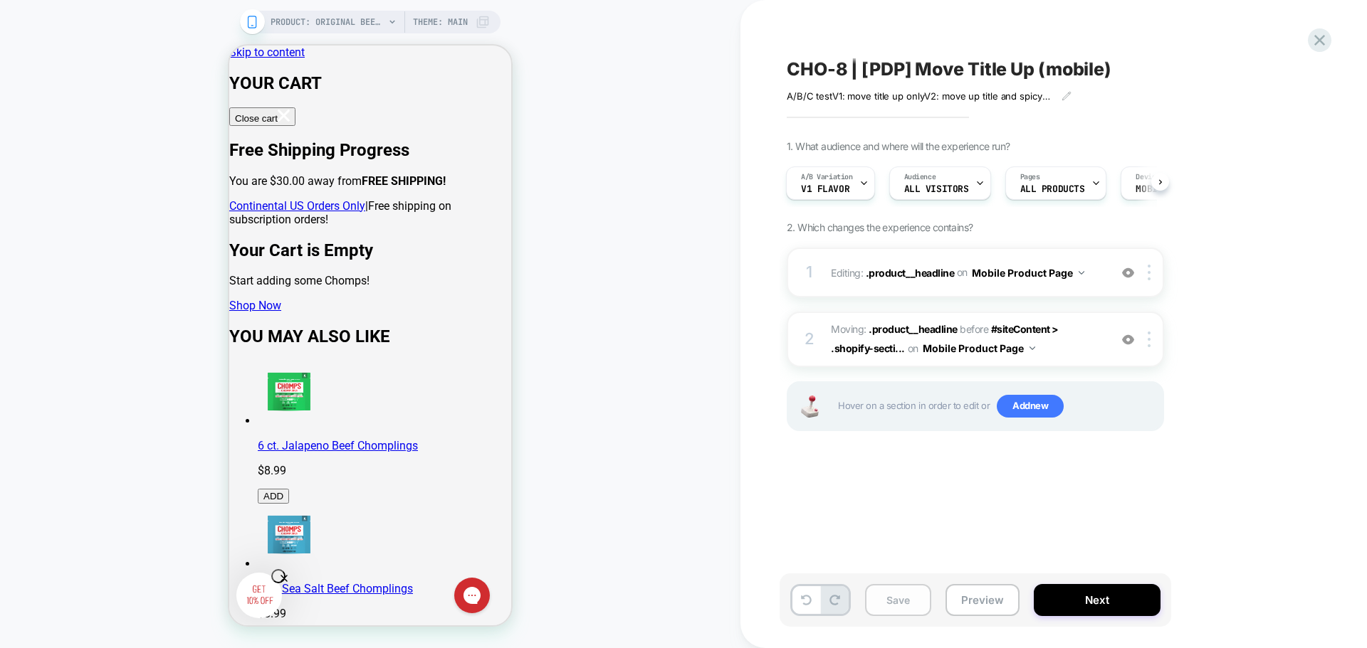
click at [905, 606] on button "Save" at bounding box center [898, 600] width 66 height 32
click at [984, 602] on button "Preview" at bounding box center [982, 600] width 74 height 32
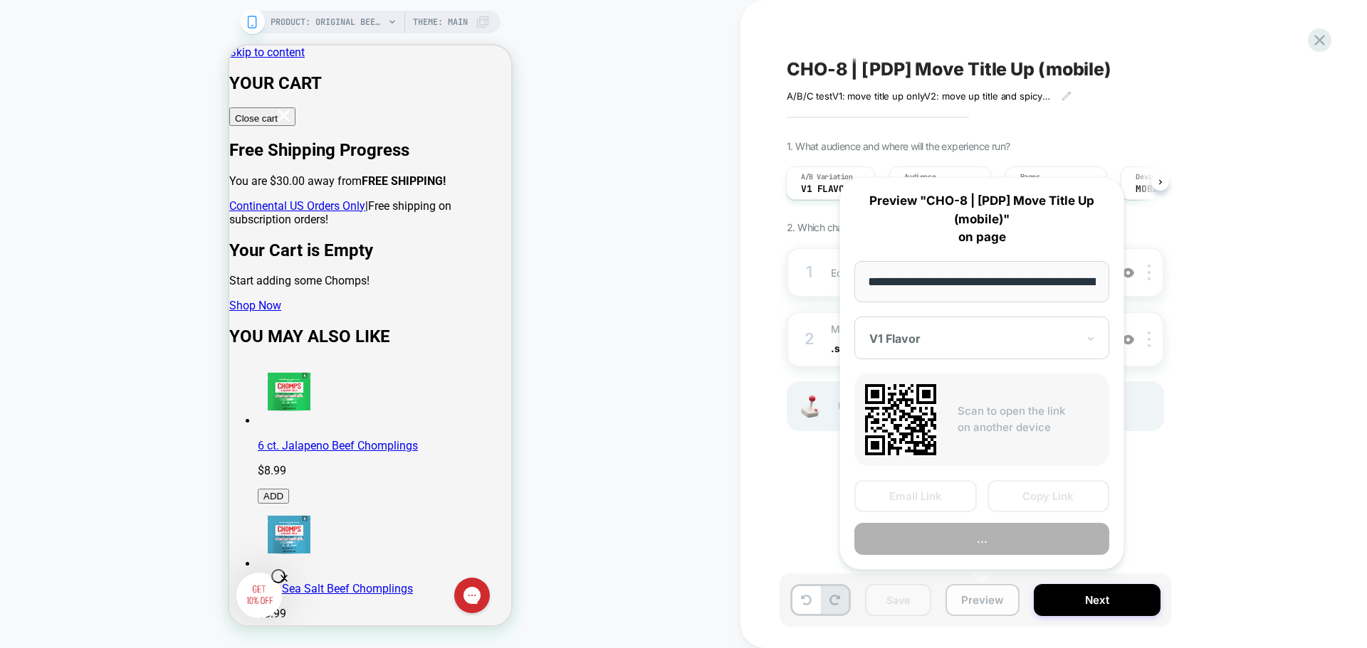
scroll to position [0, 293]
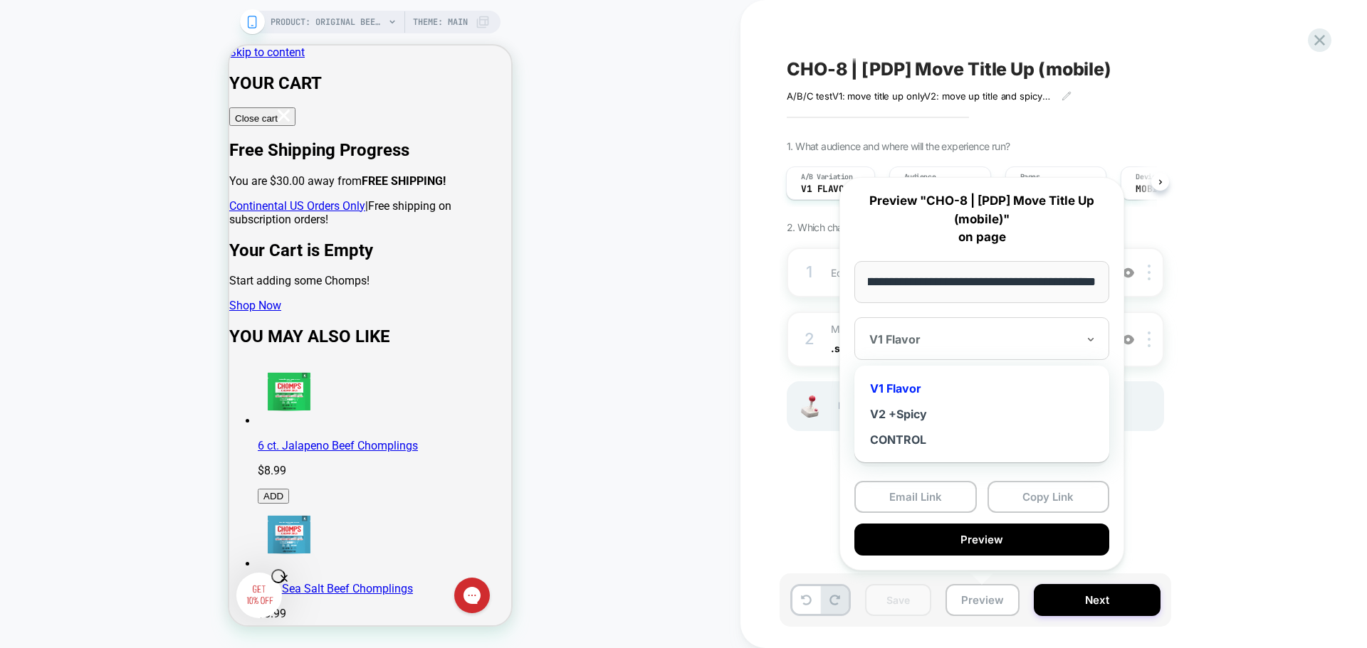
click at [1014, 335] on div at bounding box center [973, 339] width 208 height 14
click at [924, 419] on div "V2 +Spicy" at bounding box center [981, 414] width 241 height 26
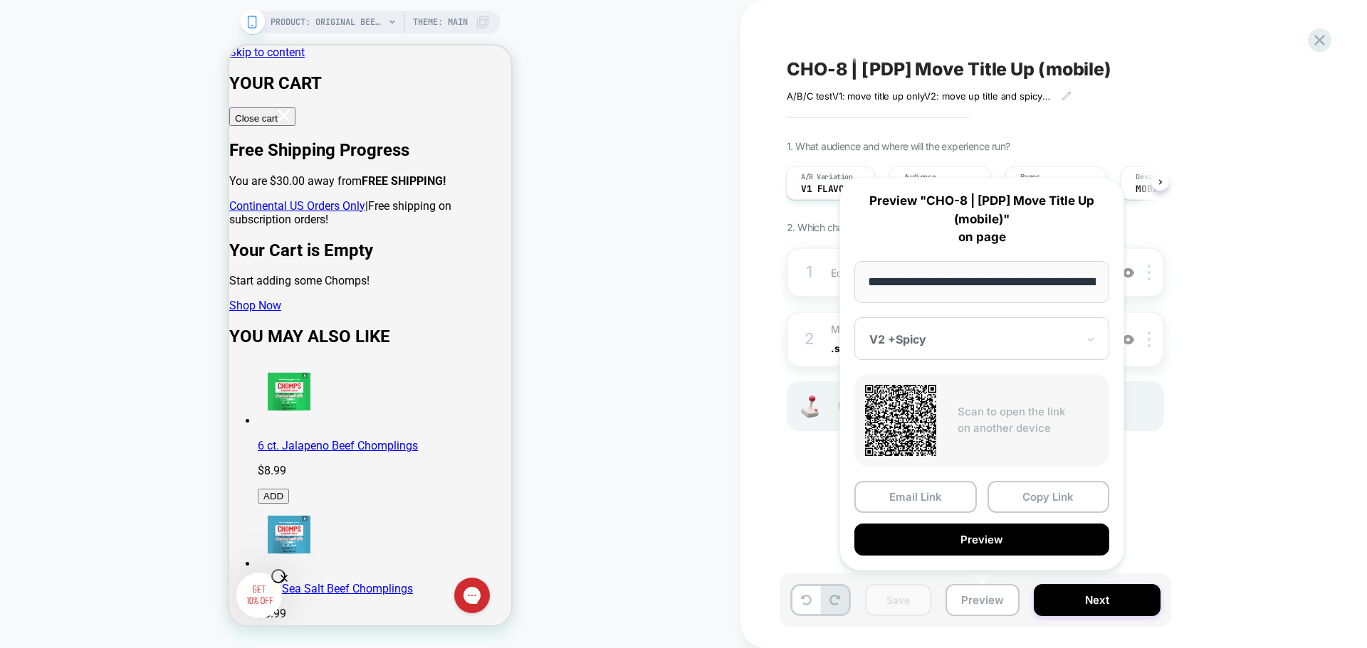
click at [1246, 413] on div "1. What audience and where will the experience run? A/B Variation V1 Flavor Aud…" at bounding box center [1047, 303] width 520 height 327
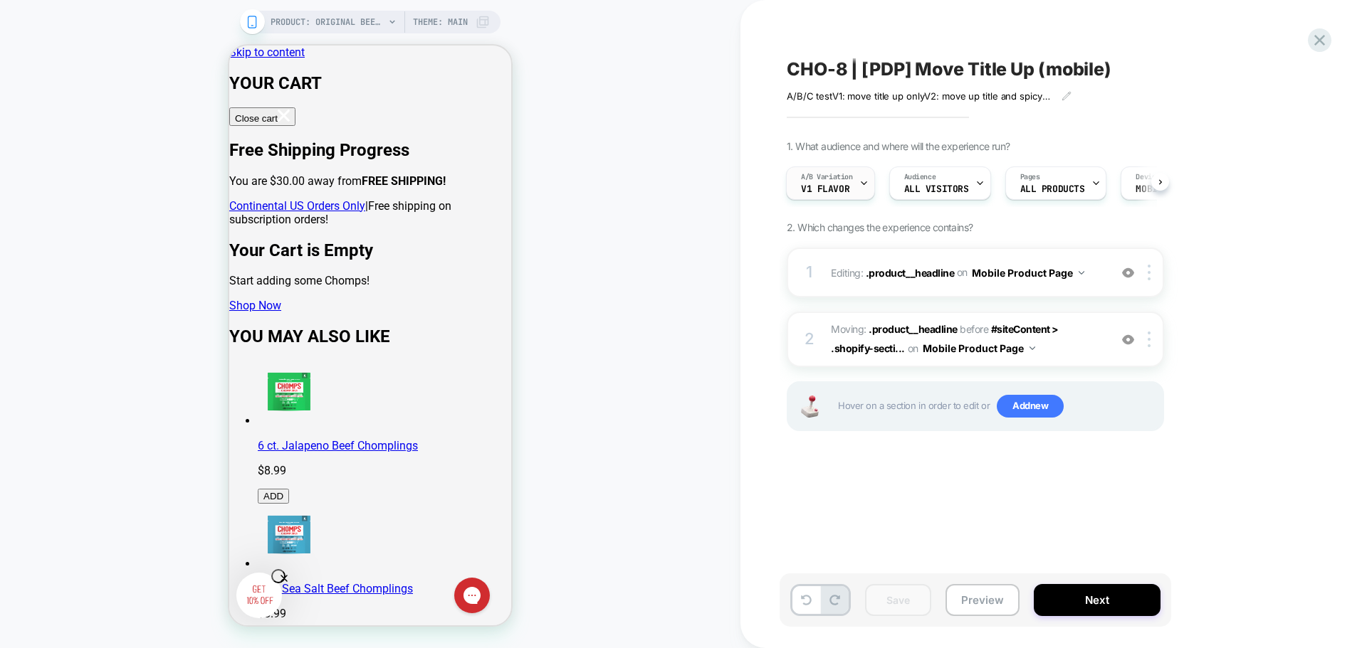
click at [840, 190] on span "V1 Flavor" at bounding box center [825, 189] width 48 height 10
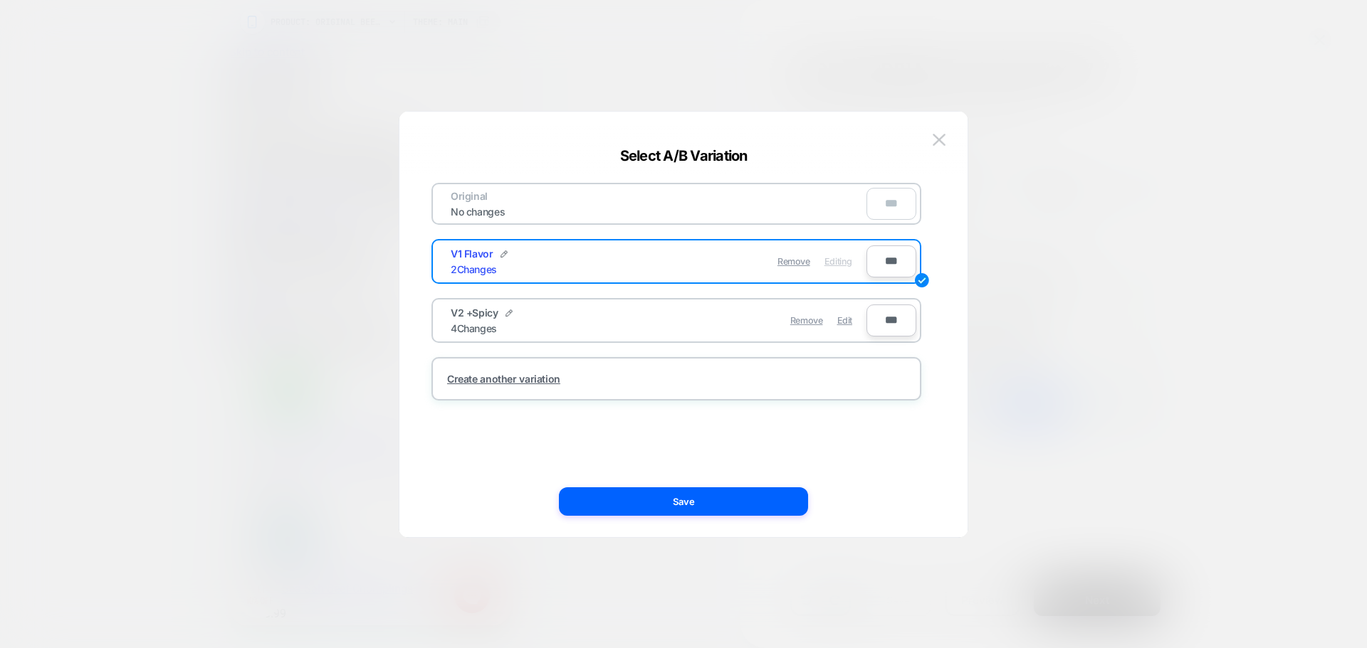
click at [601, 325] on div "V2 +Spicy 4 Changes" at bounding box center [555, 321] width 208 height 28
click at [844, 324] on span "Edit" at bounding box center [844, 320] width 15 height 11
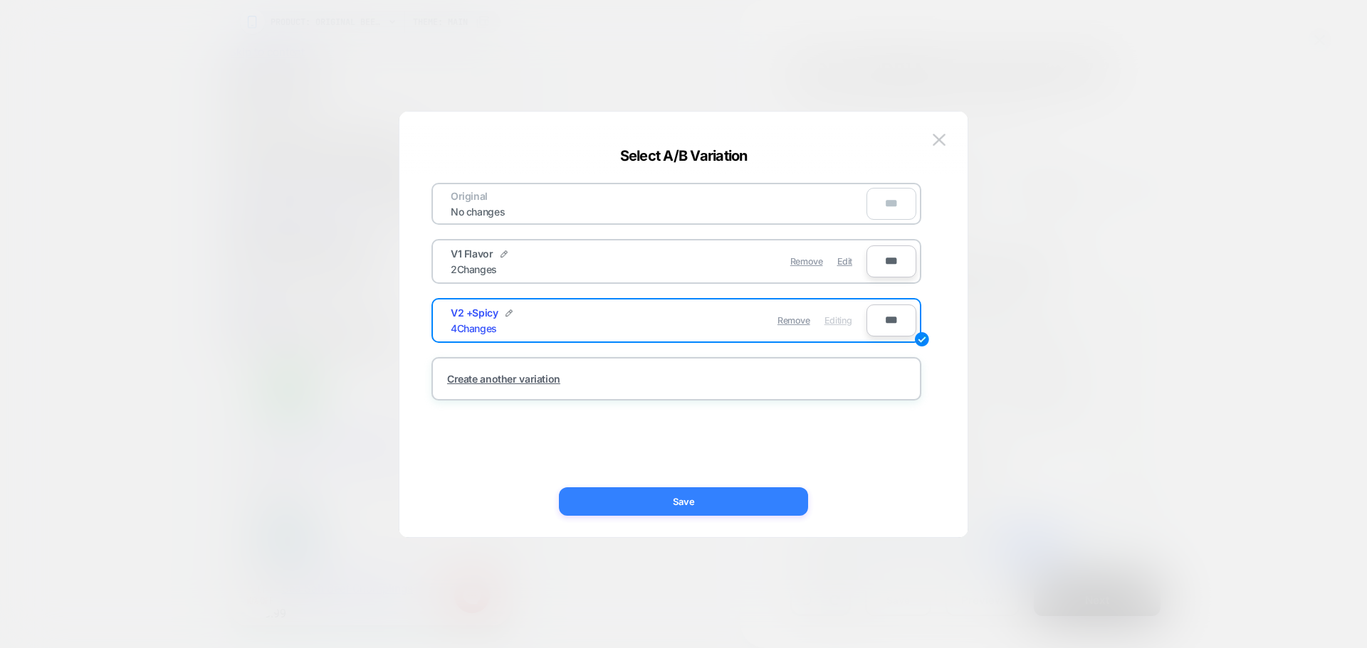
click at [689, 503] on button "Save" at bounding box center [683, 502] width 249 height 28
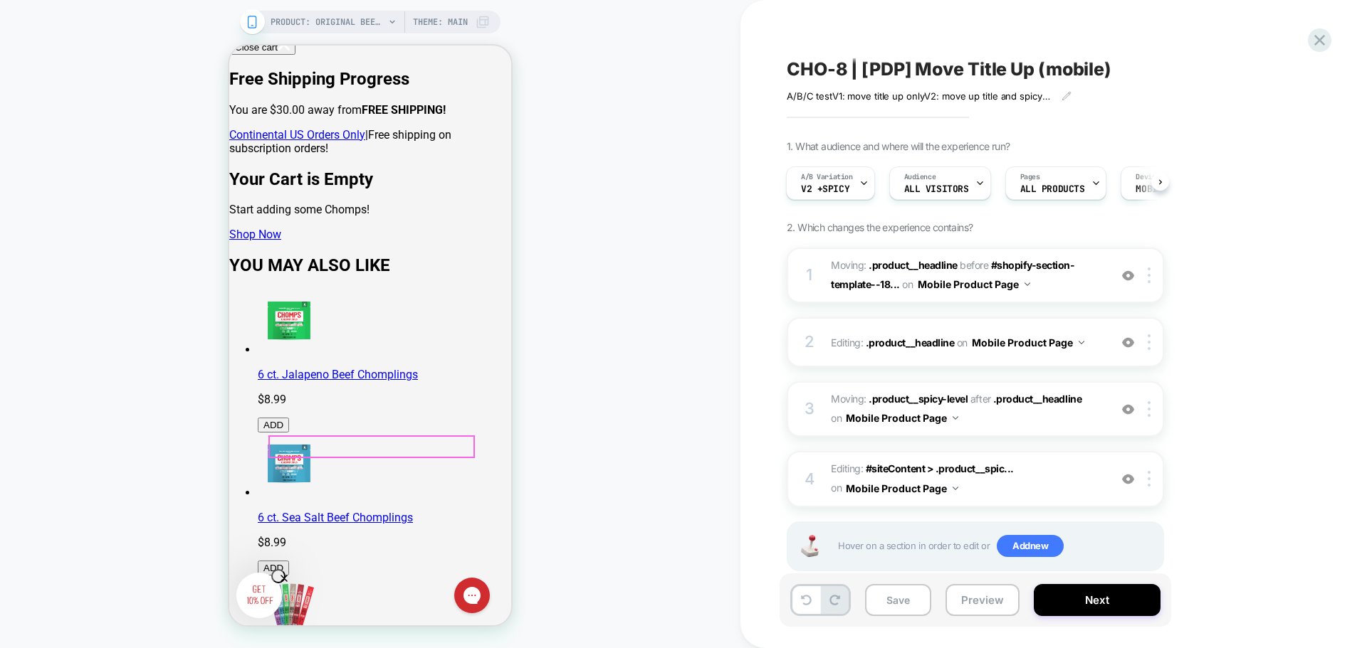
scroll to position [142, 0]
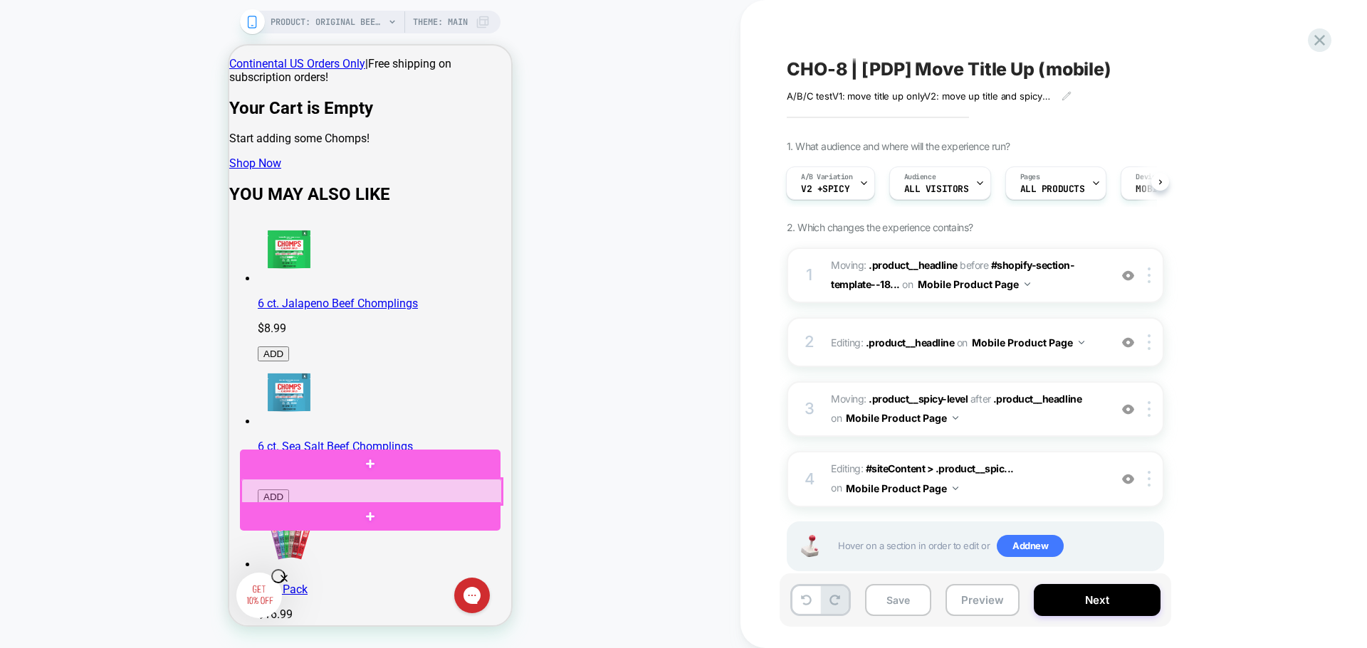
click at [357, 491] on div at bounding box center [371, 492] width 261 height 26
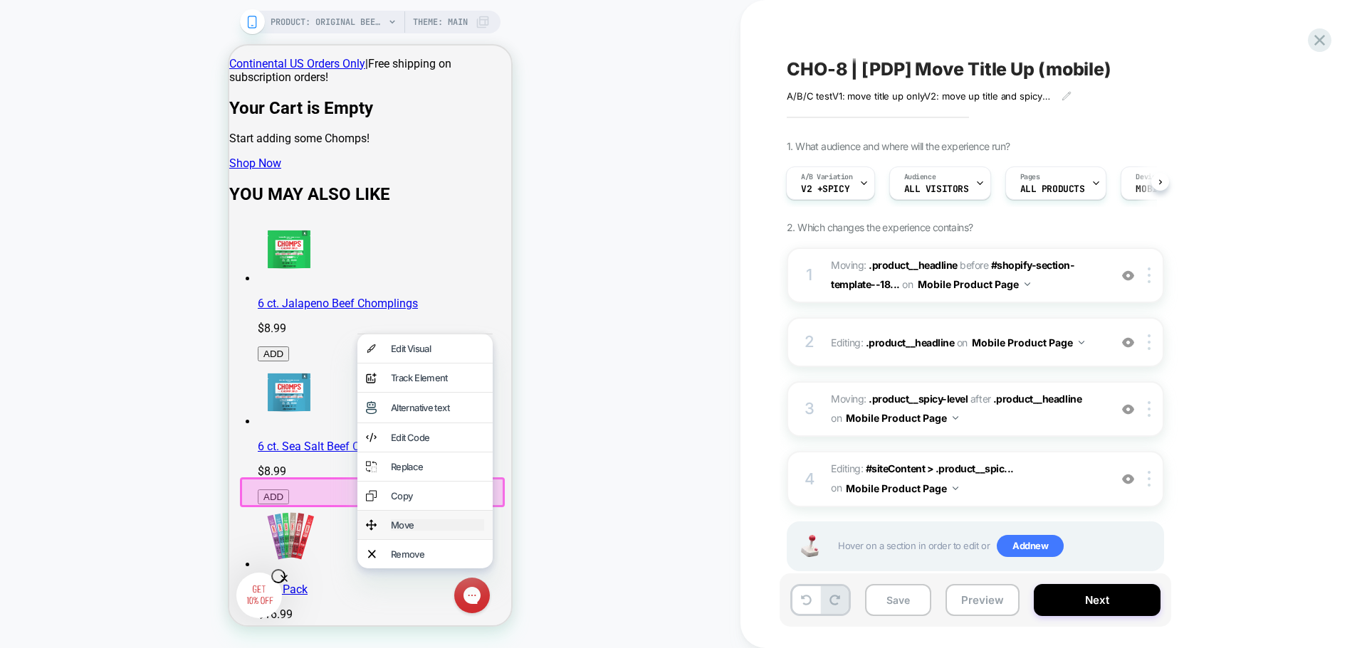
click at [406, 531] on div "Move" at bounding box center [437, 525] width 93 height 11
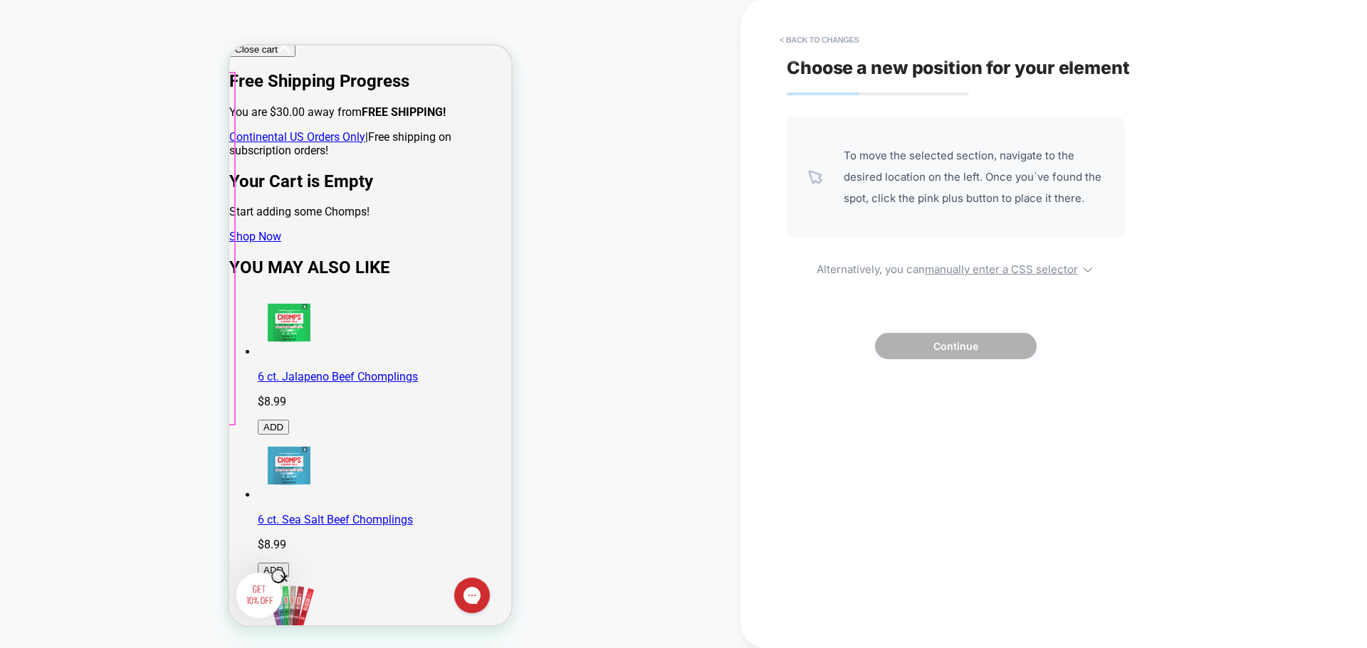
scroll to position [0, 0]
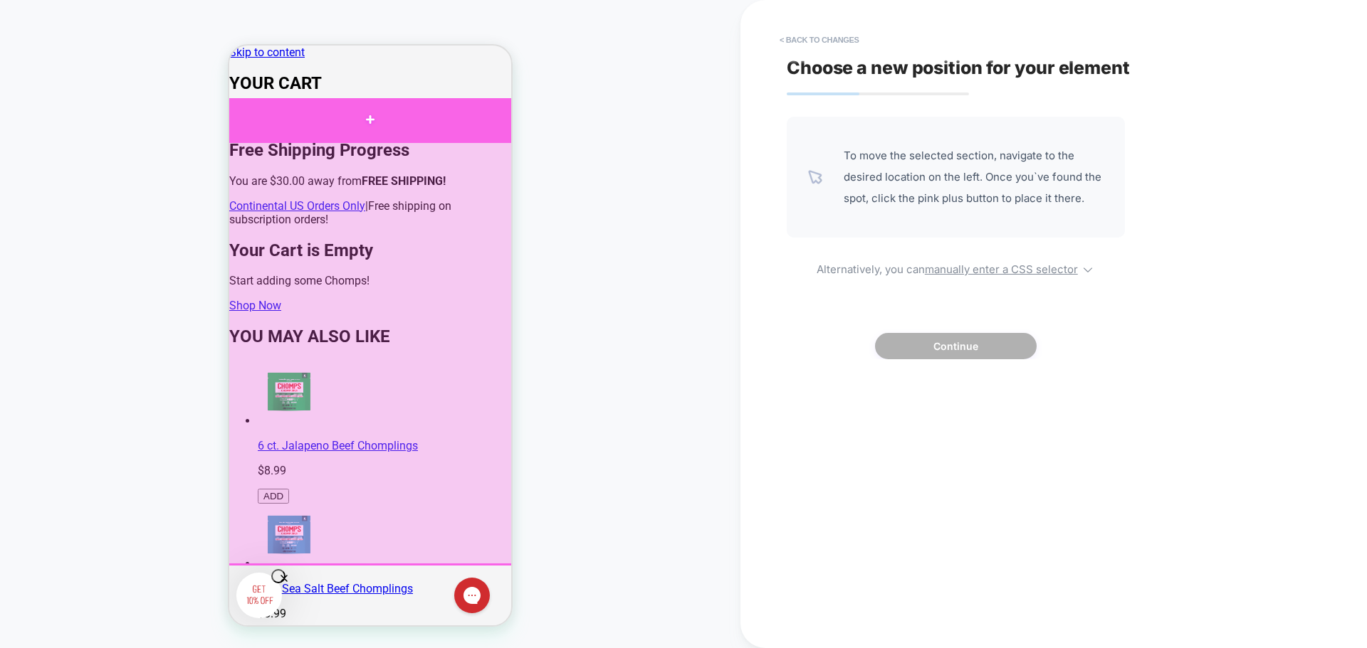
click at [369, 120] on div at bounding box center [370, 119] width 293 height 43
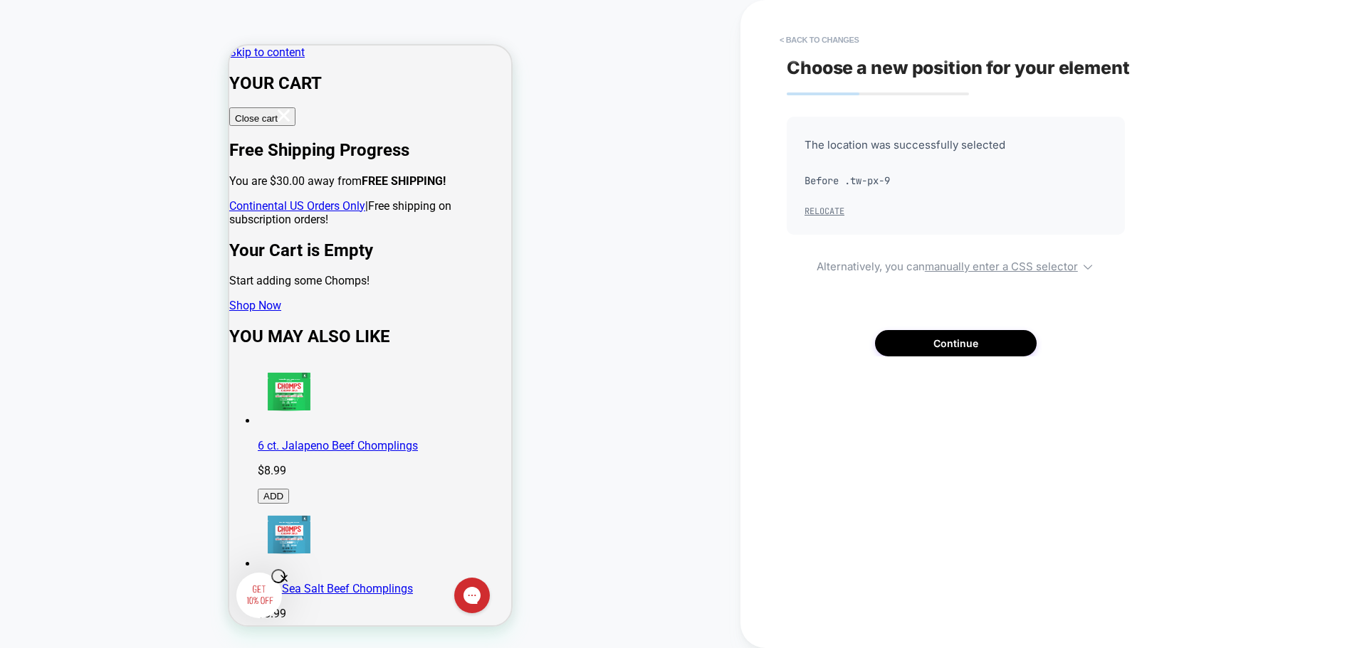
click at [829, 214] on button "Relocate" at bounding box center [824, 211] width 40 height 11
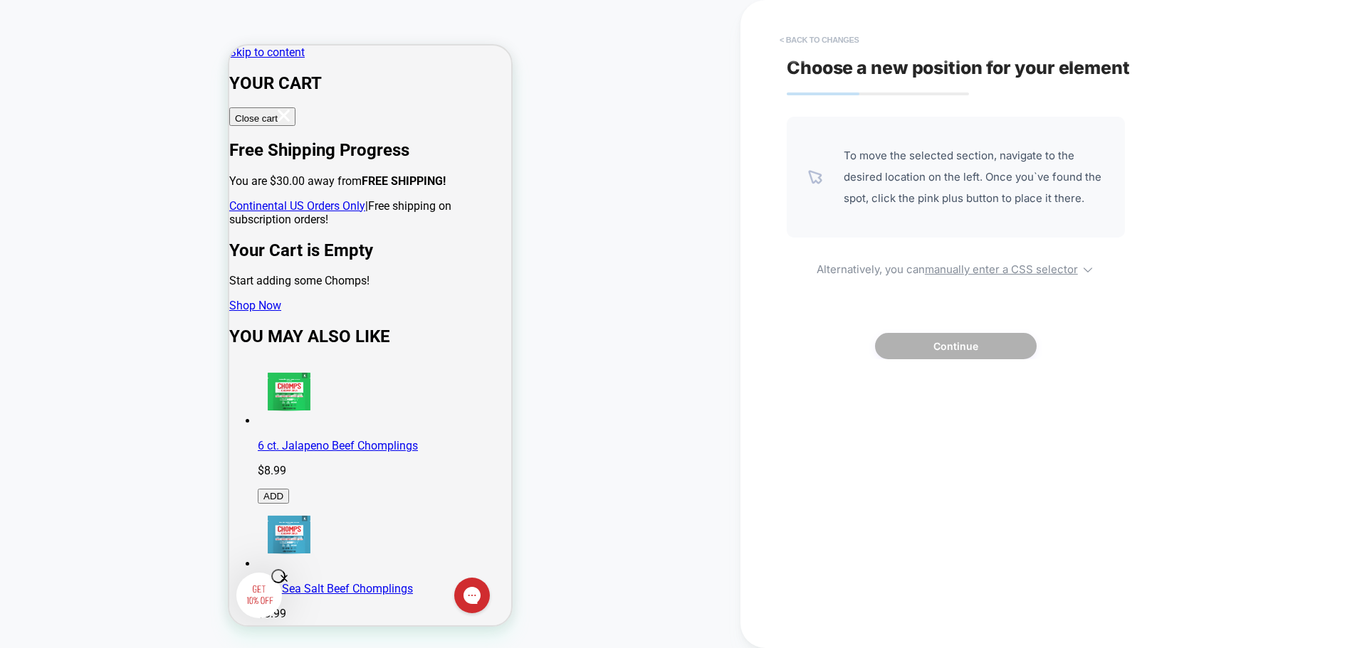
click at [837, 32] on button "< Back to changes" at bounding box center [819, 39] width 94 height 23
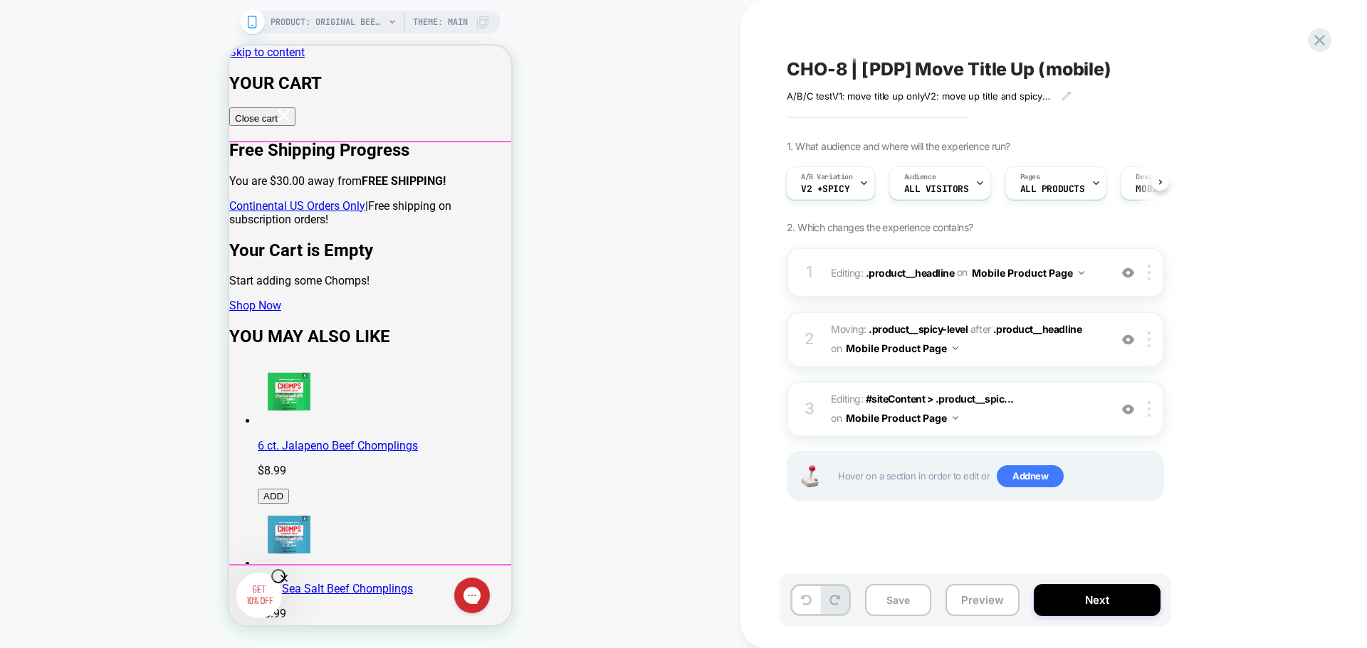
scroll to position [71, 0]
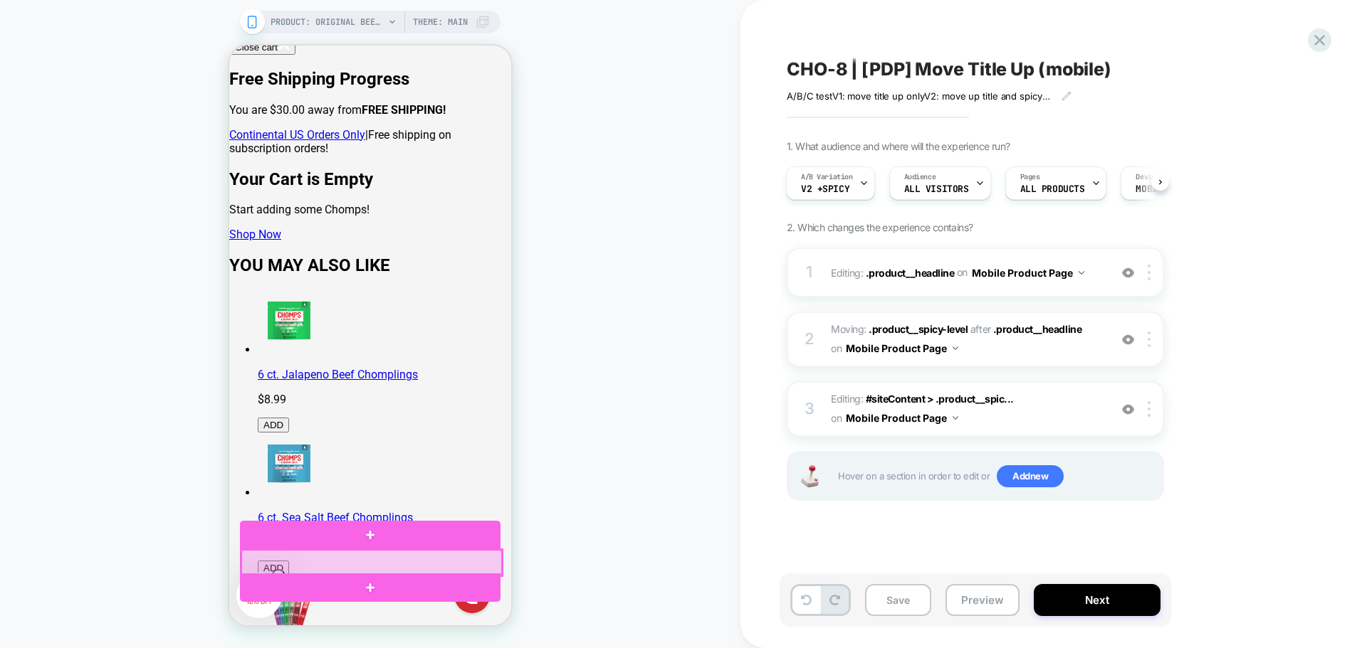
click at [371, 562] on div at bounding box center [371, 563] width 261 height 26
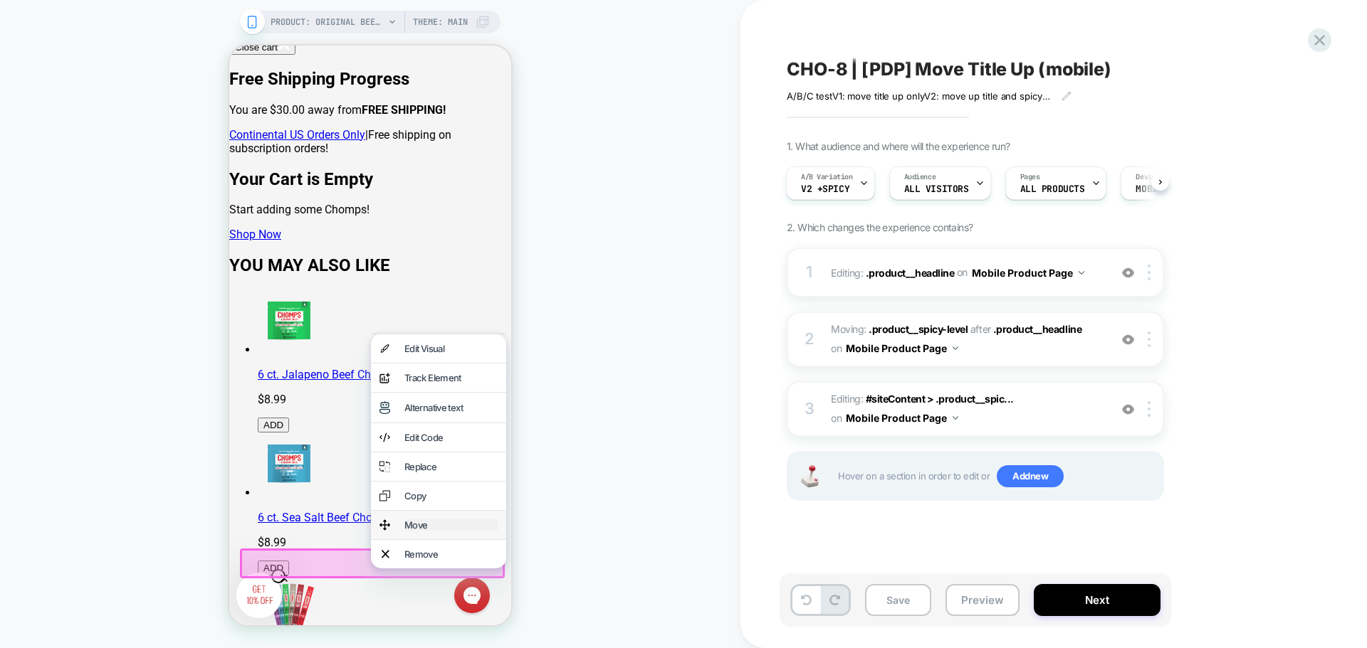
click at [404, 531] on div "Move" at bounding box center [450, 525] width 93 height 11
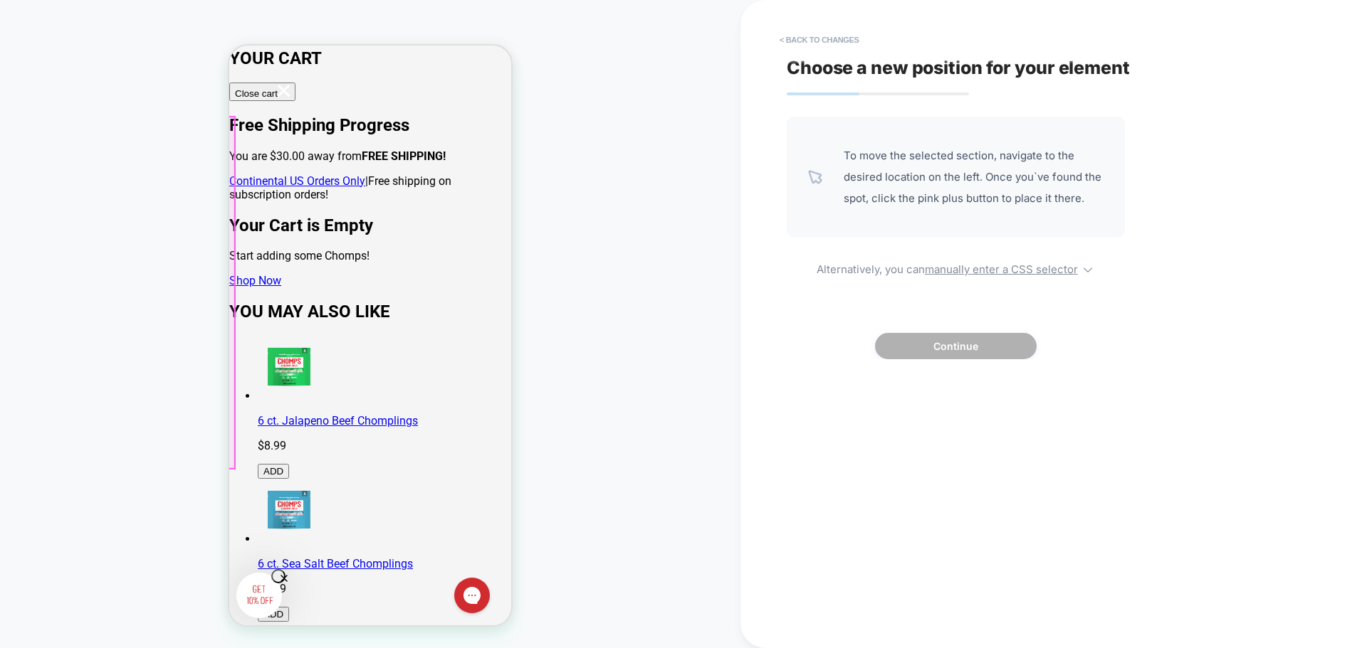
scroll to position [0, 0]
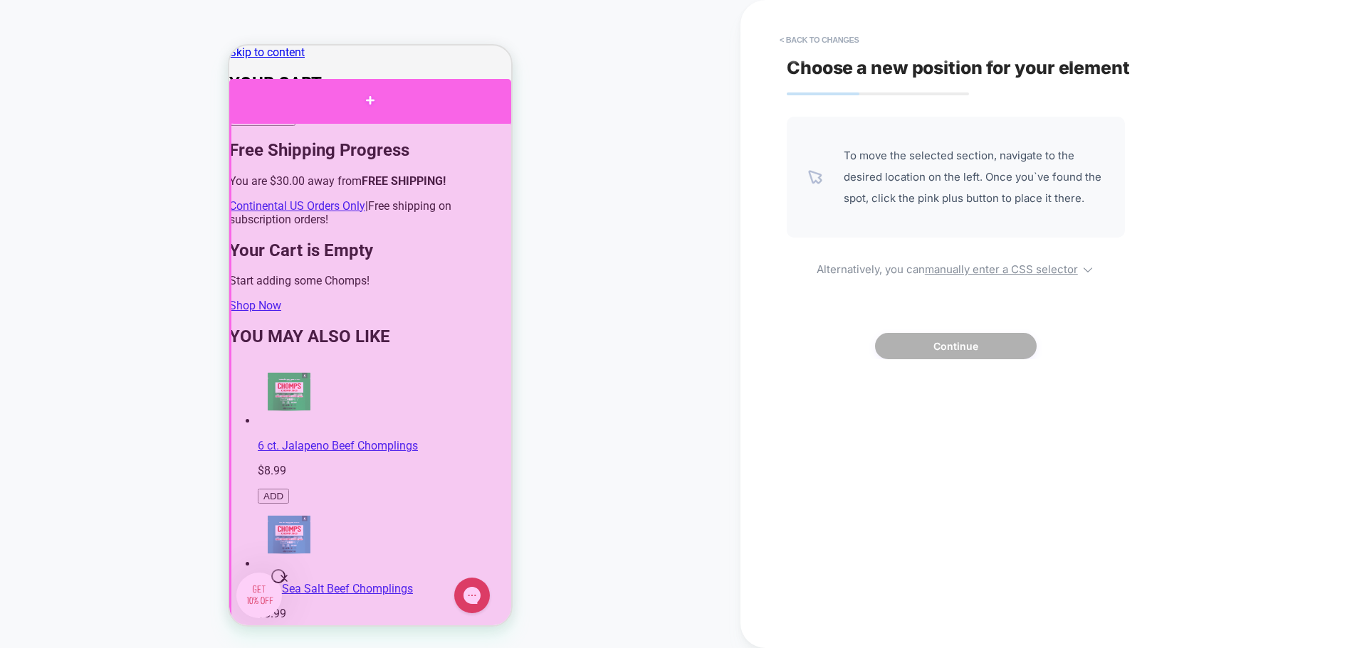
click at [370, 108] on div at bounding box center [370, 100] width 282 height 43
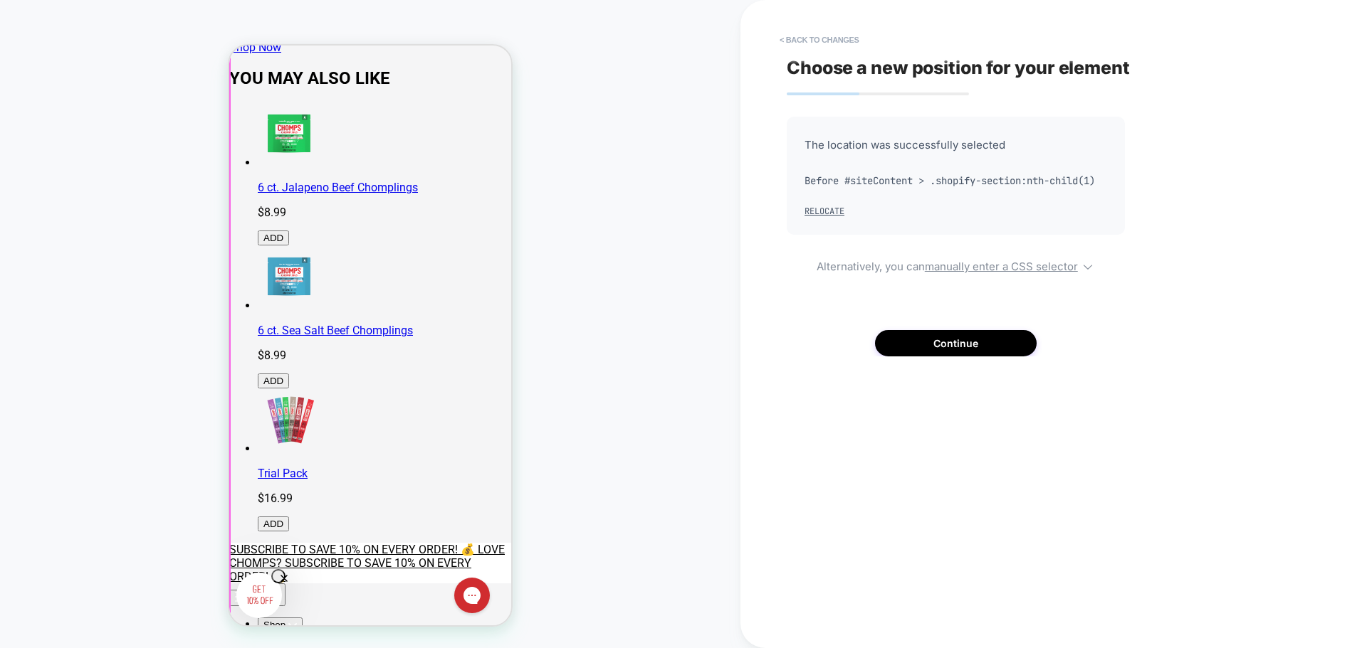
scroll to position [285, 0]
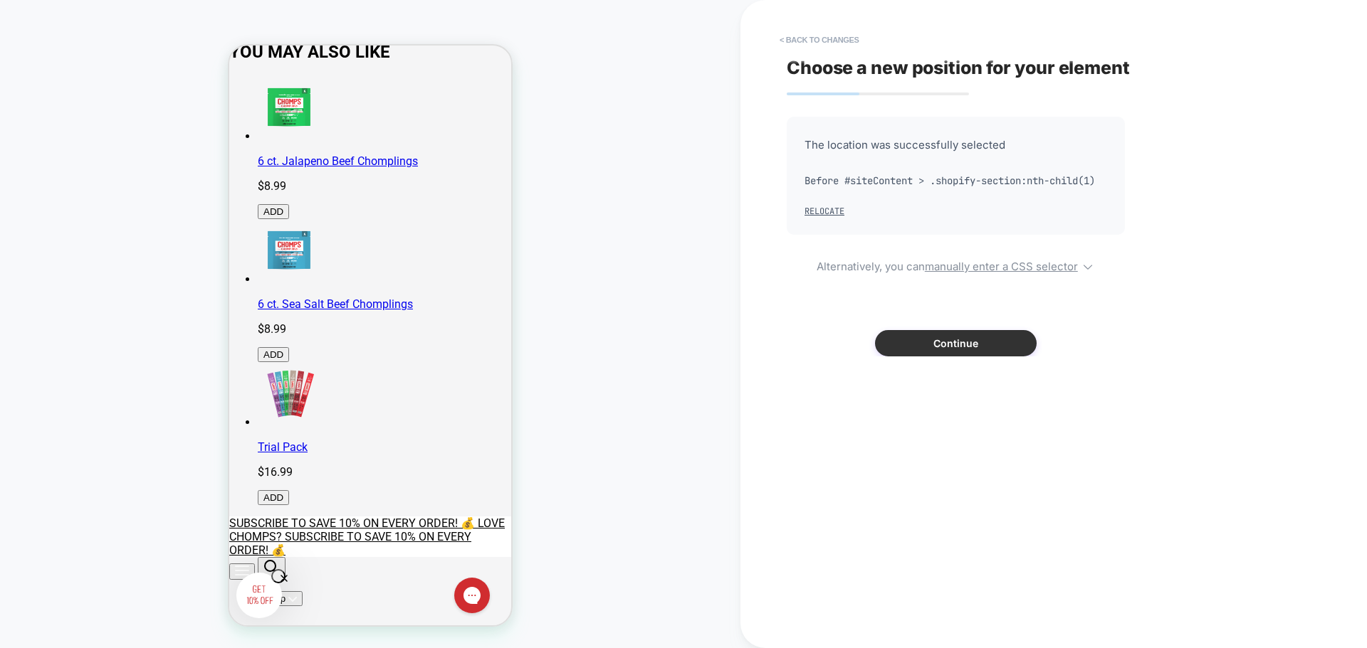
click at [979, 357] on button "Continue" at bounding box center [956, 343] width 162 height 26
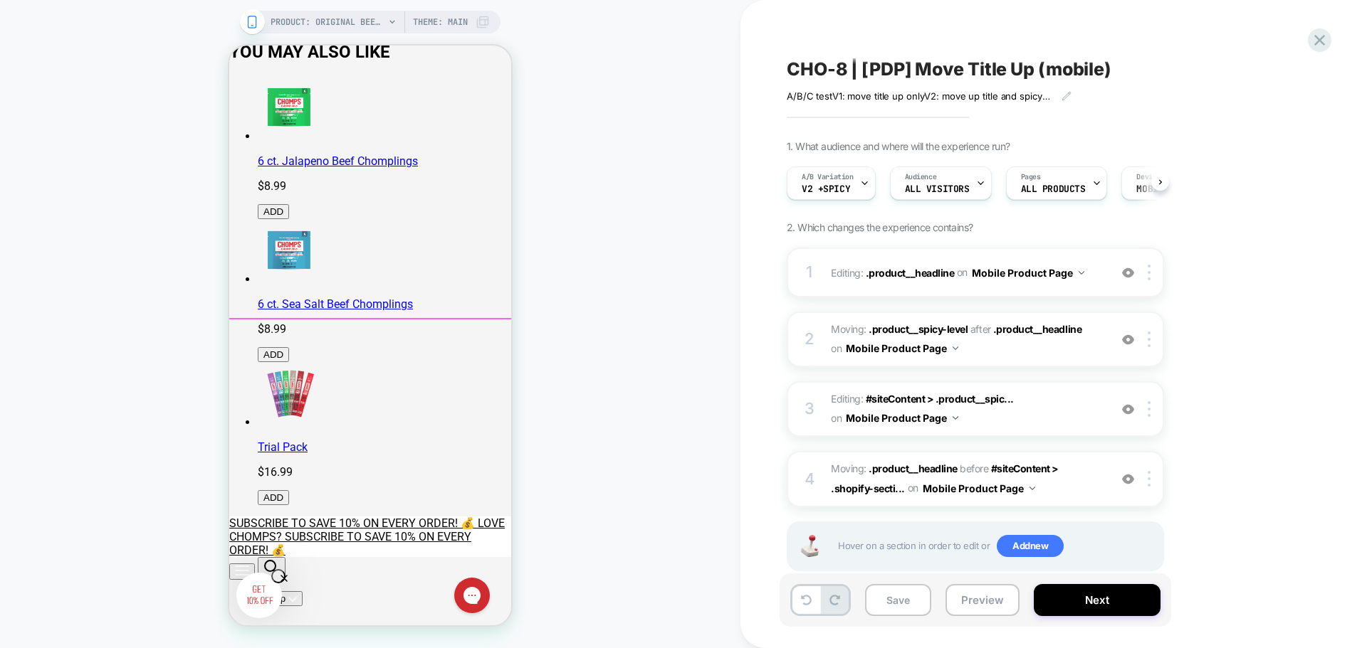
scroll to position [0, 1]
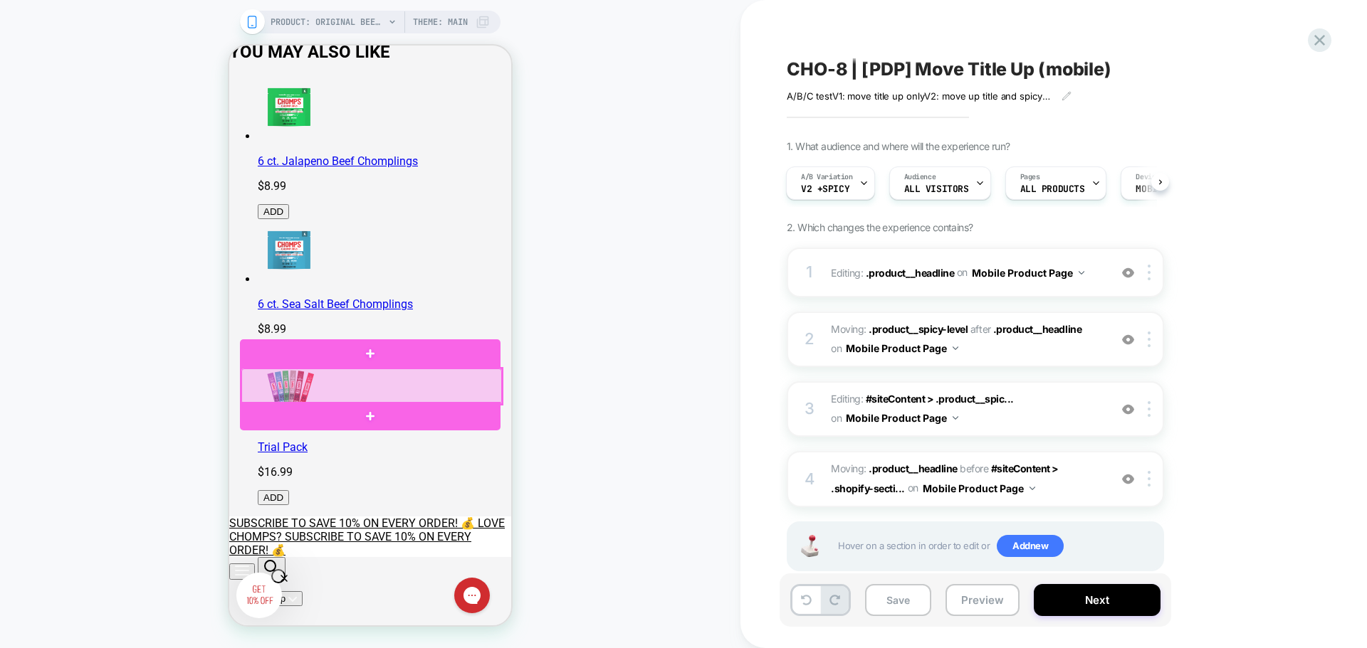
click at [407, 384] on div at bounding box center [371, 387] width 261 height 36
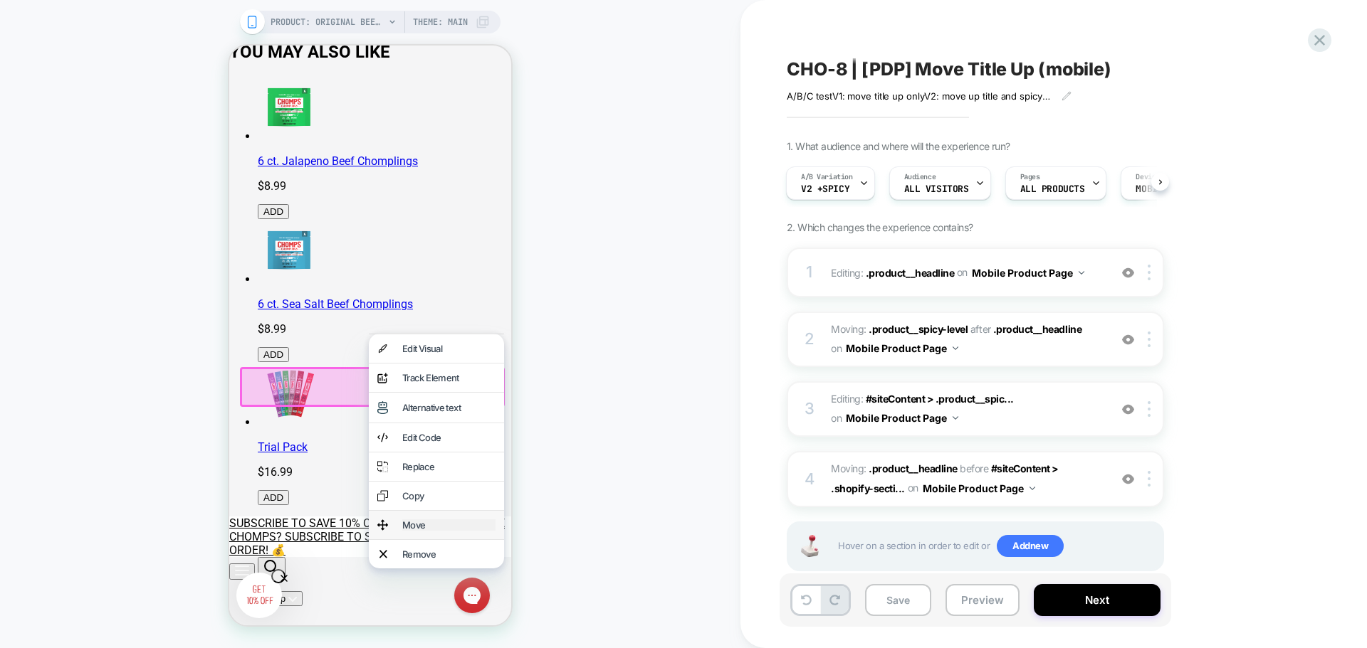
click at [424, 531] on div "Move" at bounding box center [448, 525] width 93 height 11
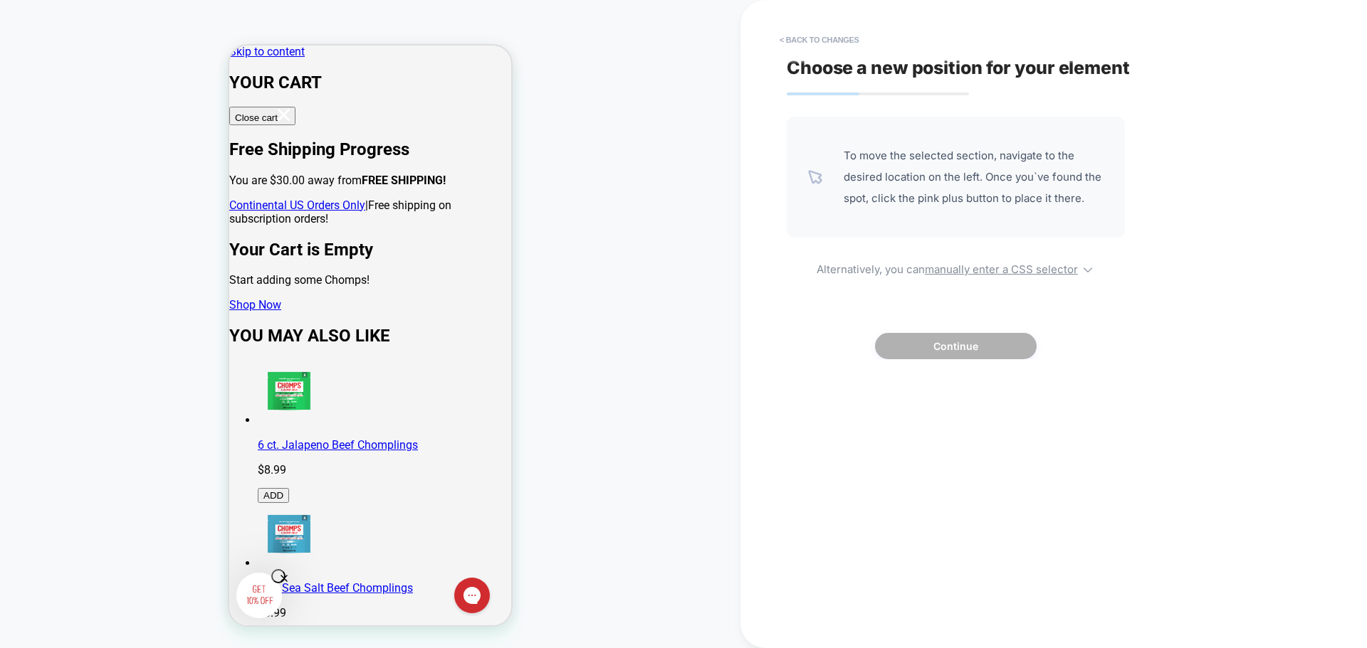
scroll to position [0, 0]
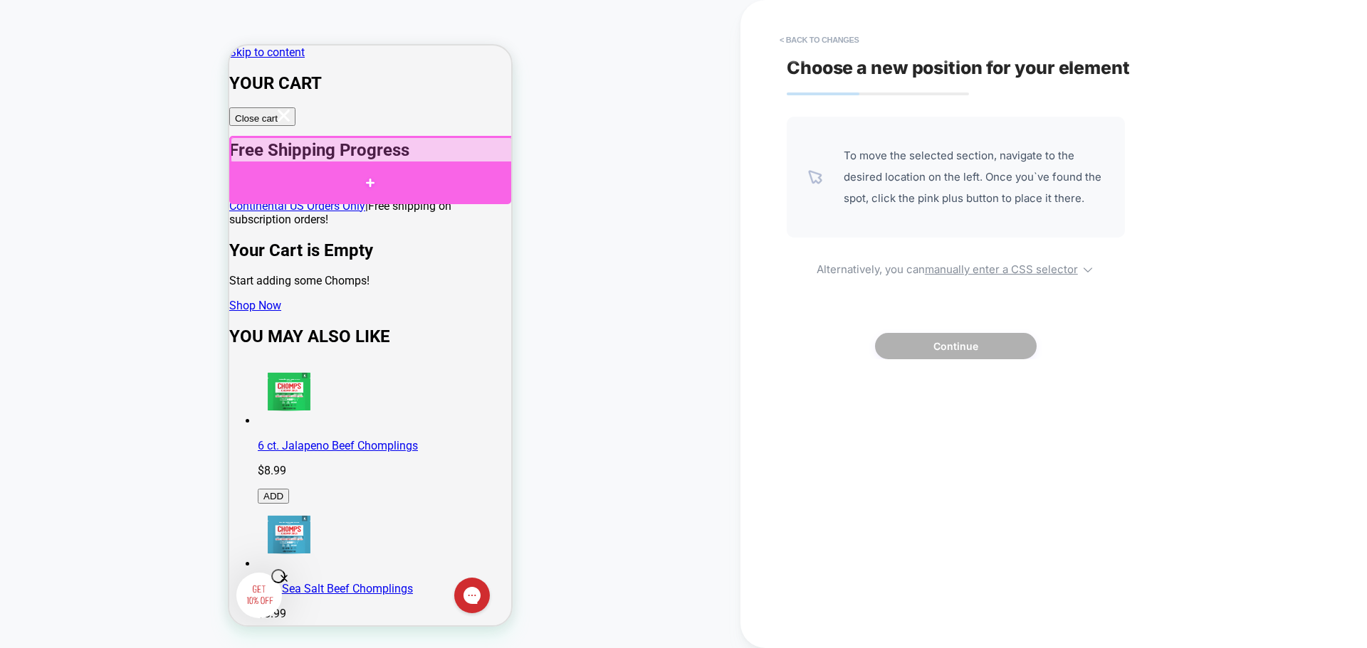
click at [369, 187] on div at bounding box center [370, 183] width 282 height 43
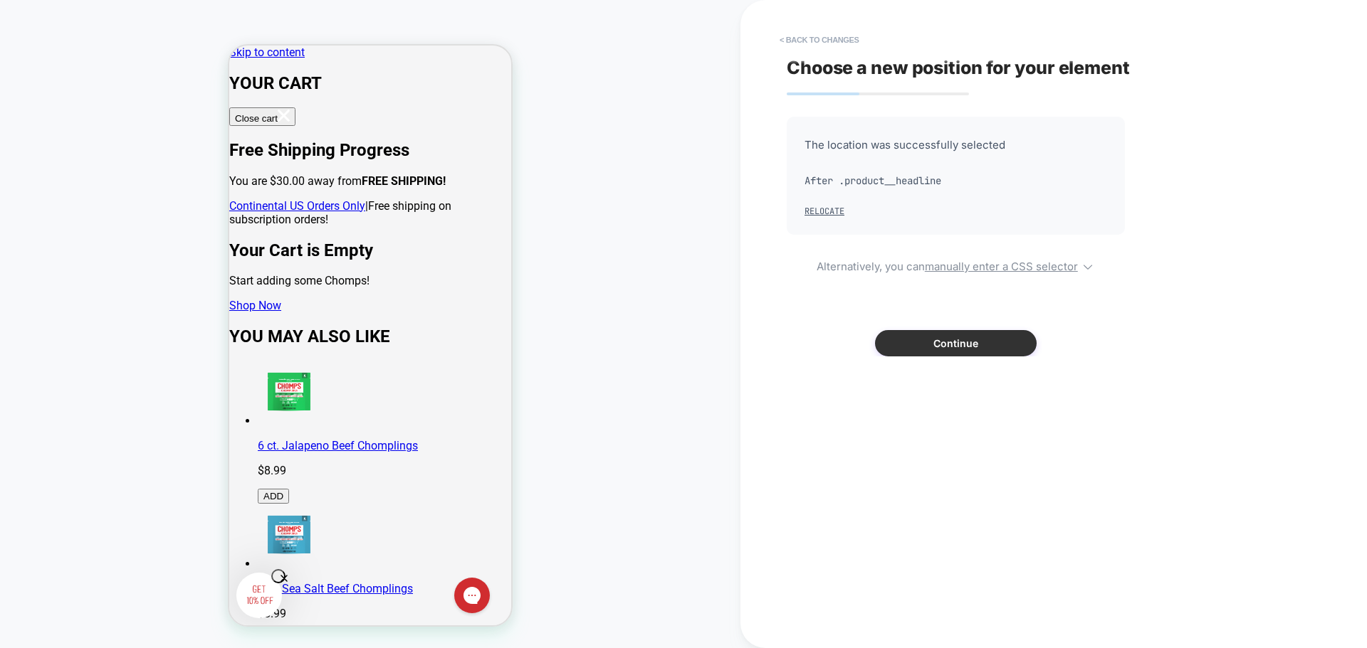
click at [911, 345] on button "Continue" at bounding box center [956, 343] width 162 height 26
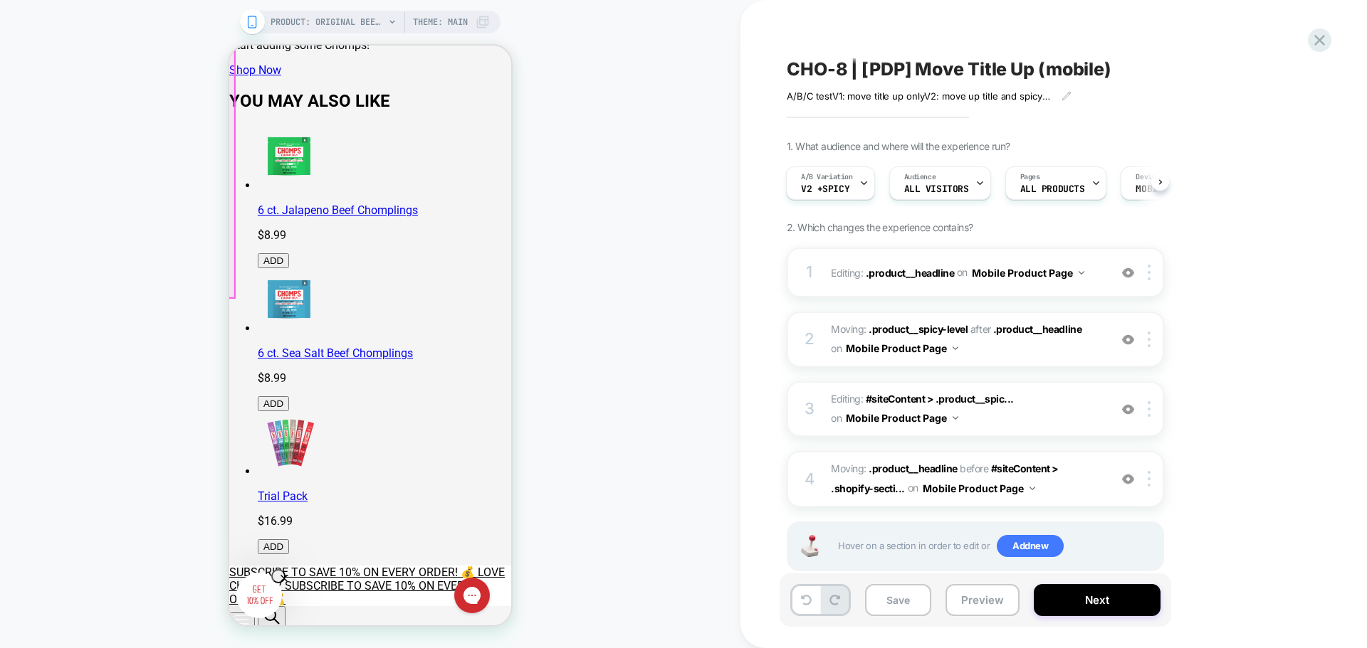
scroll to position [285, 0]
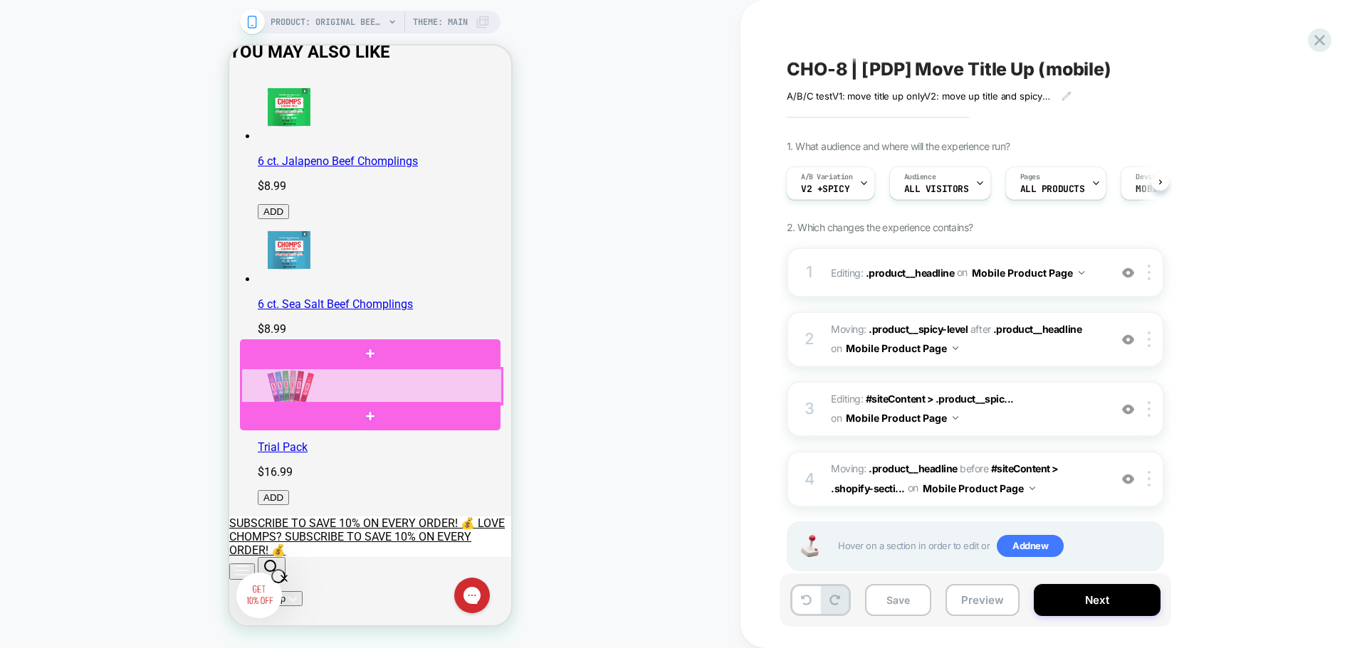
click at [387, 382] on div at bounding box center [371, 387] width 261 height 36
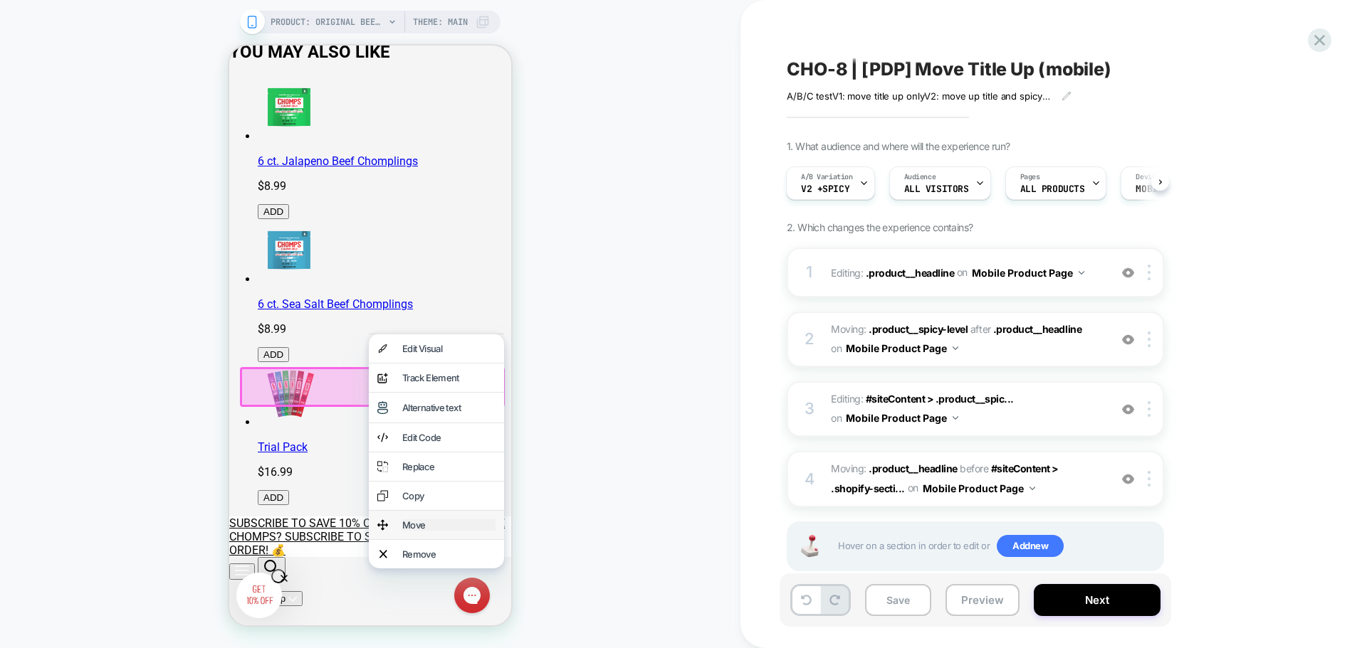
click at [414, 531] on div "Move" at bounding box center [448, 525] width 93 height 11
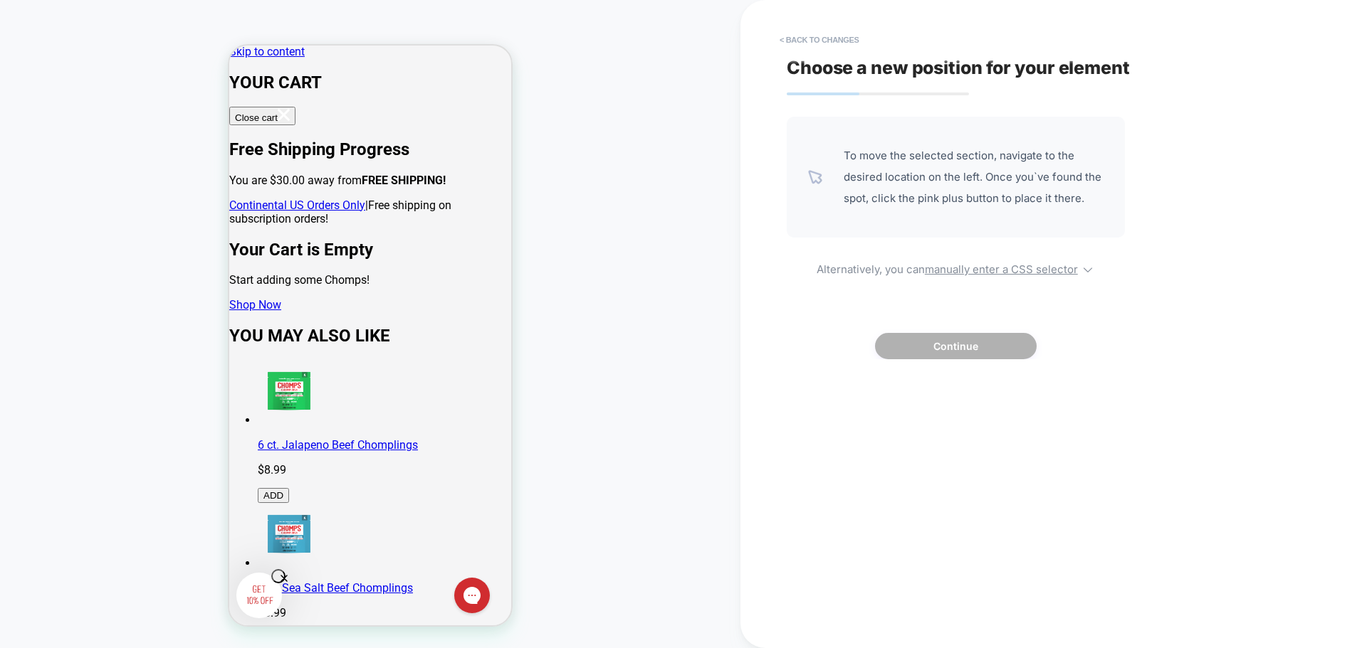
scroll to position [0, 0]
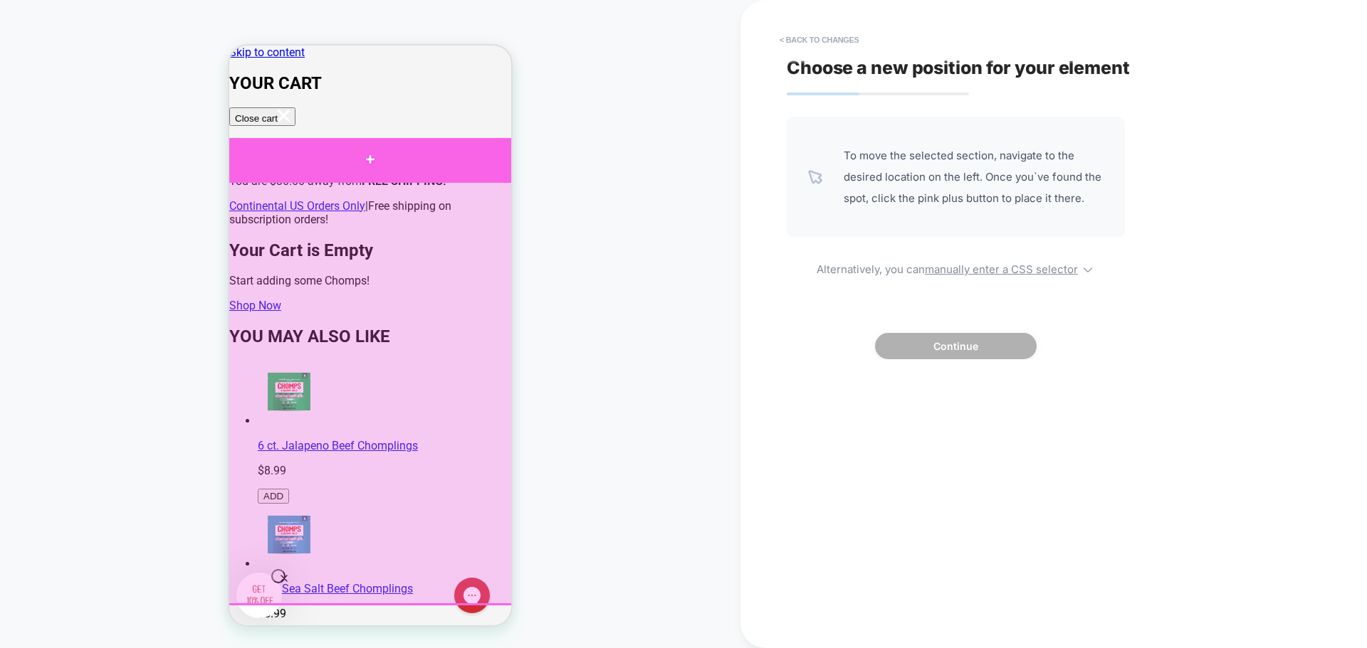
click at [371, 162] on div at bounding box center [370, 159] width 293 height 43
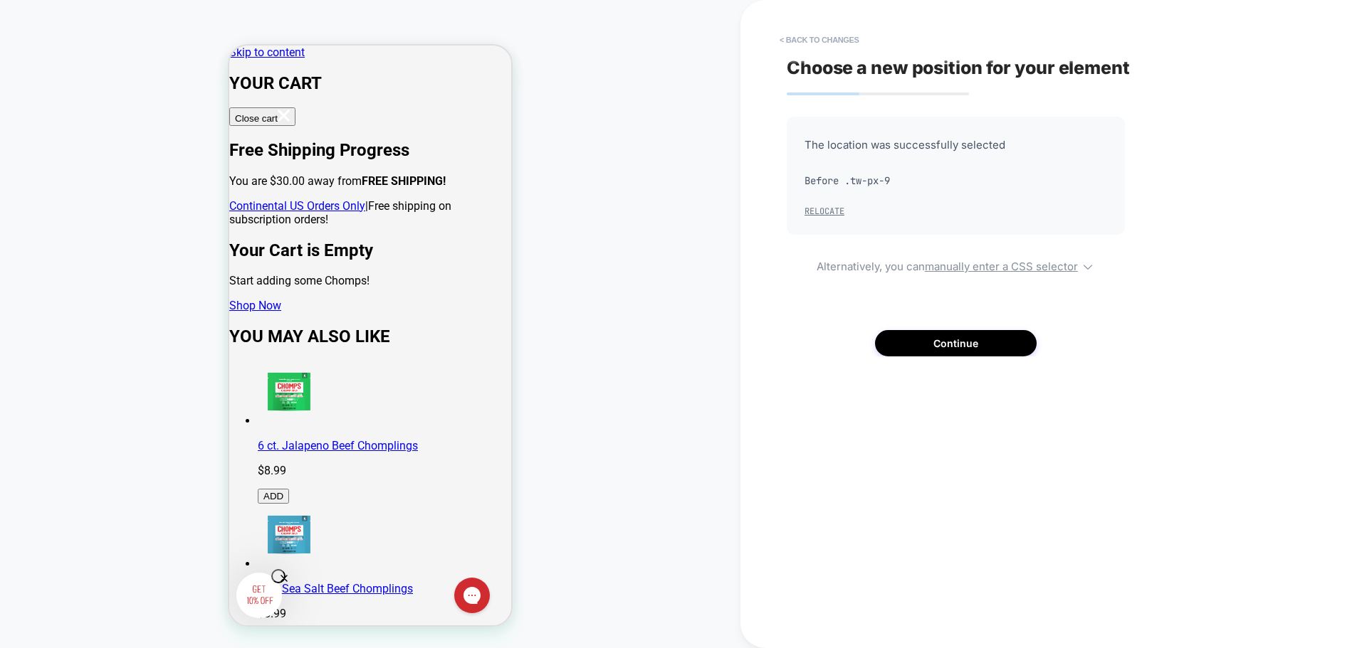
click at [819, 210] on button "Relocate" at bounding box center [824, 211] width 40 height 11
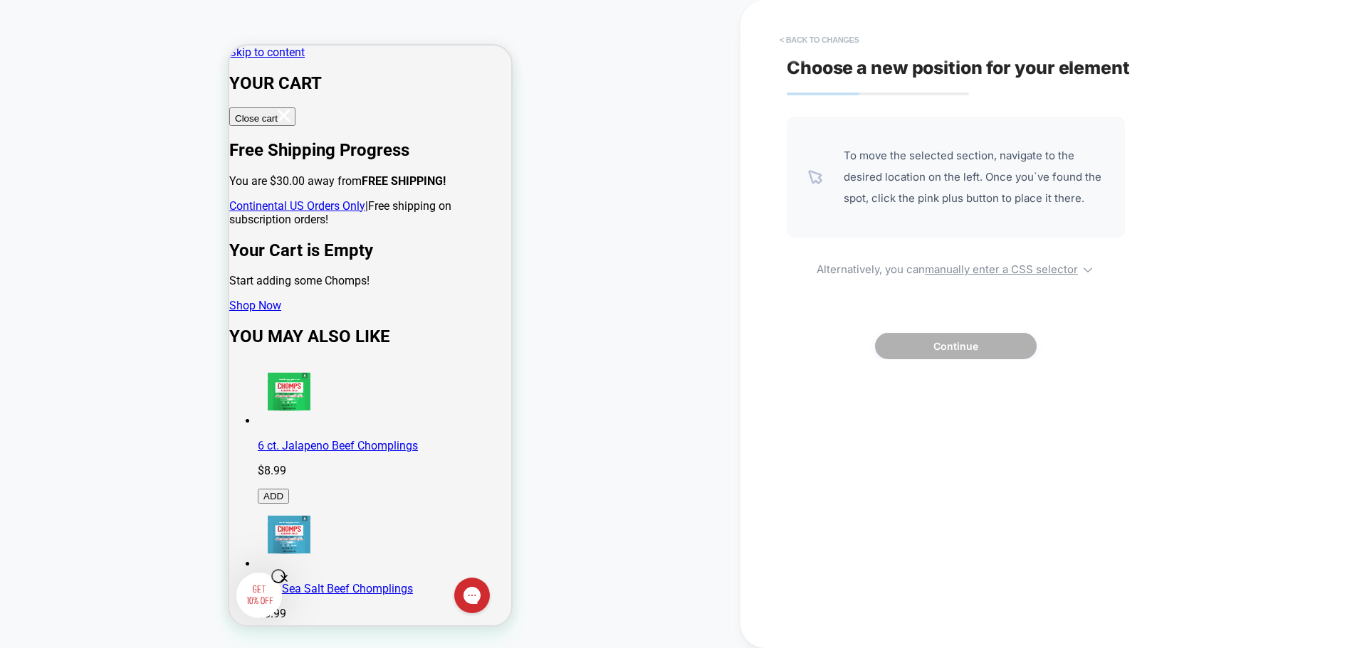
click at [806, 38] on button "< Back to changes" at bounding box center [819, 39] width 94 height 23
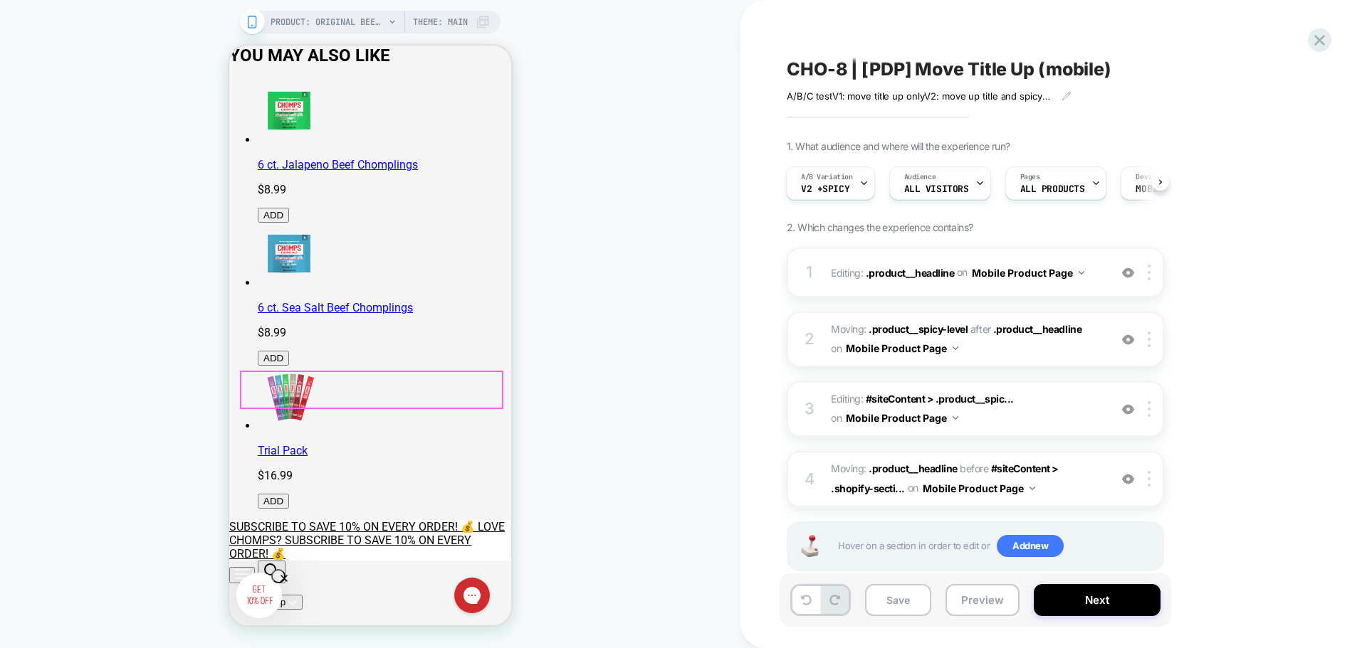
scroll to position [285, 0]
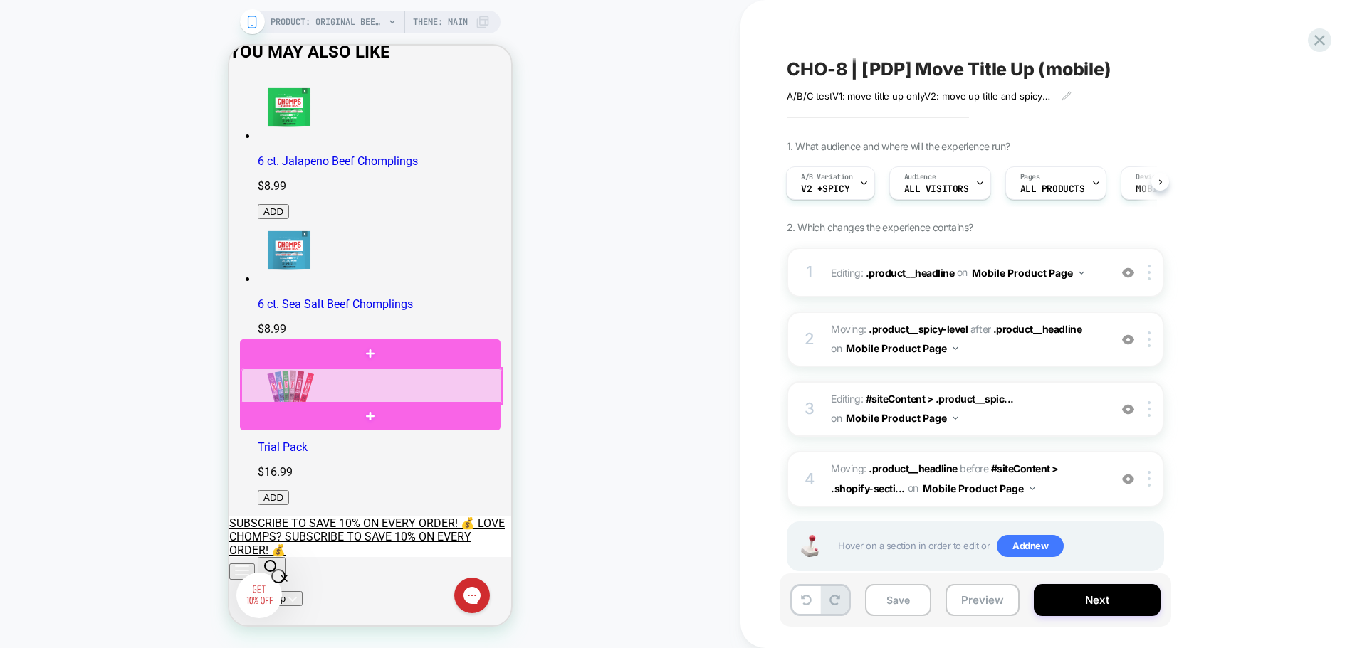
click at [364, 386] on div at bounding box center [371, 387] width 261 height 36
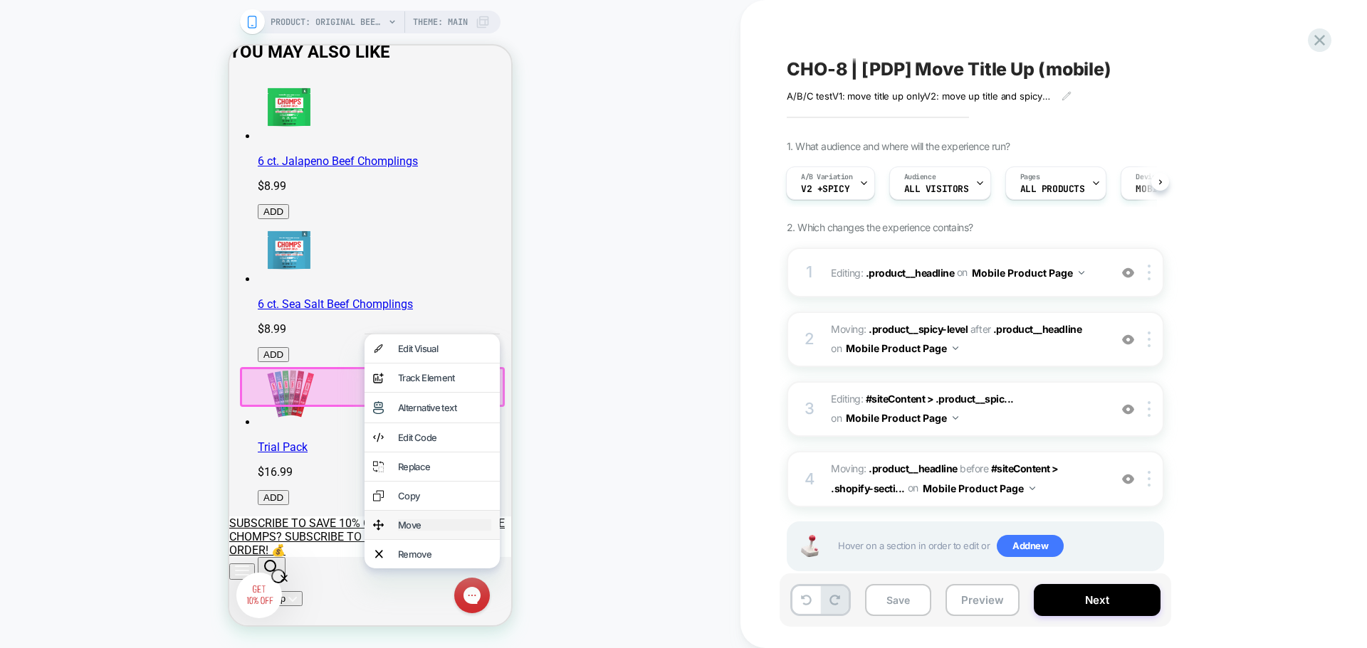
click at [417, 531] on div "Move" at bounding box center [444, 525] width 93 height 11
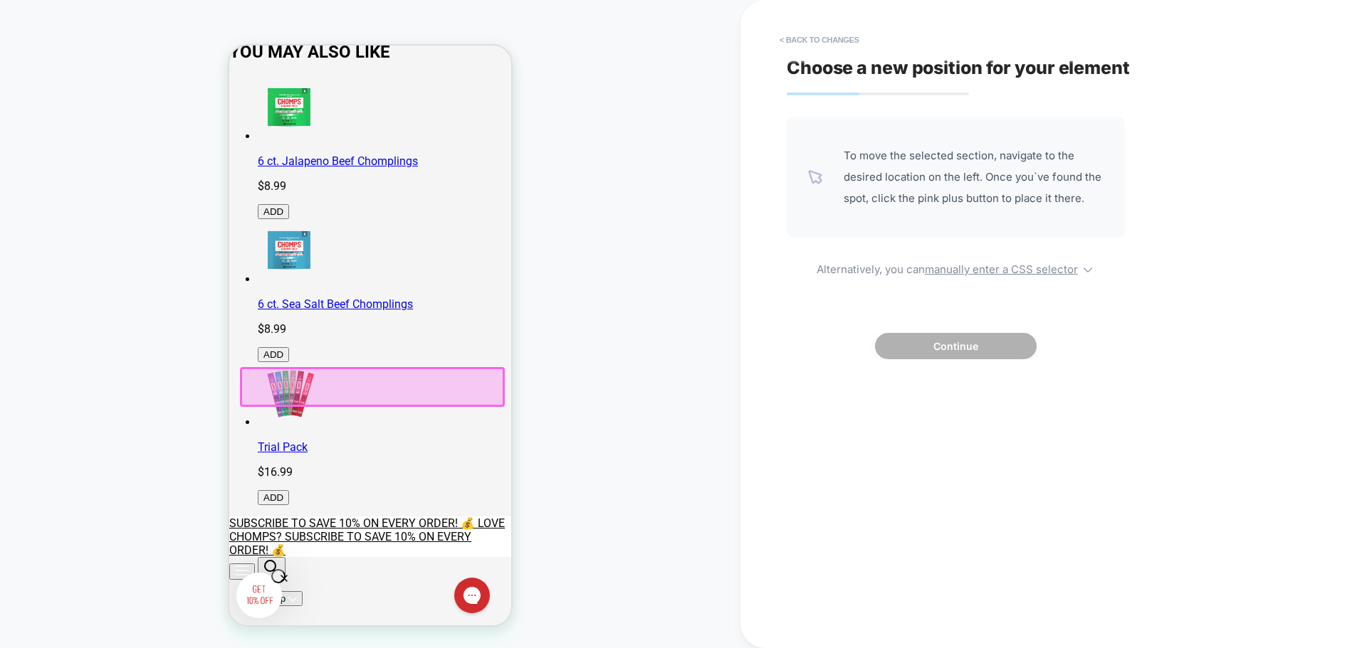
scroll to position [0, 0]
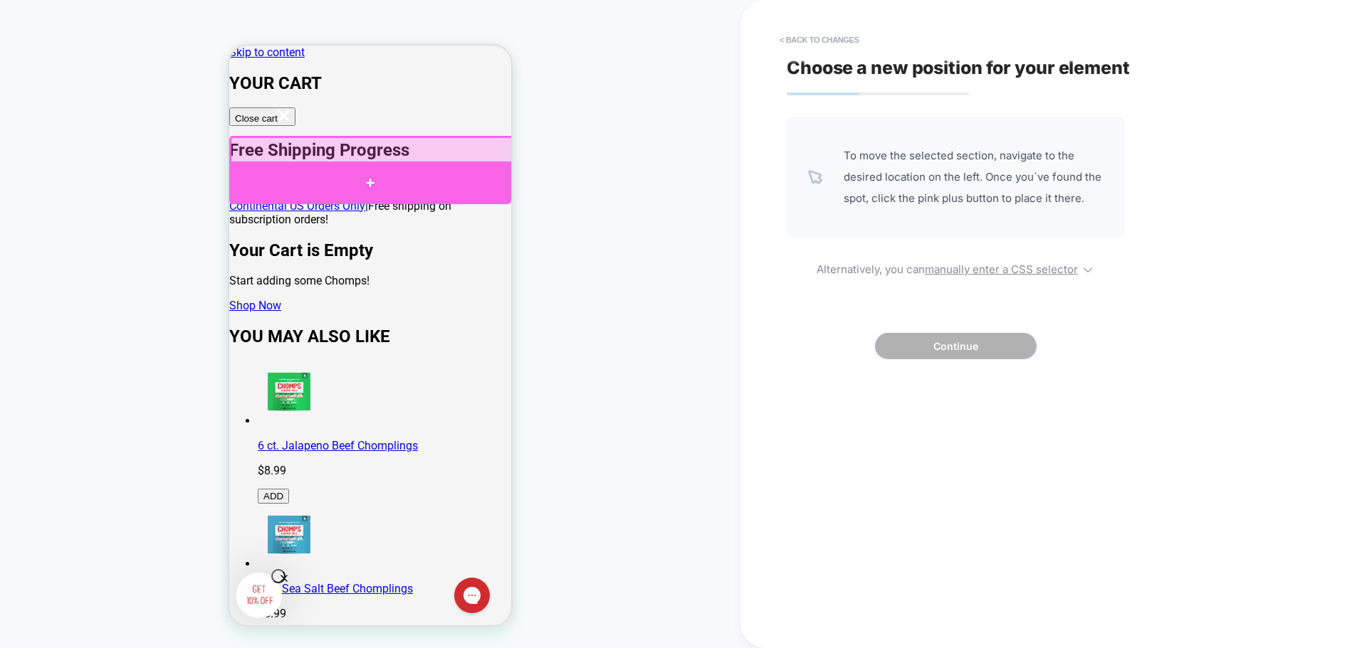
click at [370, 186] on div at bounding box center [370, 183] width 282 height 43
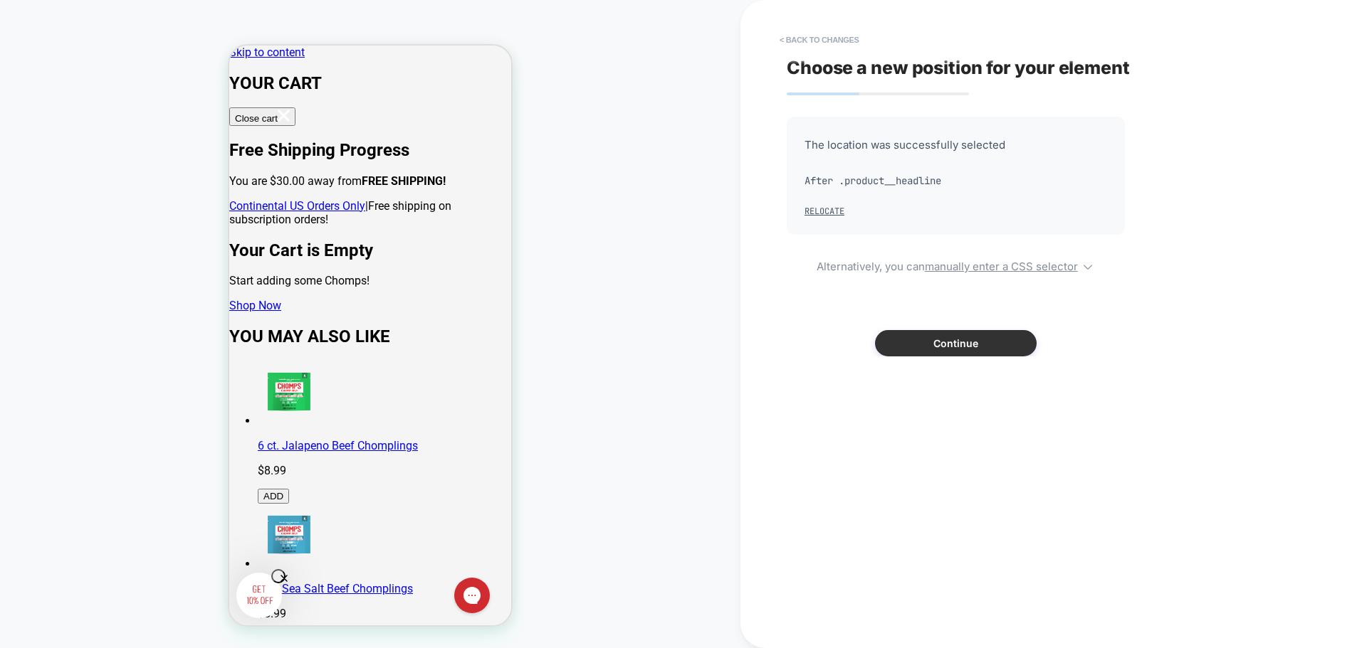
click at [940, 344] on button "Continue" at bounding box center [956, 343] width 162 height 26
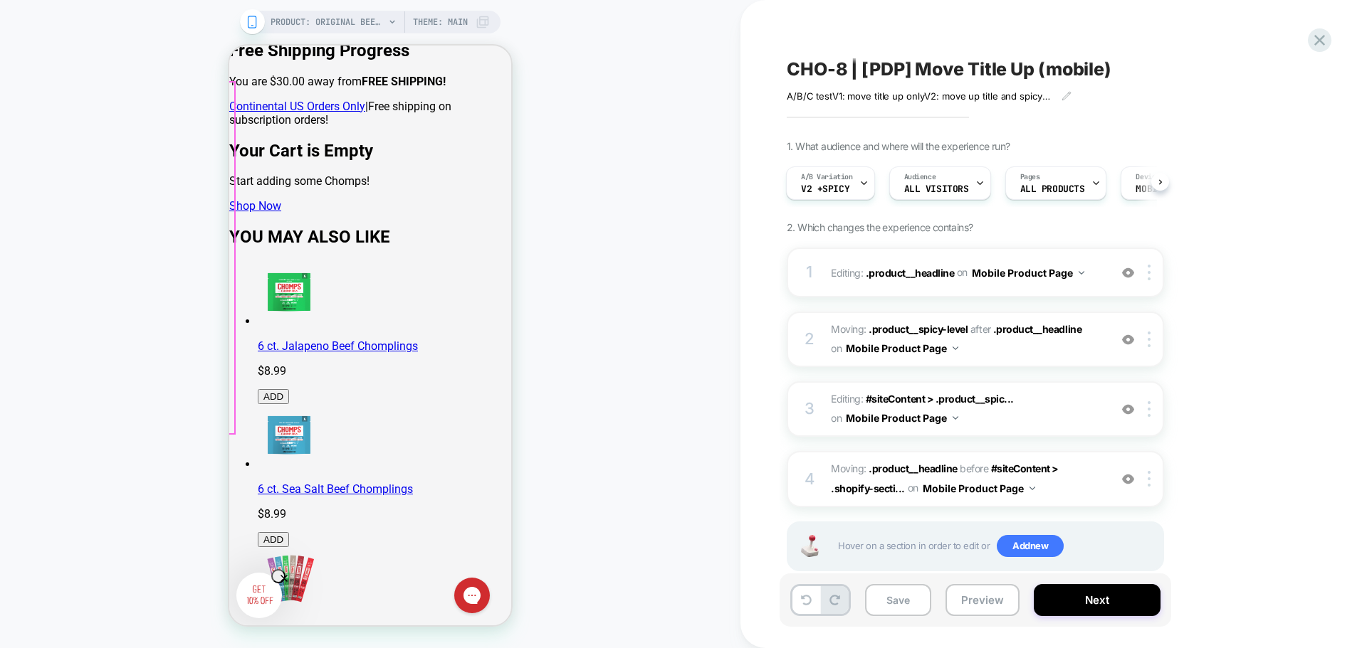
scroll to position [285, 0]
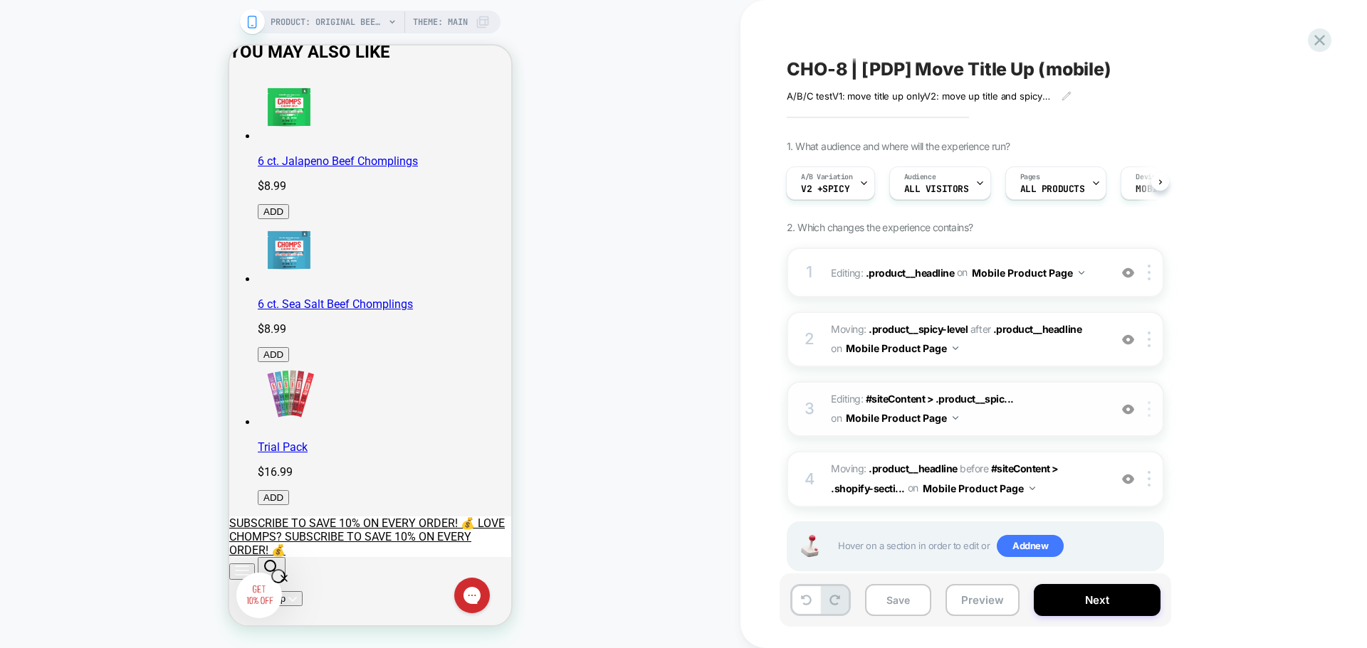
click at [1142, 411] on div at bounding box center [1151, 409] width 23 height 16
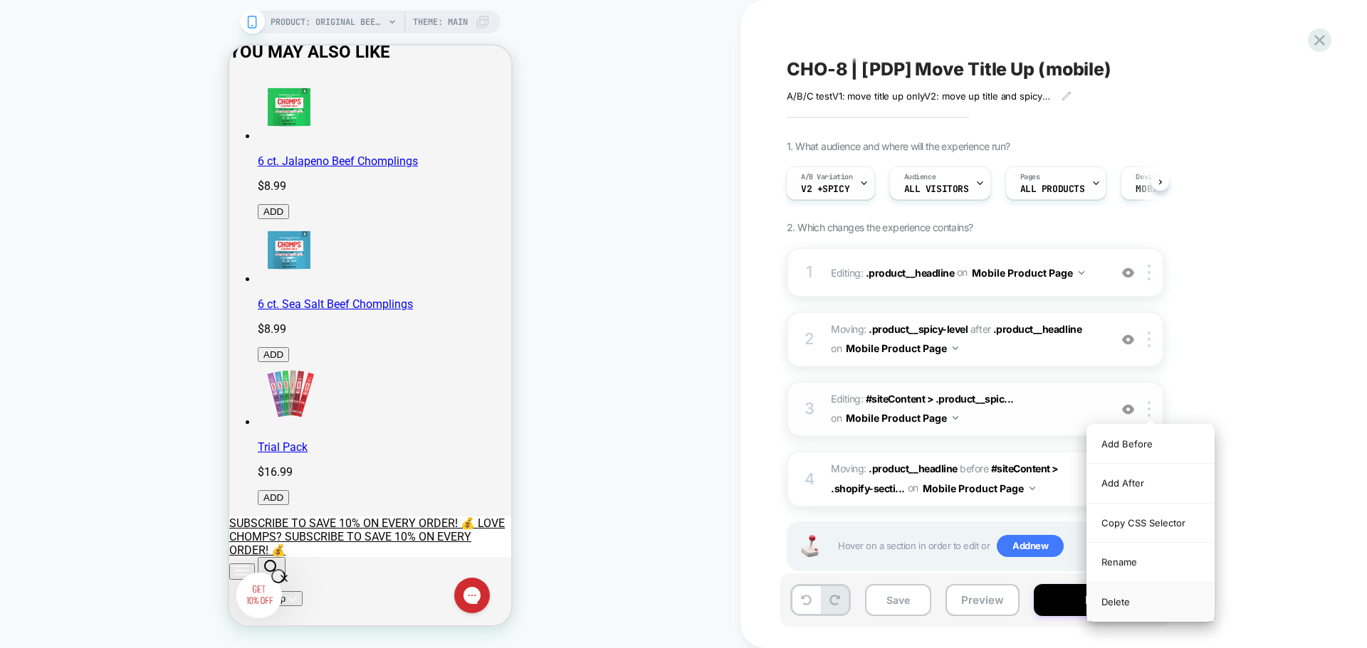
click at [1118, 599] on div "Delete" at bounding box center [1150, 602] width 127 height 38
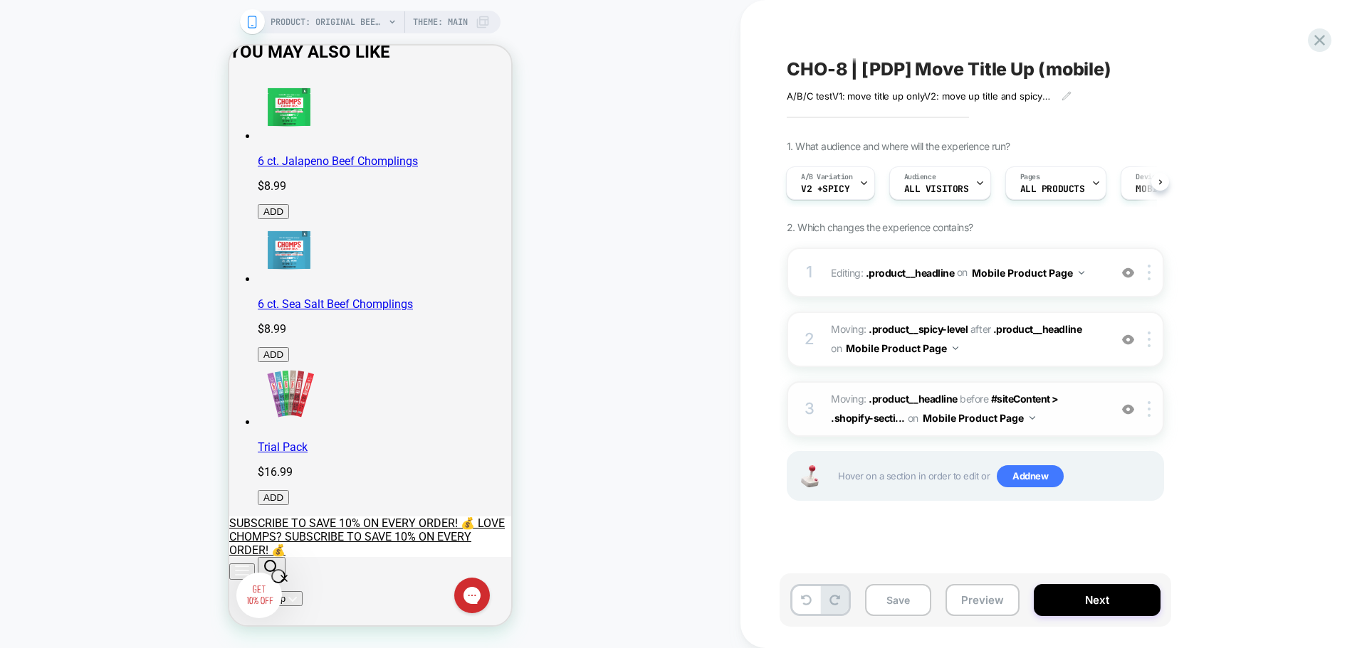
click at [1145, 421] on div "3 Moving: .product__headline .product__headline before #siteContent > .shopify-…" at bounding box center [975, 410] width 377 height 56
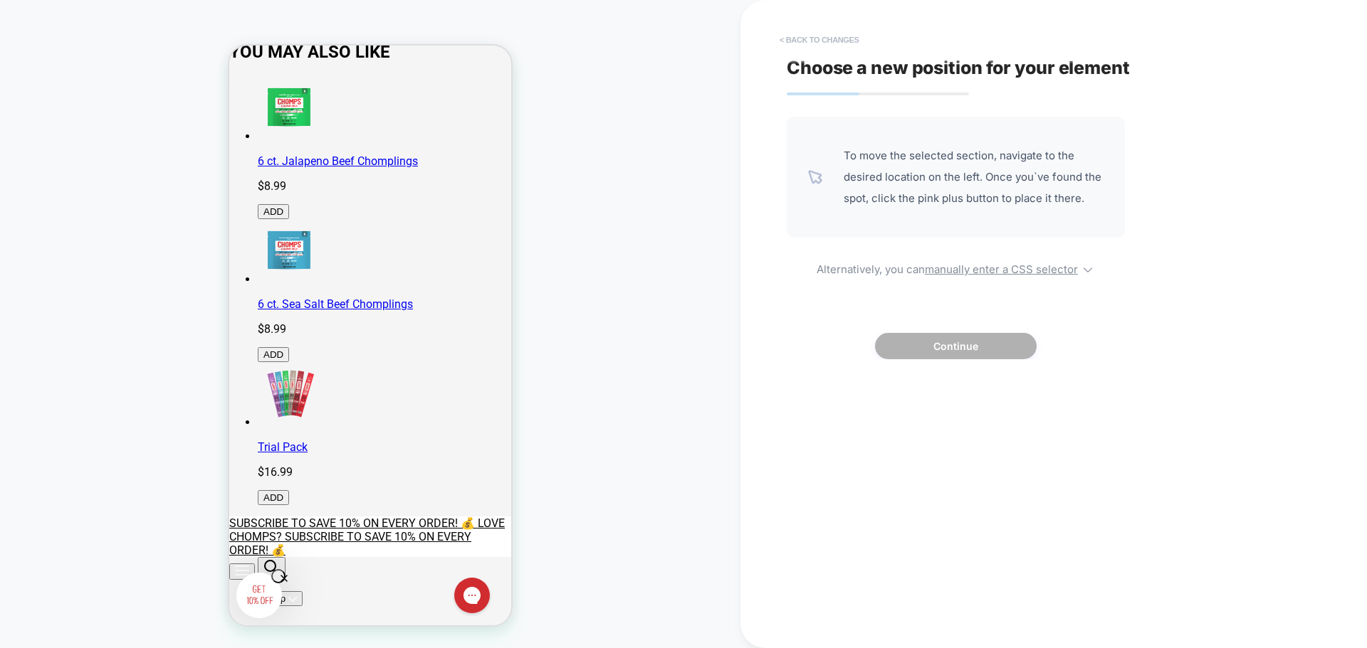
click at [806, 31] on button "< Back to changes" at bounding box center [819, 39] width 94 height 23
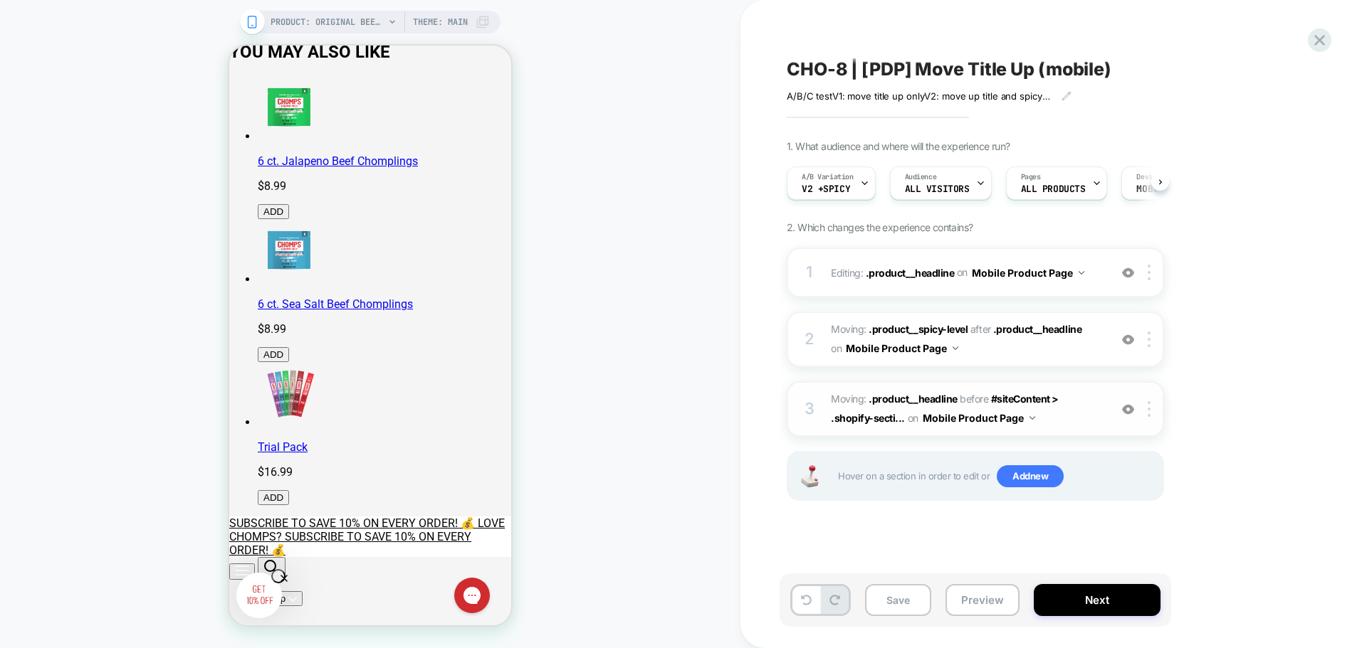
scroll to position [0, 1]
click at [1148, 416] on img at bounding box center [1148, 409] width 3 height 16
click at [1136, 516] on div "Delete" at bounding box center [1150, 523] width 127 height 38
